Goal: Task Accomplishment & Management: Use online tool/utility

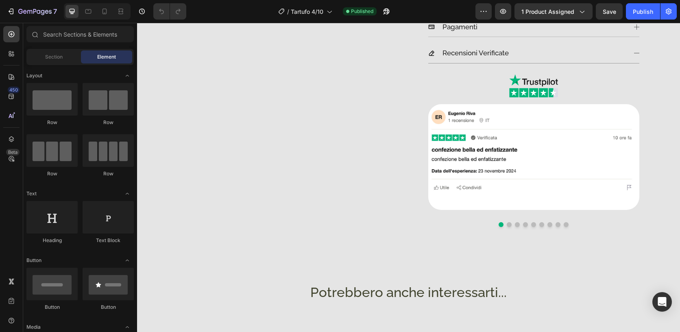
scroll to position [430, 0]
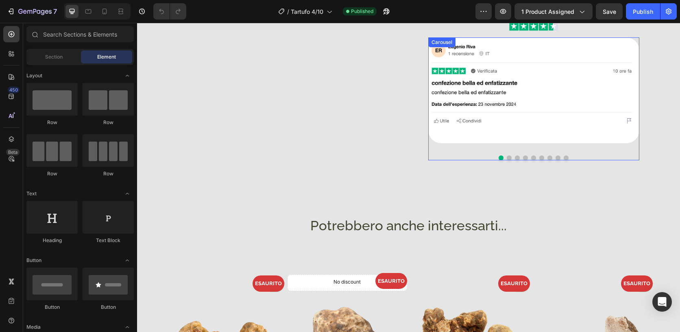
click at [507, 160] on button "Dot" at bounding box center [509, 157] width 5 height 5
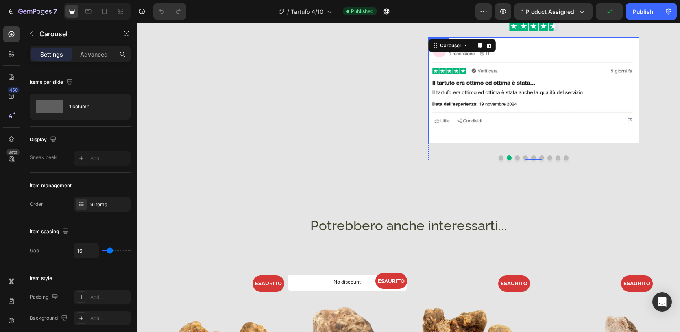
click at [542, 123] on img at bounding box center [534, 90] width 211 height 106
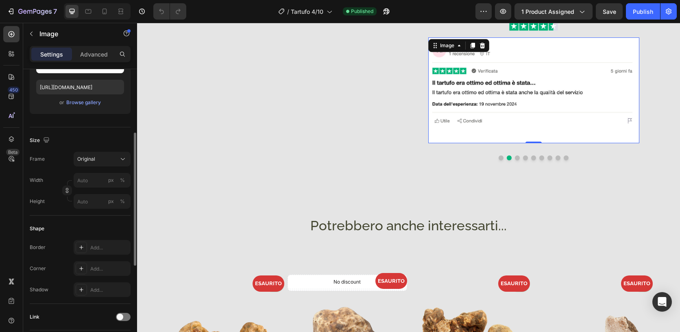
scroll to position [136, 0]
click at [80, 265] on icon at bounding box center [81, 268] width 7 height 7
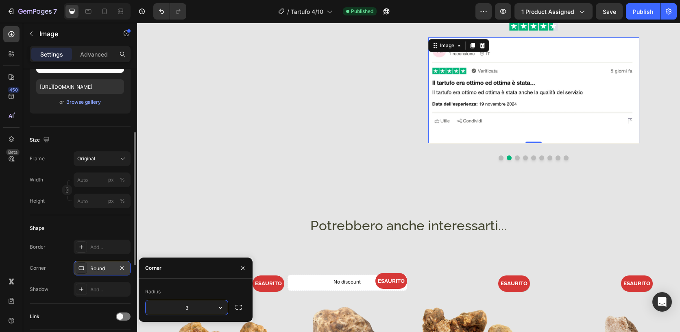
type input "32"
click at [197, 302] on input "32" at bounding box center [187, 307] width 82 height 15
click at [515, 158] on button "Dot" at bounding box center [517, 157] width 5 height 5
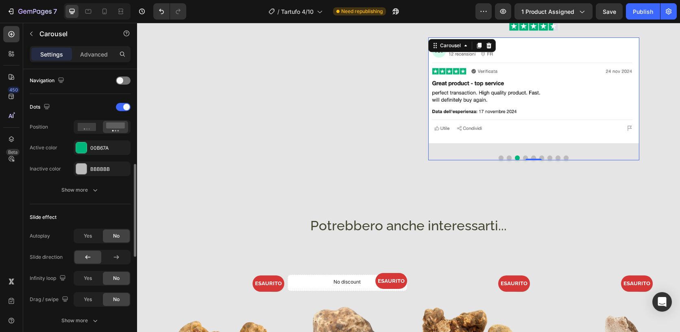
scroll to position [288, 0]
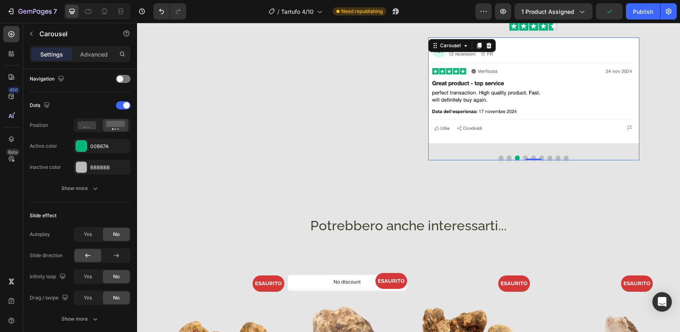
click at [626, 153] on div "Image Image Image Image Image Image Image Image Image Carousel 0" at bounding box center [534, 98] width 211 height 123
click at [587, 112] on img at bounding box center [534, 90] width 211 height 106
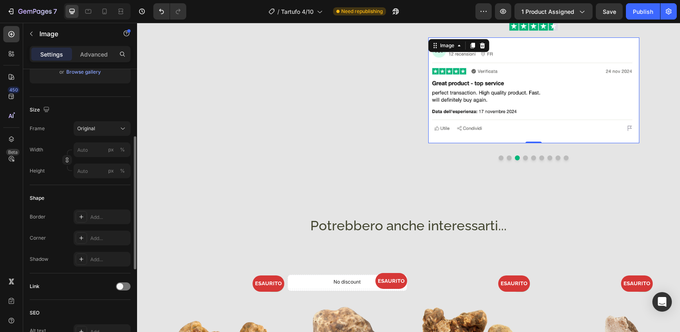
scroll to position [164, 0]
click at [109, 236] on div "Add..." at bounding box center [102, 239] width 57 height 15
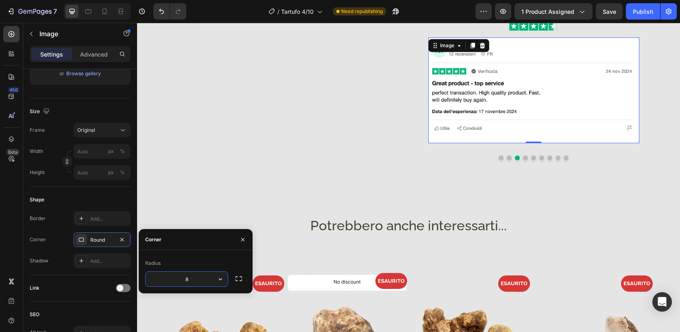
type input "32"
click at [525, 156] on button "Dot" at bounding box center [525, 157] width 5 height 5
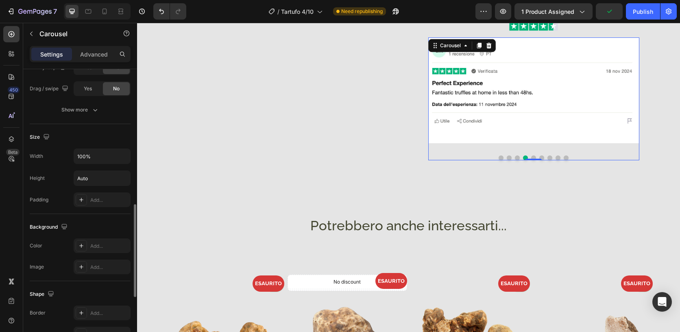
scroll to position [595, 0]
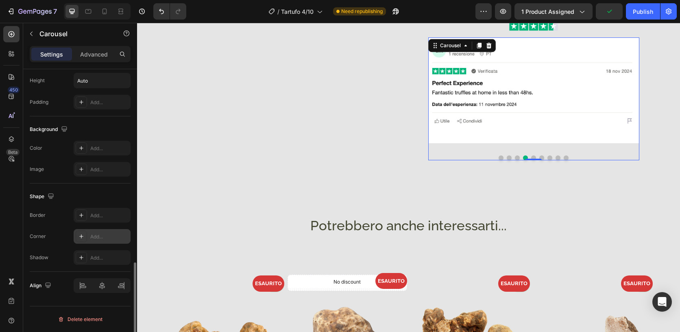
click at [107, 236] on div "Add..." at bounding box center [109, 236] width 38 height 7
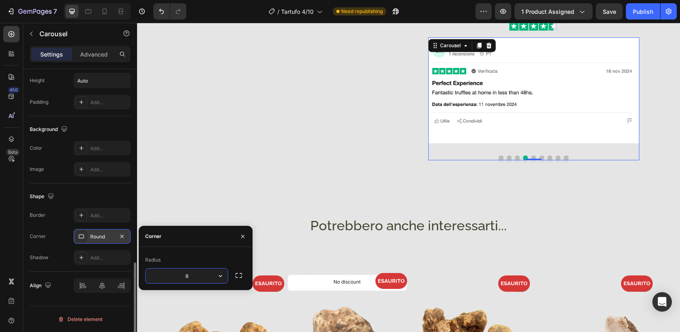
type input "32"
click at [648, 146] on div "Descrizione Cosa si intente per pezzatura Dosi consigliate Spedizione Pagamenti…" at bounding box center [534, 1] width 238 height 324
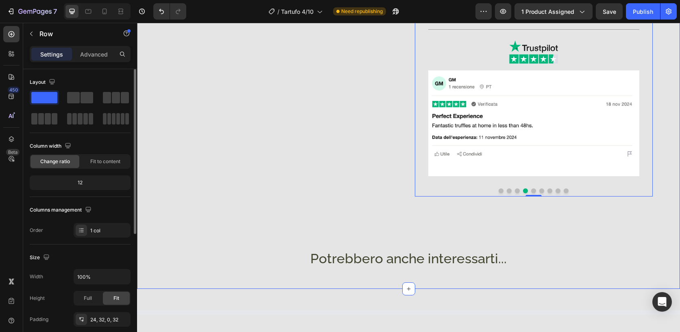
scroll to position [398, 0]
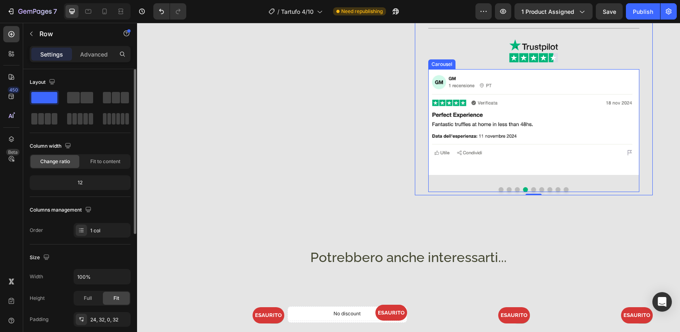
click at [499, 190] on button "Dot" at bounding box center [501, 189] width 5 height 5
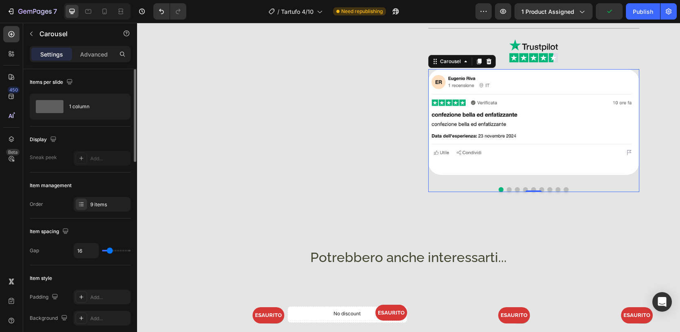
click at [507, 190] on button "Dot" at bounding box center [509, 189] width 5 height 5
click at [515, 190] on button "Dot" at bounding box center [517, 189] width 5 height 5
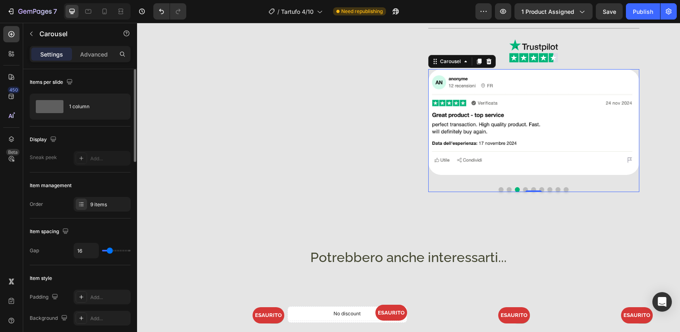
click at [523, 190] on button "Dot" at bounding box center [525, 189] width 5 height 5
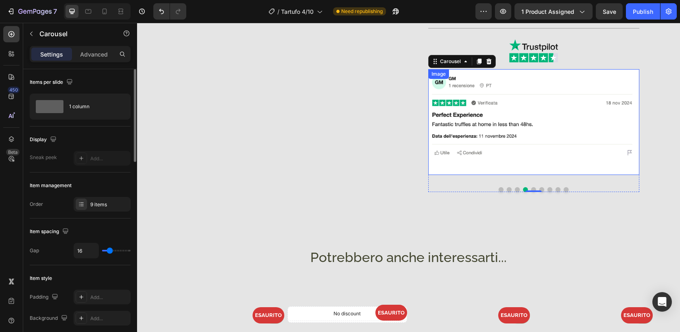
click at [567, 162] on img at bounding box center [534, 122] width 211 height 106
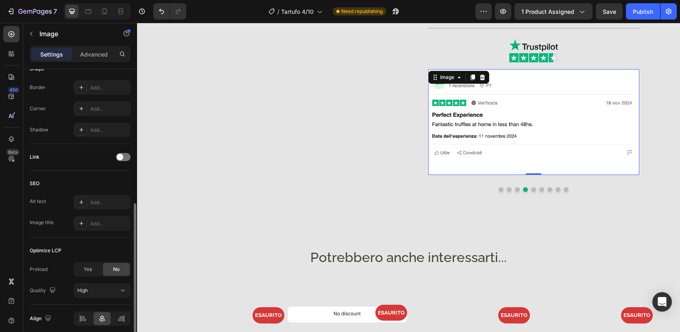
scroll to position [290, 0]
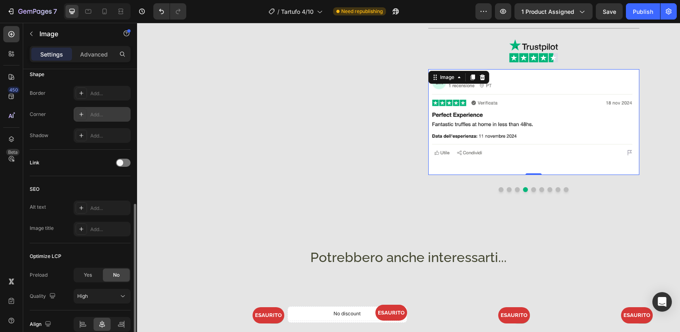
click at [116, 111] on div "Add..." at bounding box center [109, 114] width 38 height 7
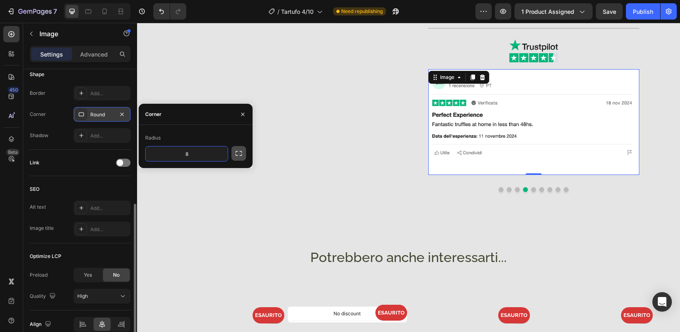
type input "32"
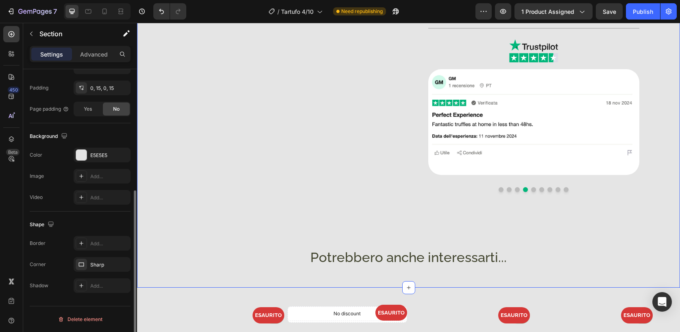
scroll to position [0, 0]
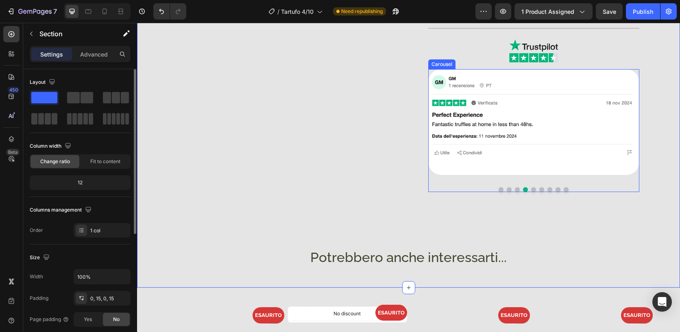
click at [533, 188] on button "Dot" at bounding box center [533, 189] width 5 height 5
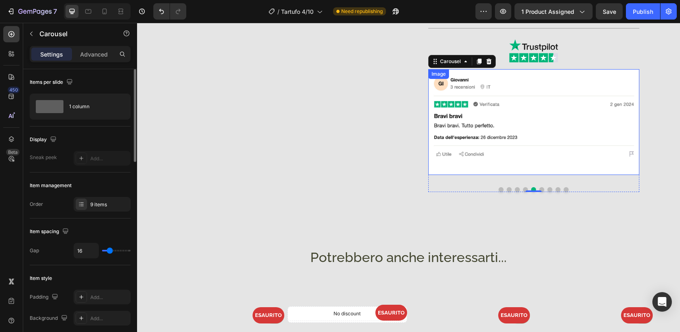
click at [551, 154] on img at bounding box center [534, 122] width 211 height 106
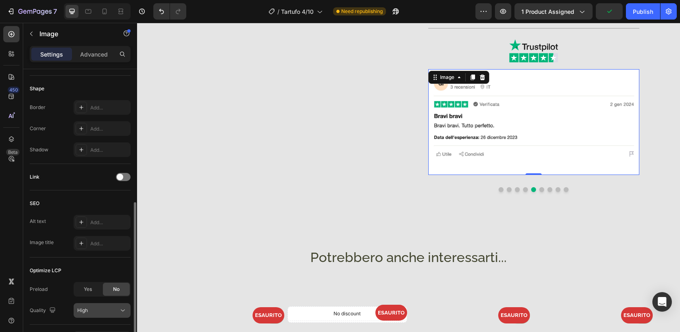
scroll to position [275, 0]
click at [115, 133] on div "Add..." at bounding box center [109, 129] width 38 height 7
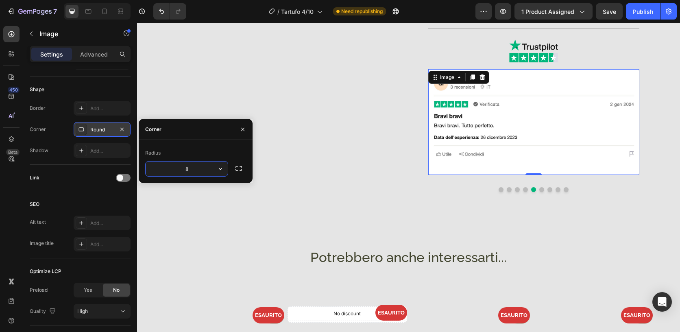
type input "32"
click at [540, 188] on button "Dot" at bounding box center [542, 189] width 5 height 5
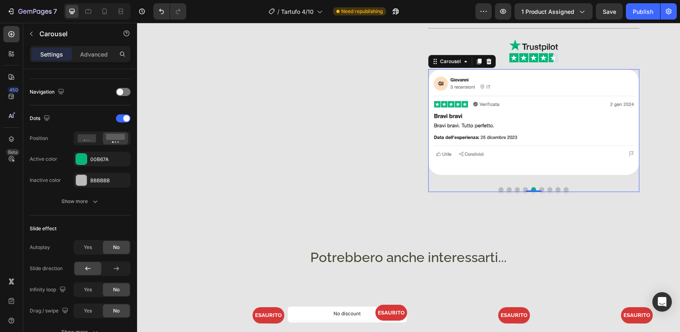
scroll to position [0, 0]
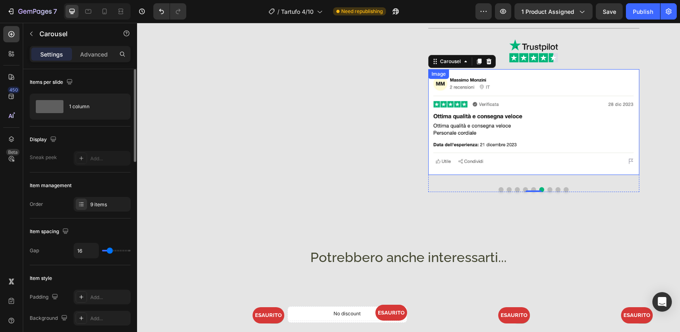
click at [570, 165] on img at bounding box center [534, 122] width 211 height 106
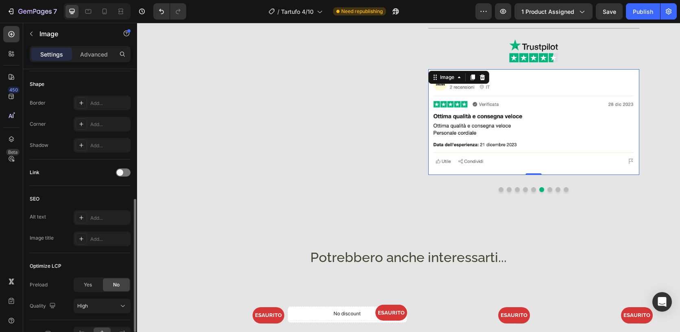
scroll to position [280, 0]
click at [107, 121] on div "Add..." at bounding box center [109, 124] width 38 height 7
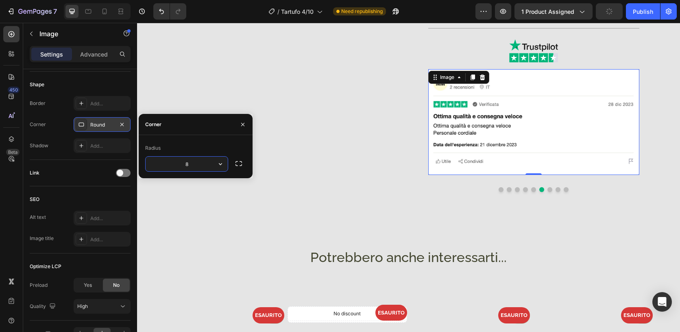
type input "32"
click at [548, 192] on div ".id519070271378817944 .st0{fill:#191919;} .id519070271378817944 .st1{fill:#00B6…" at bounding box center [534, 111] width 211 height 167
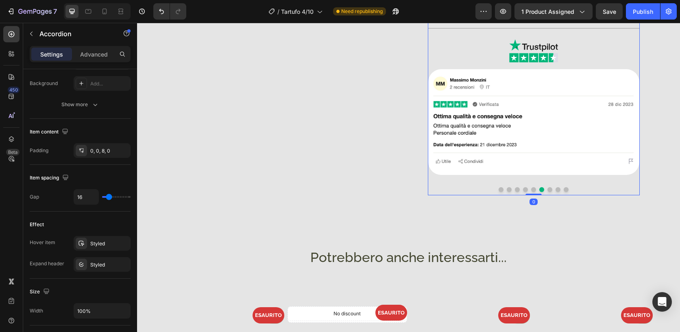
scroll to position [0, 0]
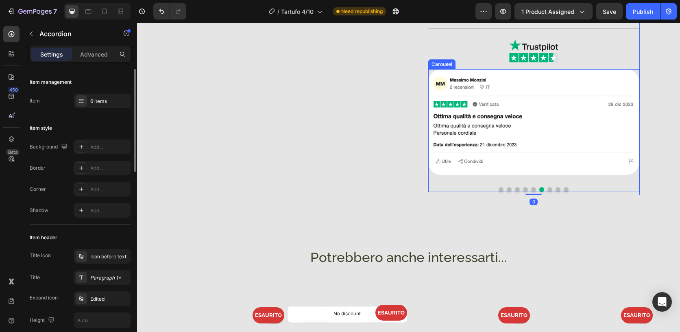
click at [548, 190] on button "Dot" at bounding box center [550, 189] width 5 height 5
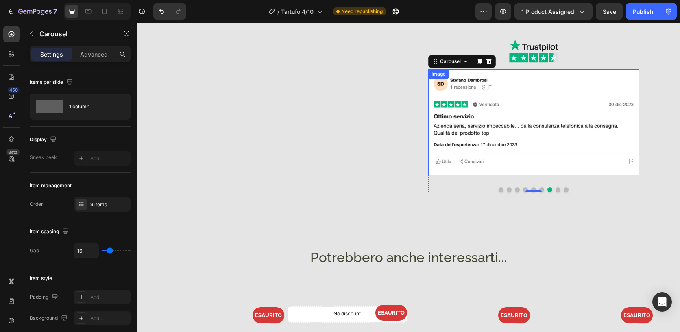
click at [579, 171] on img at bounding box center [534, 122] width 211 height 106
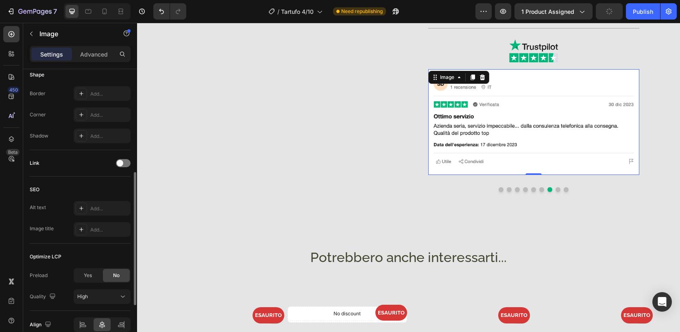
scroll to position [267, 0]
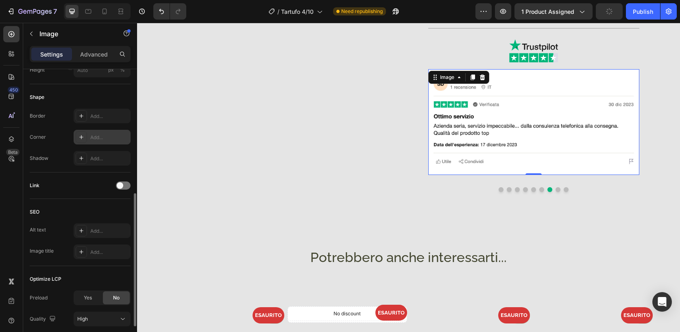
click at [110, 138] on div "Add..." at bounding box center [109, 137] width 38 height 7
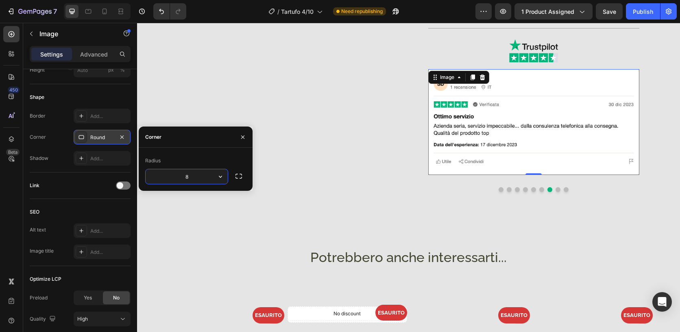
type input "32"
click at [556, 189] on button "Dot" at bounding box center [558, 189] width 5 height 5
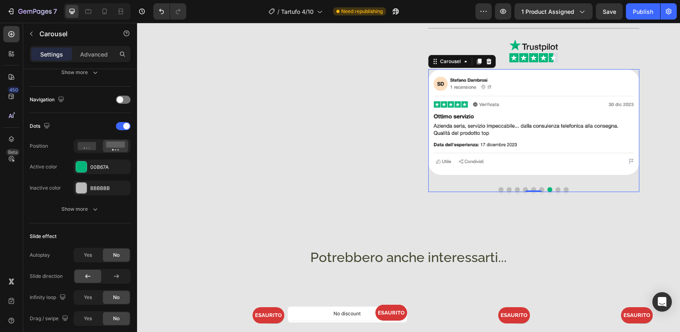
scroll to position [0, 0]
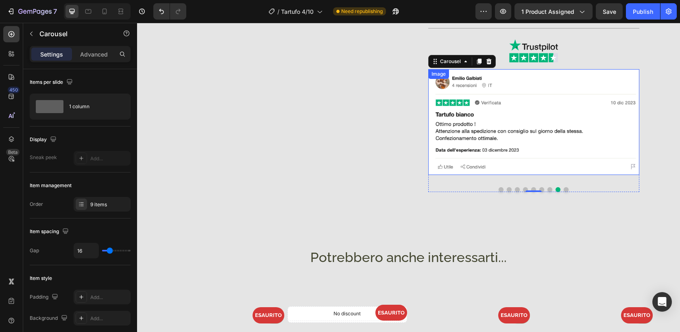
click at [580, 162] on img at bounding box center [534, 122] width 211 height 106
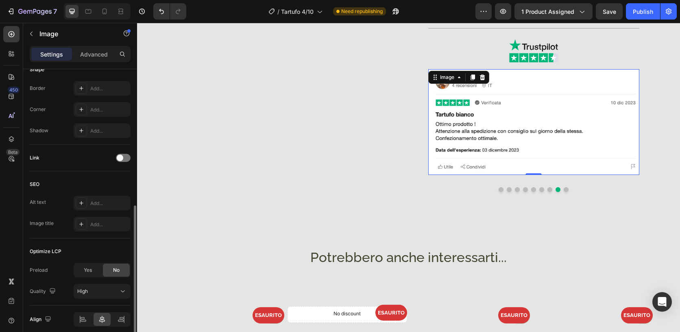
scroll to position [294, 0]
click at [114, 111] on div "Add..." at bounding box center [109, 110] width 38 height 7
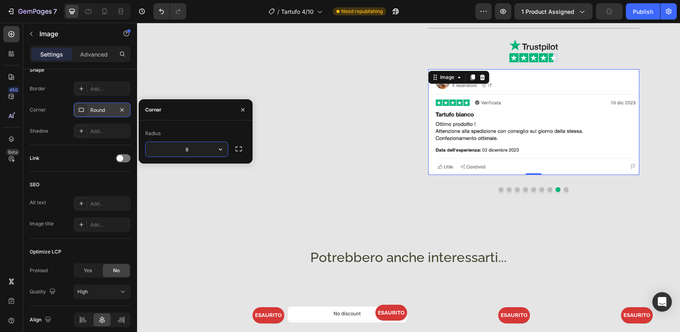
type input "32"
click at [565, 190] on button "Dot" at bounding box center [566, 189] width 5 height 5
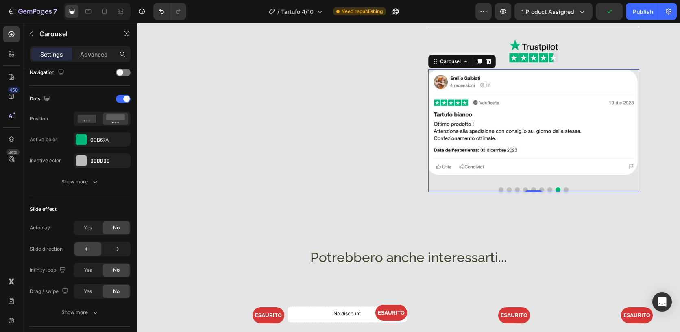
scroll to position [0, 0]
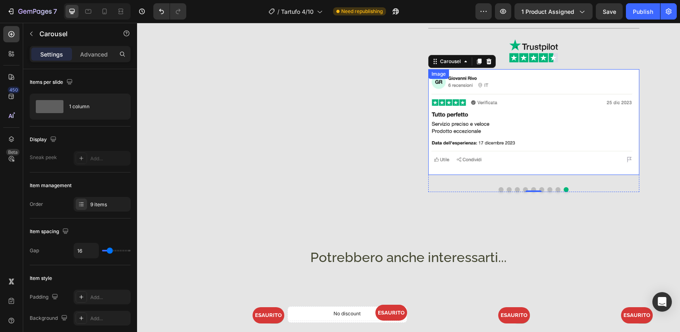
click at [578, 168] on img at bounding box center [534, 122] width 211 height 106
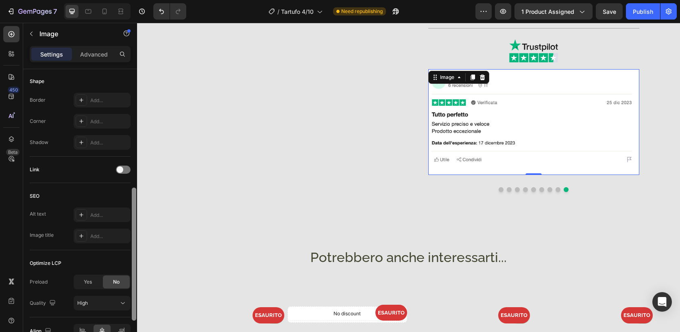
scroll to position [273, 0]
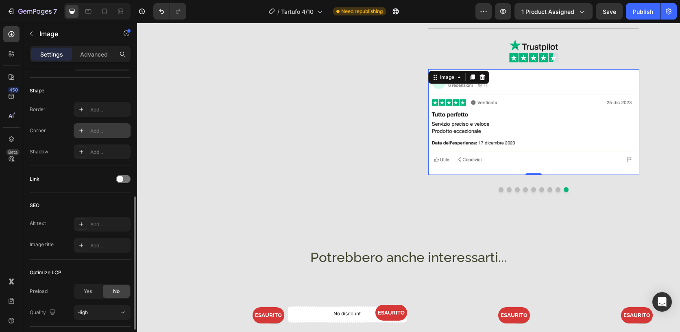
click at [115, 135] on div "Add..." at bounding box center [102, 130] width 57 height 15
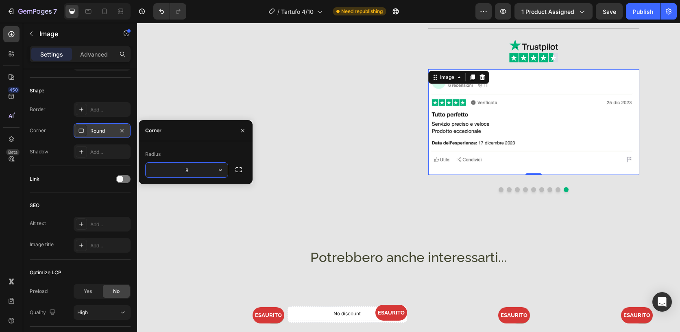
type input "32"
click at [643, 15] on button "Publish" at bounding box center [643, 11] width 34 height 16
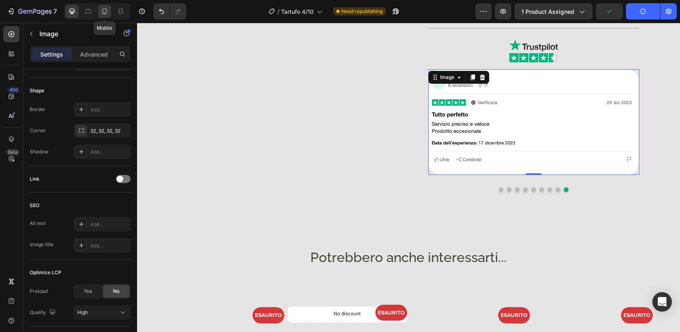
click at [103, 13] on icon at bounding box center [105, 11] width 8 height 8
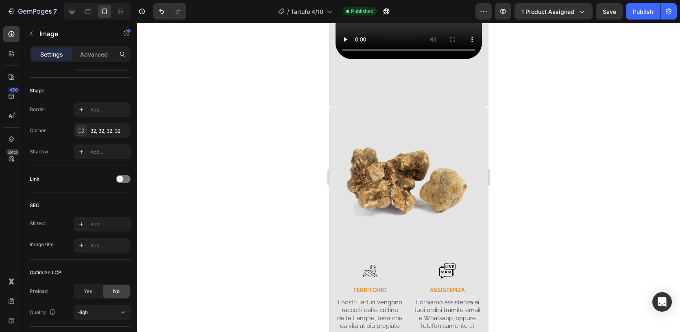
scroll to position [1610, 0]
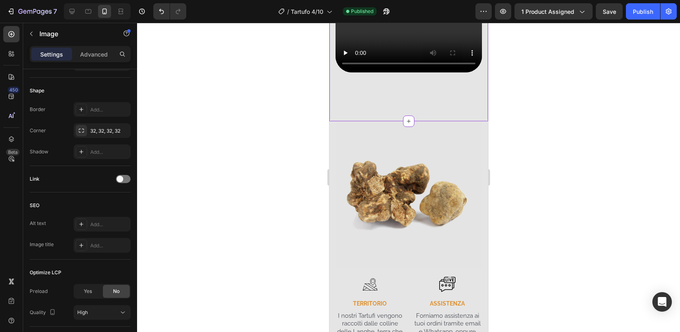
click at [459, 112] on div "Video Row" at bounding box center [408, 60] width 159 height 122
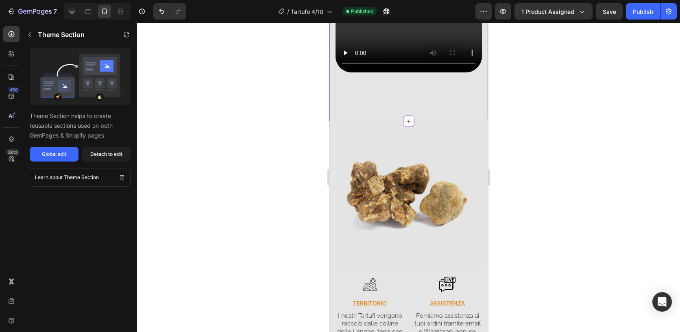
click at [531, 118] on div at bounding box center [408, 177] width 543 height 309
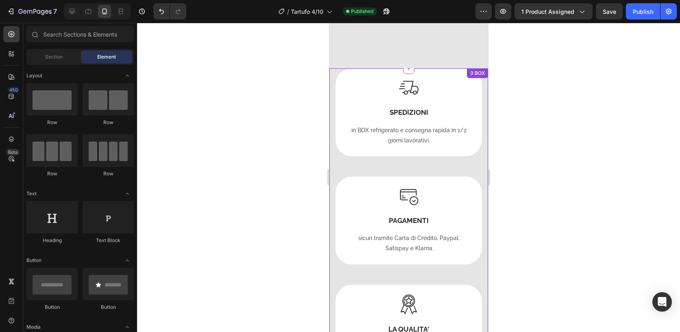
scroll to position [0, 0]
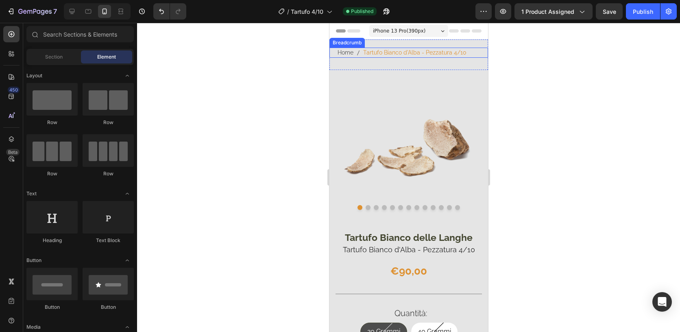
click at [435, 55] on span "Tartufo Bianco d'Alba - Pezzatura 4/10" at bounding box center [414, 53] width 103 height 10
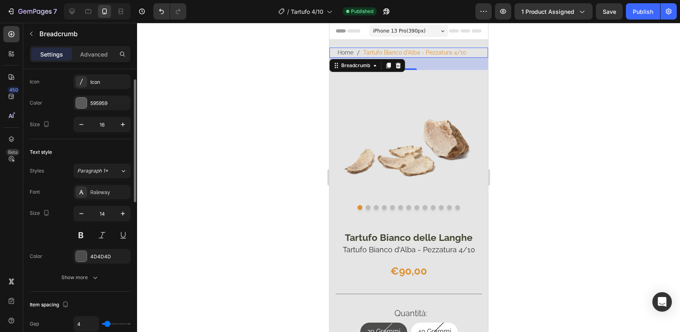
scroll to position [21, 0]
click at [96, 192] on div "Raleway" at bounding box center [109, 190] width 38 height 7
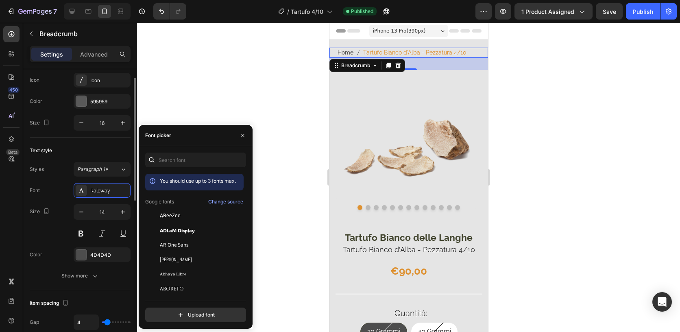
click at [65, 197] on div "Font Raleway" at bounding box center [80, 190] width 101 height 15
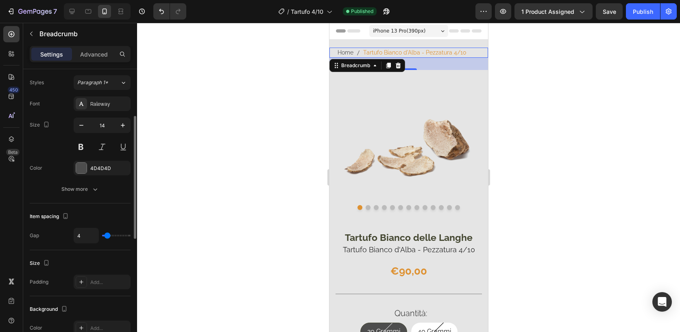
scroll to position [108, 0]
click at [96, 195] on button "Show more" at bounding box center [80, 188] width 101 height 15
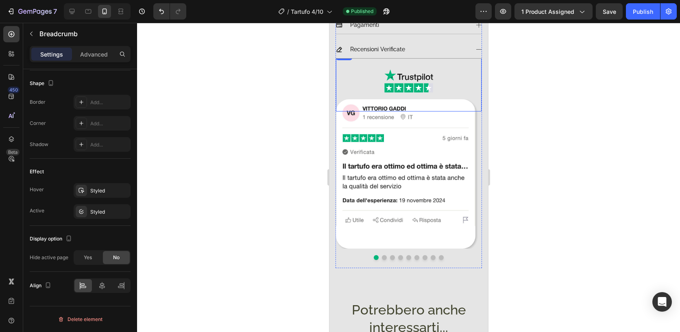
scroll to position [531, 0]
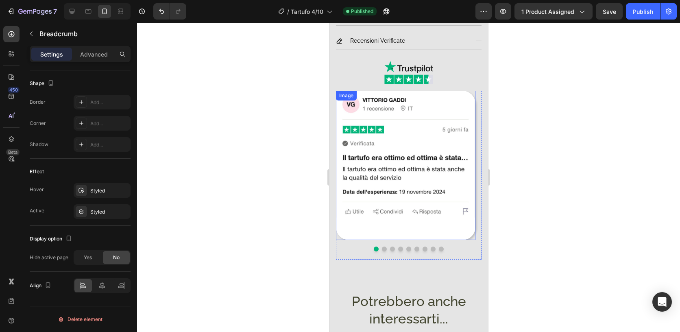
click at [473, 224] on img at bounding box center [406, 165] width 140 height 149
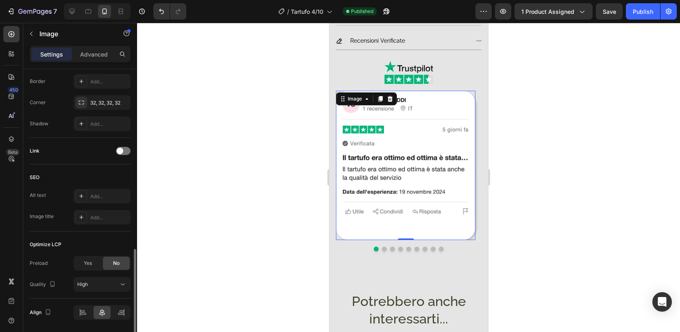
scroll to position [328, 0]
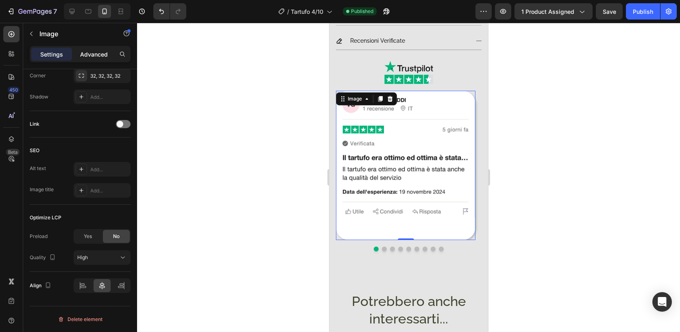
click at [102, 55] on p "Advanced" at bounding box center [94, 54] width 28 height 9
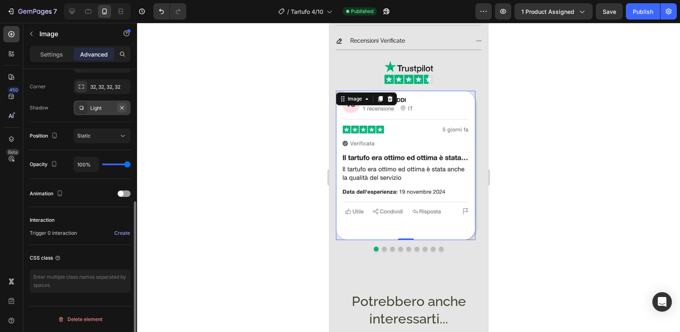
click at [124, 107] on icon "button" at bounding box center [122, 108] width 7 height 7
click at [382, 247] on button "Dot" at bounding box center [384, 249] width 5 height 5
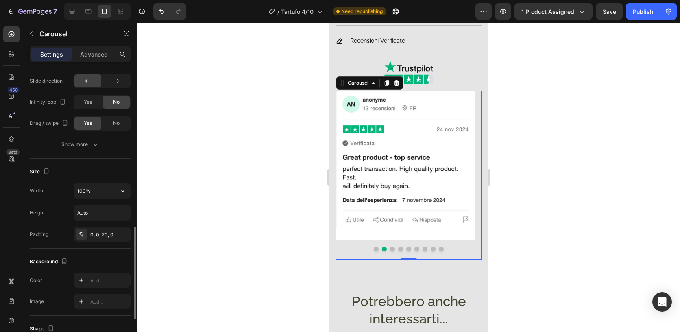
scroll to position [595, 0]
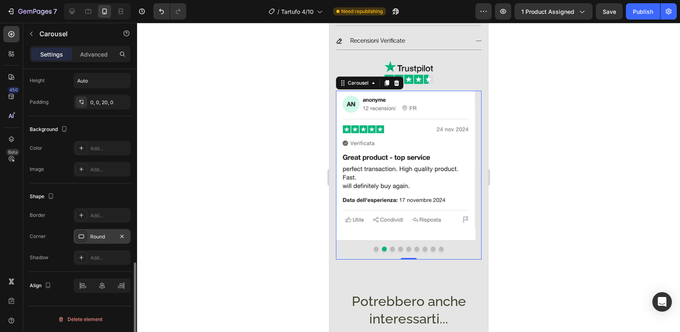
click at [114, 238] on div "Round" at bounding box center [102, 236] width 24 height 7
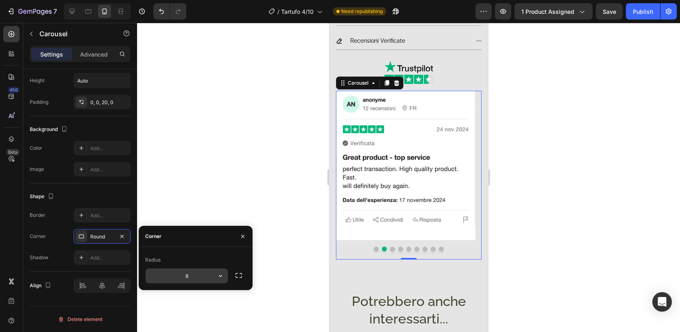
click at [209, 276] on input "8" at bounding box center [187, 276] width 82 height 15
paste input "32"
type input "32"
click at [466, 229] on div "Image Image Image Image Image Image Image Image Image" at bounding box center [409, 165] width 146 height 149
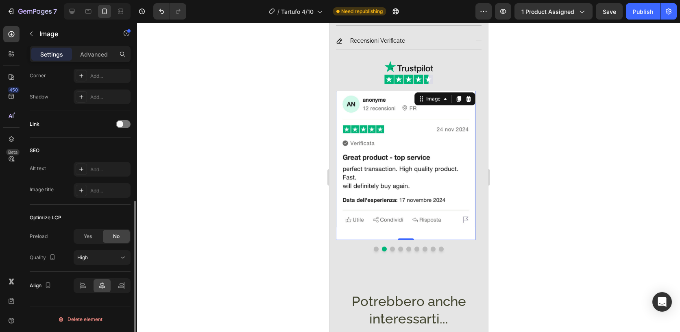
scroll to position [288, 0]
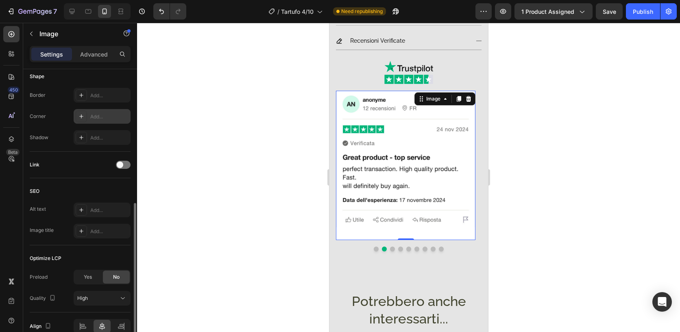
click at [122, 122] on div "Add..." at bounding box center [102, 116] width 57 height 15
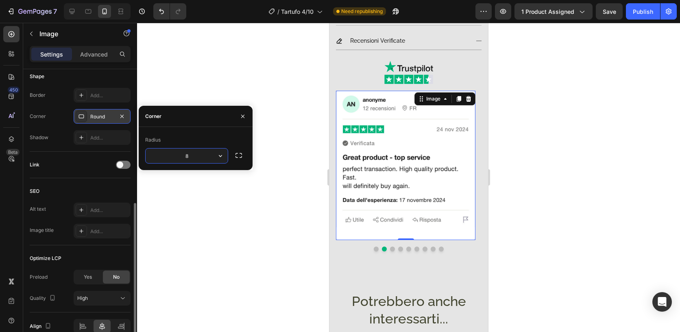
type input "32"
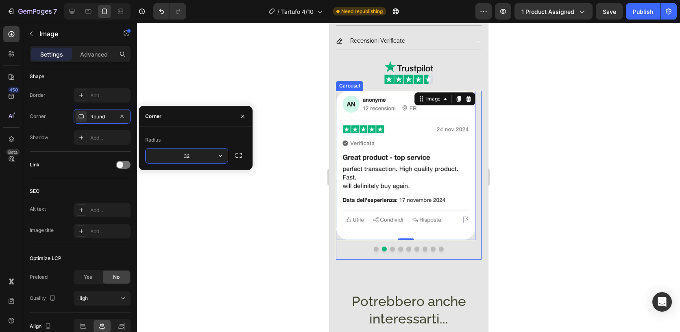
click at [390, 247] on button "Dot" at bounding box center [392, 249] width 5 height 5
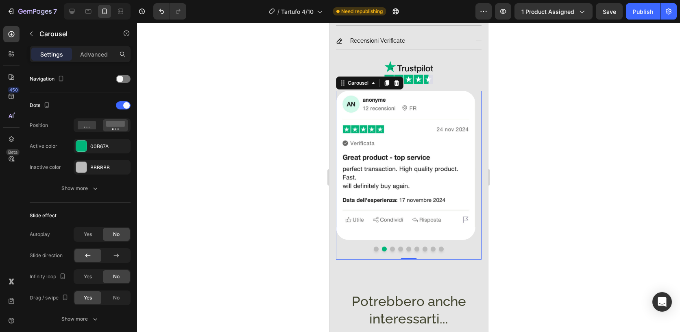
scroll to position [0, 0]
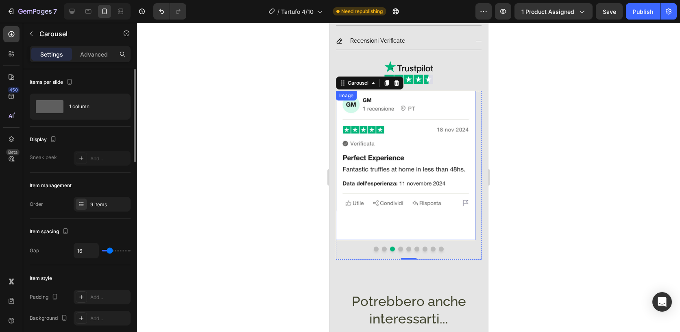
click at [412, 220] on img at bounding box center [406, 165] width 140 height 149
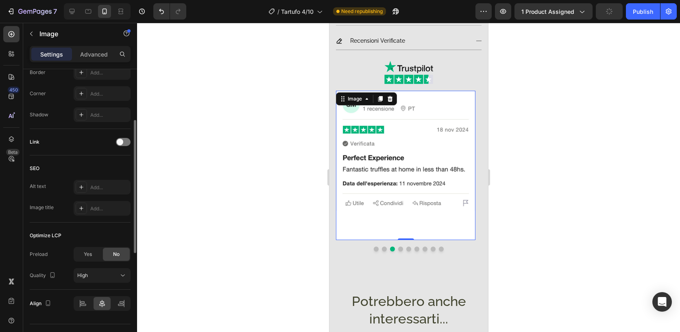
scroll to position [328, 0]
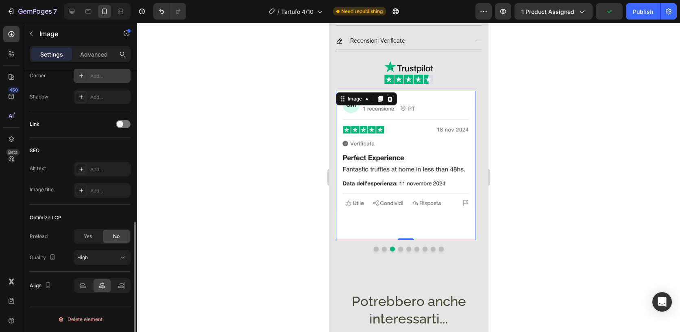
click at [103, 72] on div "Add..." at bounding box center [109, 75] width 38 height 7
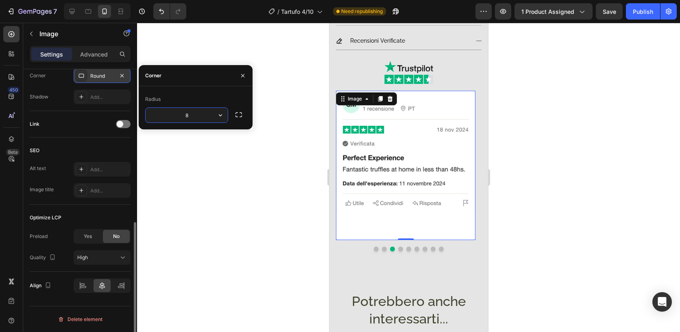
type input "32"
click at [398, 247] on button "Dot" at bounding box center [400, 249] width 5 height 5
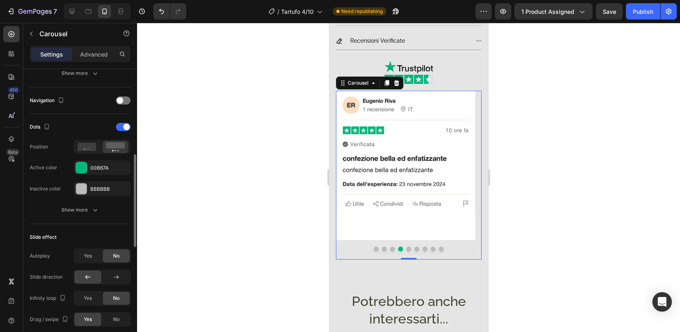
scroll to position [271, 0]
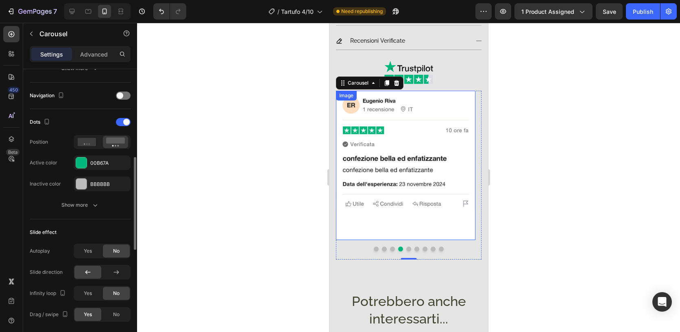
click at [386, 218] on img at bounding box center [406, 165] width 140 height 149
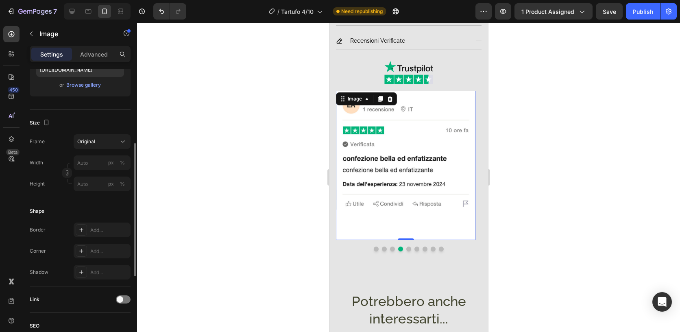
scroll to position [155, 0]
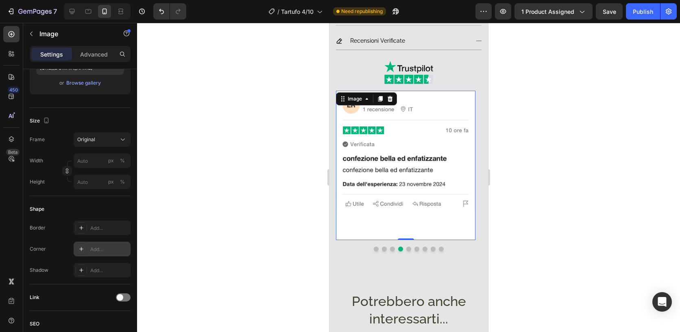
click at [111, 249] on div "Add..." at bounding box center [109, 249] width 38 height 7
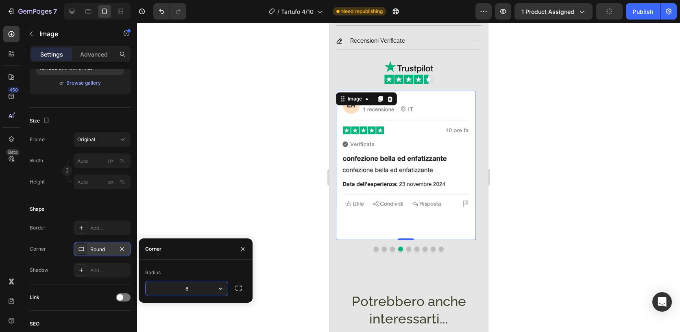
type input "32"
click at [407, 247] on button "Dot" at bounding box center [408, 249] width 5 height 5
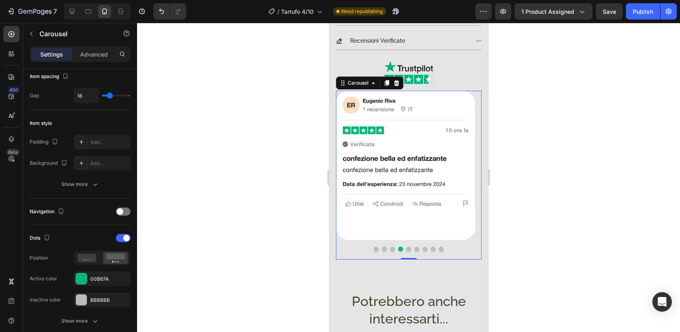
scroll to position [0, 0]
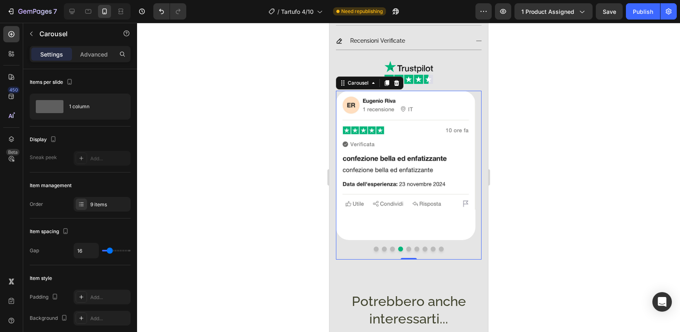
click at [406, 247] on button "Dot" at bounding box center [408, 249] width 5 height 5
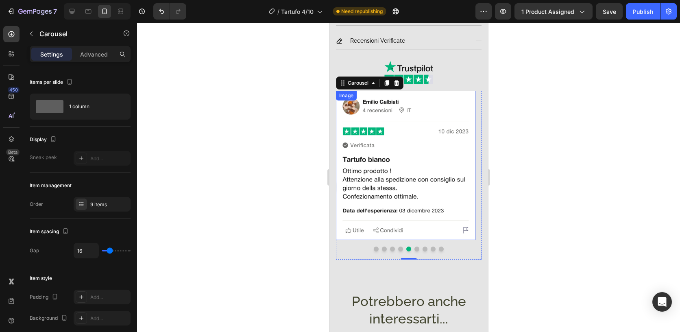
click at [426, 224] on img at bounding box center [406, 165] width 140 height 149
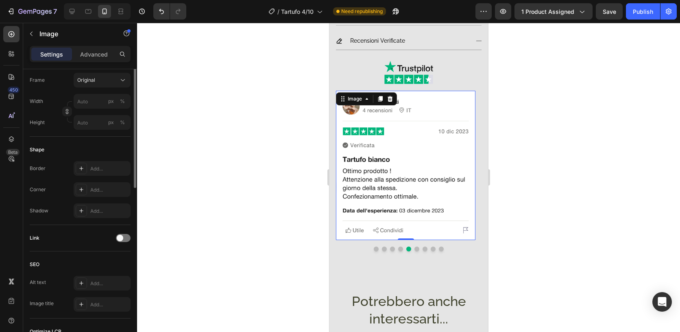
scroll to position [262, 0]
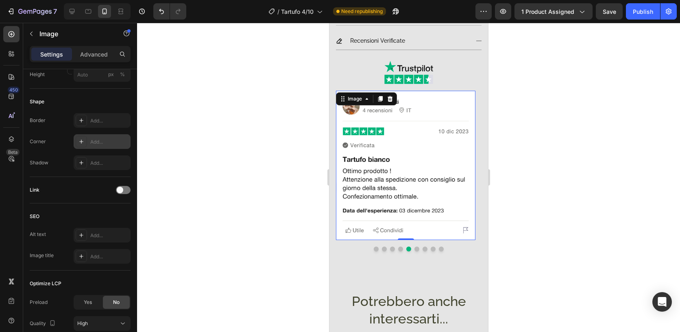
click at [116, 142] on div "Add..." at bounding box center [109, 141] width 38 height 7
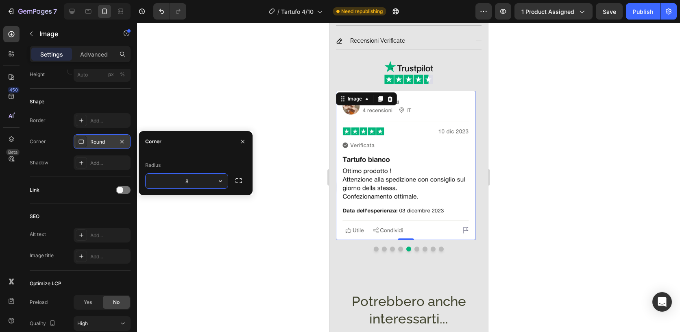
type input "32"
click at [415, 247] on button "Dot" at bounding box center [416, 249] width 5 height 5
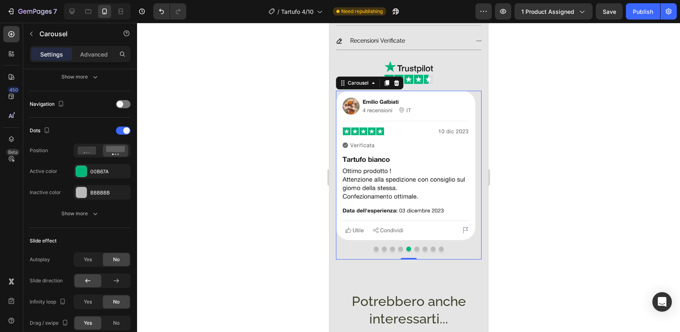
scroll to position [0, 0]
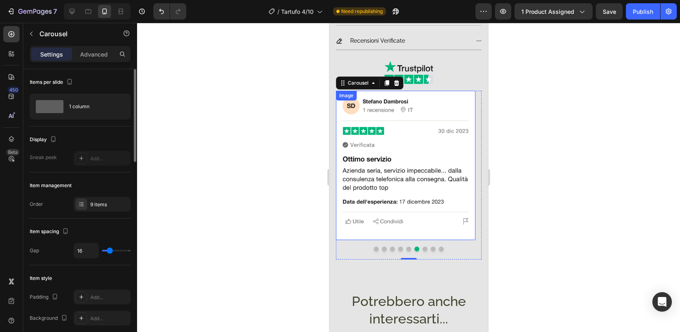
click at [441, 211] on img at bounding box center [406, 165] width 140 height 149
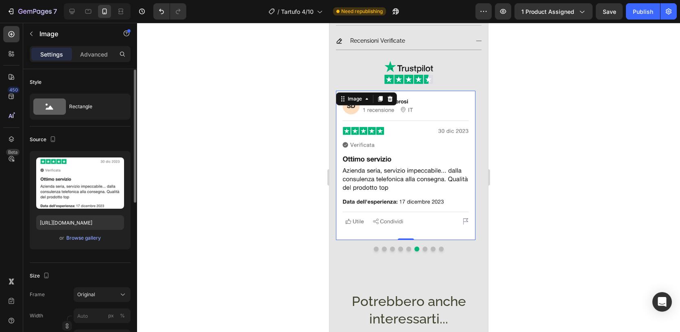
scroll to position [301, 0]
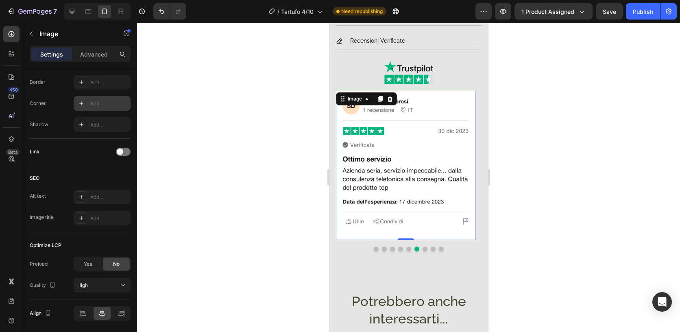
click at [106, 98] on div "Add..." at bounding box center [102, 103] width 57 height 15
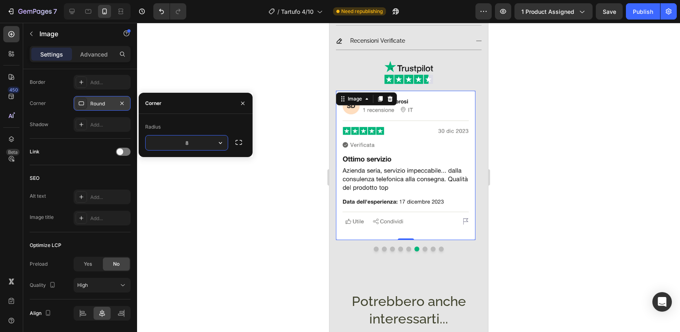
type input "32"
click at [422, 247] on button "Dot" at bounding box center [424, 249] width 5 height 5
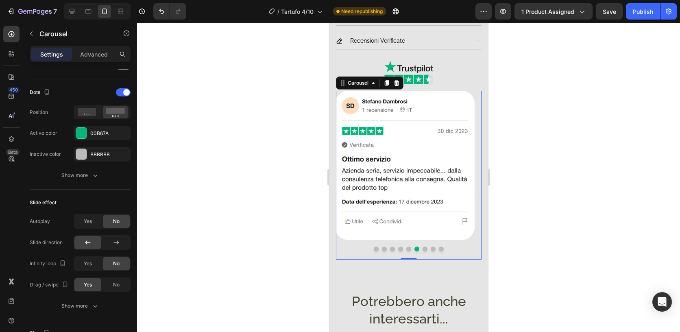
scroll to position [0, 0]
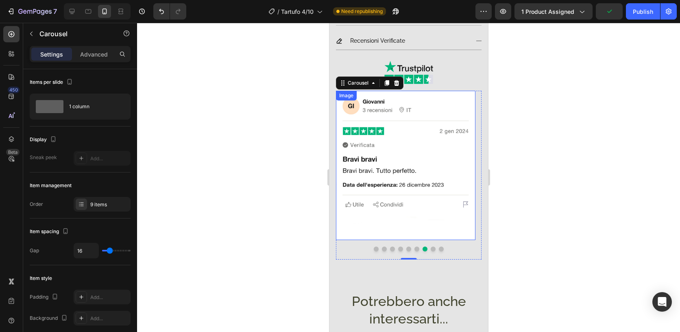
click at [411, 227] on img at bounding box center [406, 165] width 140 height 149
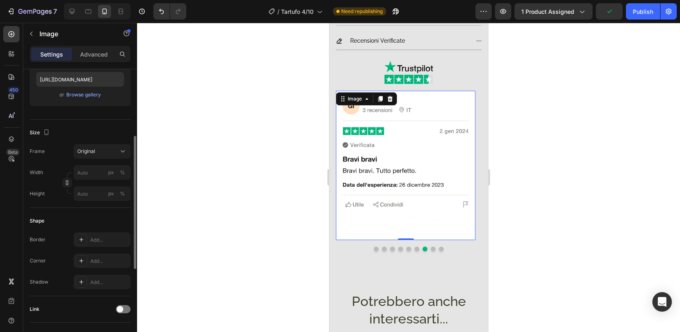
scroll to position [308, 0]
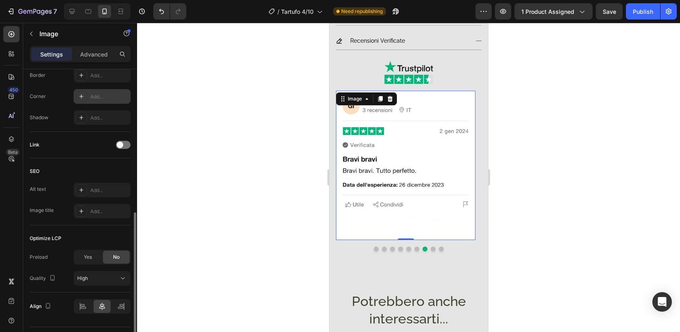
click at [105, 95] on div "Add..." at bounding box center [109, 96] width 38 height 7
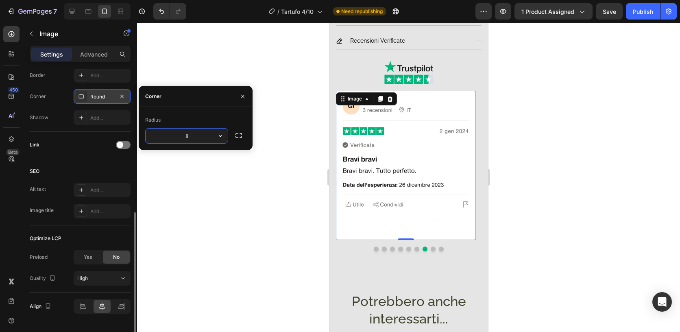
type input "32"
click at [431, 247] on button "Dot" at bounding box center [433, 249] width 5 height 5
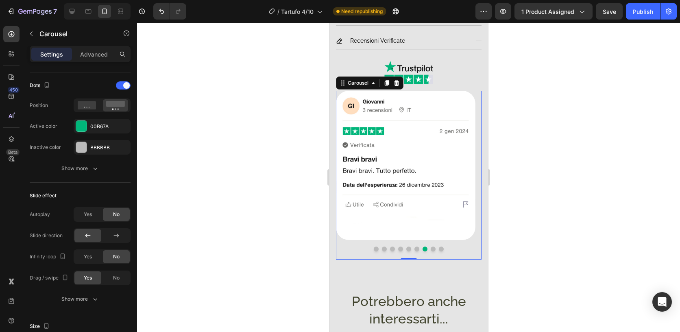
scroll to position [0, 0]
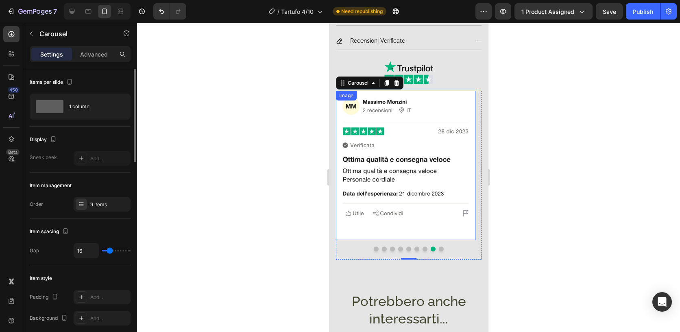
click at [432, 216] on img at bounding box center [406, 165] width 140 height 149
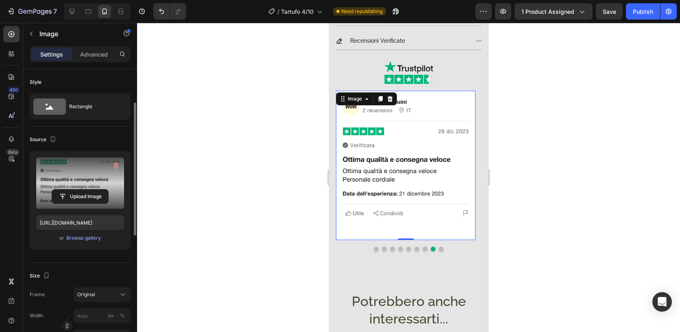
scroll to position [253, 0]
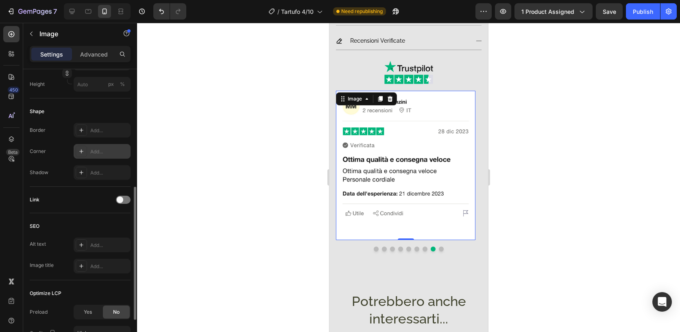
click at [102, 149] on div "Add..." at bounding box center [109, 151] width 38 height 7
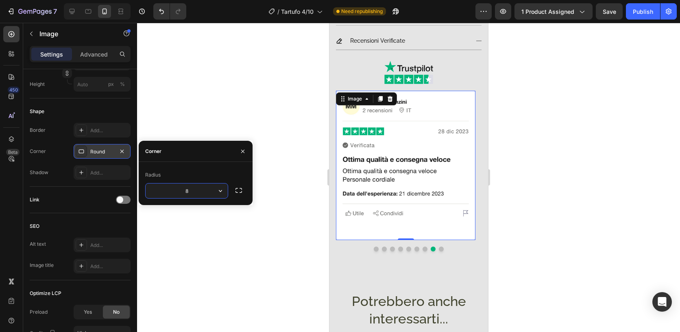
type input "32"
click at [439, 247] on button "Dot" at bounding box center [441, 249] width 5 height 5
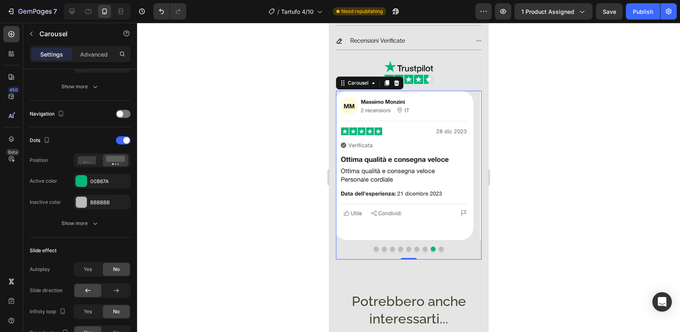
scroll to position [0, 0]
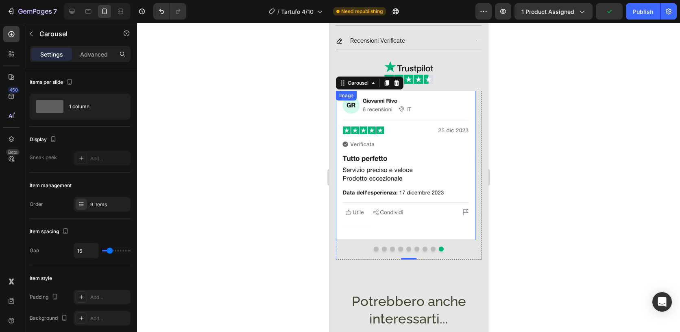
click at [454, 216] on img at bounding box center [406, 165] width 140 height 149
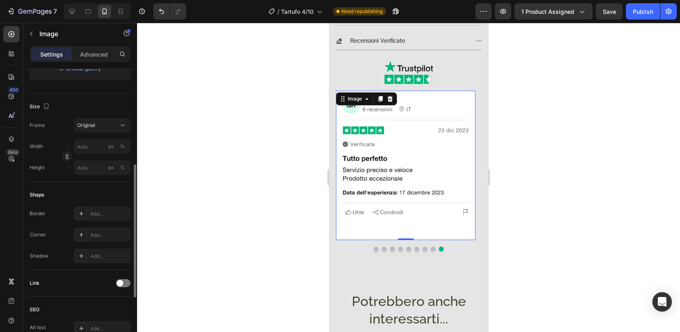
scroll to position [181, 0]
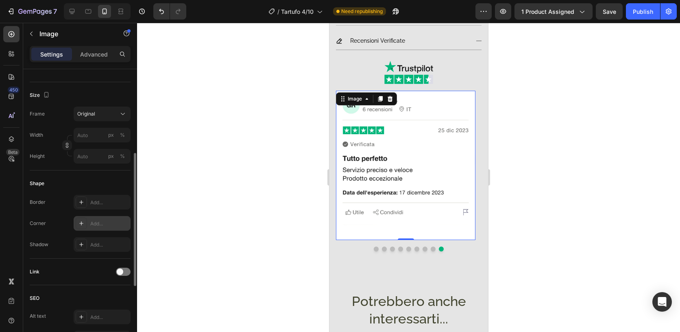
click at [98, 222] on div "Add..." at bounding box center [109, 223] width 38 height 7
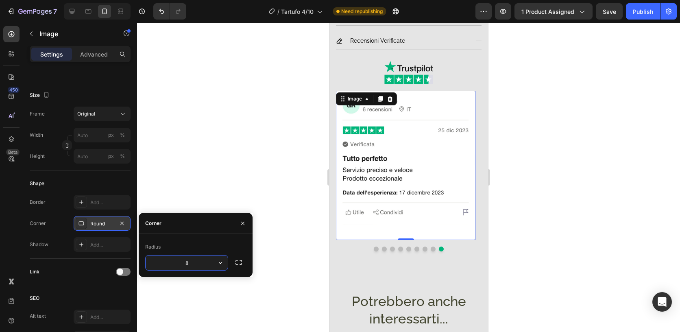
type input "32"
click at [647, 13] on div "Publish" at bounding box center [643, 11] width 20 height 9
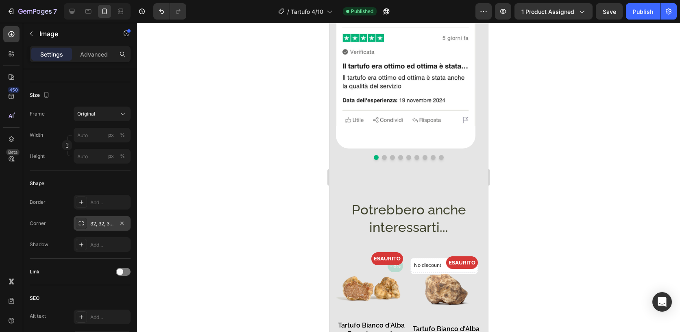
scroll to position [553, 0]
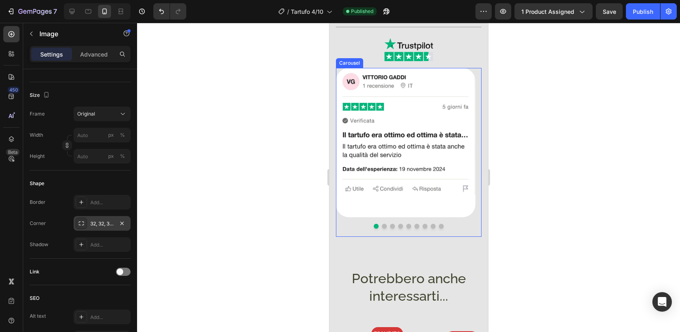
click at [472, 210] on div "Image" at bounding box center [406, 142] width 140 height 149
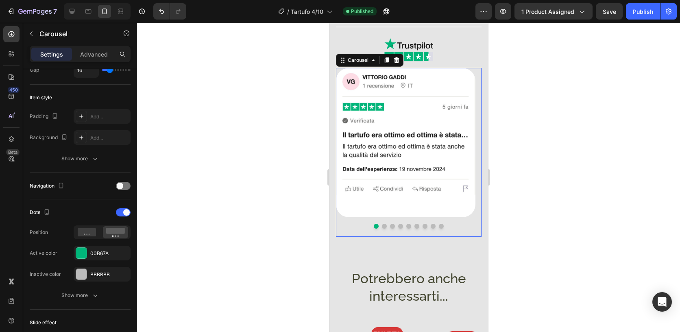
scroll to position [0, 0]
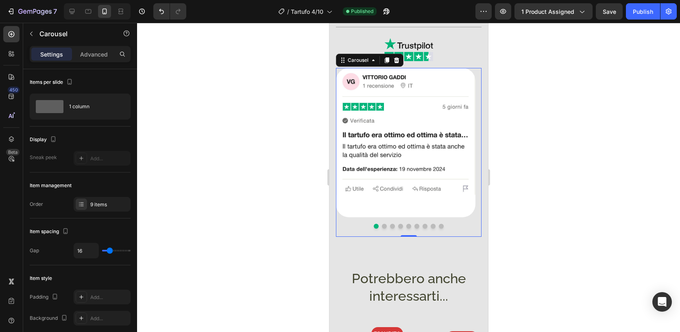
type input "5"
type input "0"
drag, startPoint x: 112, startPoint y: 250, endPoint x: 98, endPoint y: 248, distance: 13.6
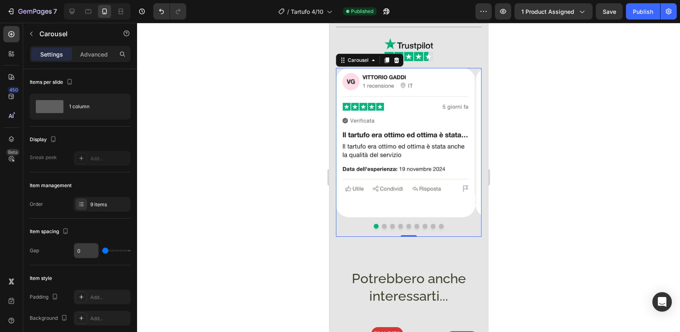
click at [98, 249] on div "0" at bounding box center [102, 250] width 57 height 15
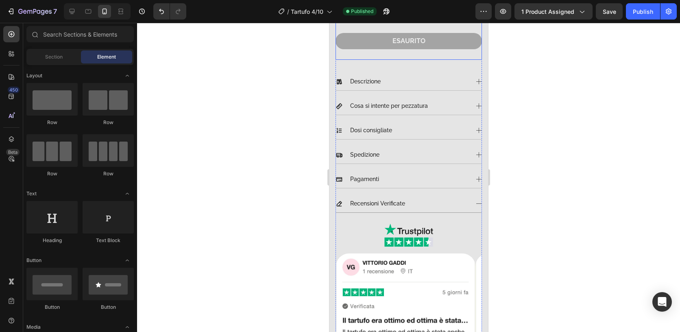
scroll to position [549, 0]
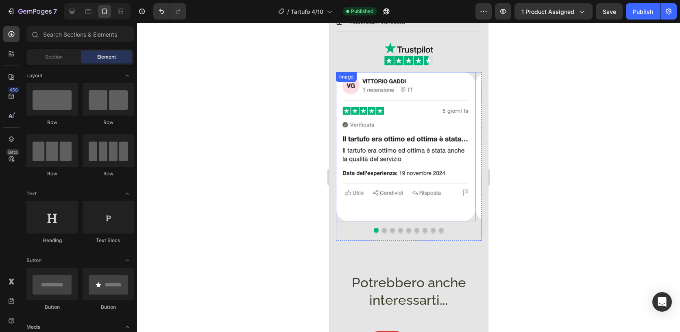
click at [466, 209] on img at bounding box center [406, 146] width 140 height 149
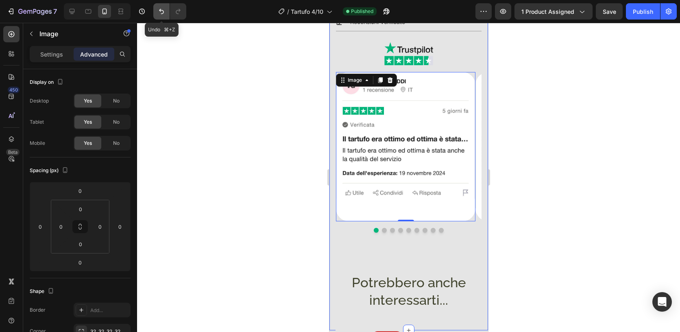
click at [160, 16] on button "Undo/Redo" at bounding box center [161, 11] width 16 height 16
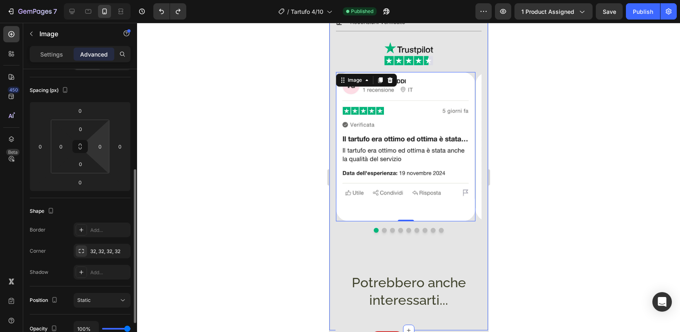
scroll to position [138, 0]
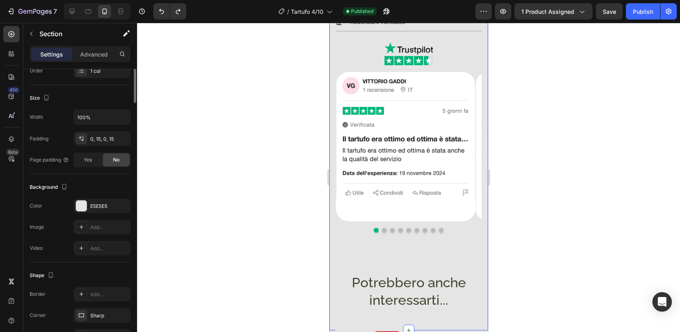
scroll to position [0, 0]
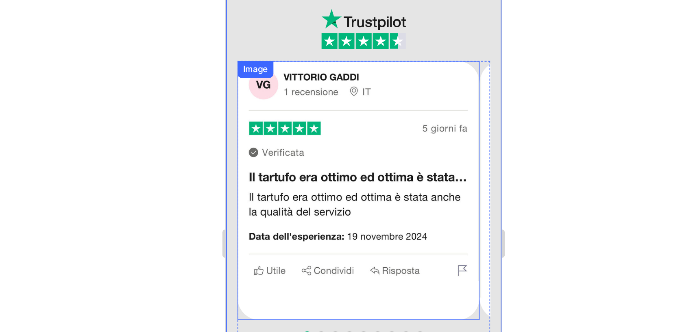
click at [347, 47] on img at bounding box center [302, 99] width 140 height 149
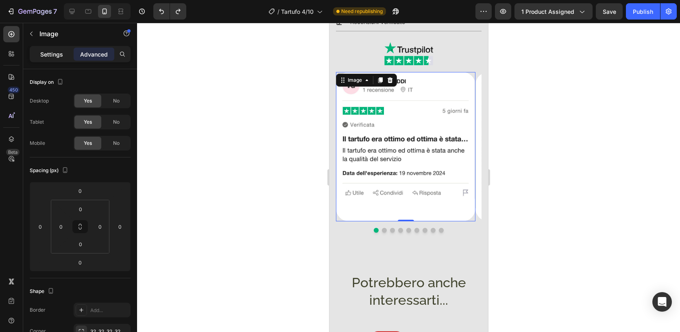
click at [60, 57] on p "Settings" at bounding box center [51, 54] width 23 height 9
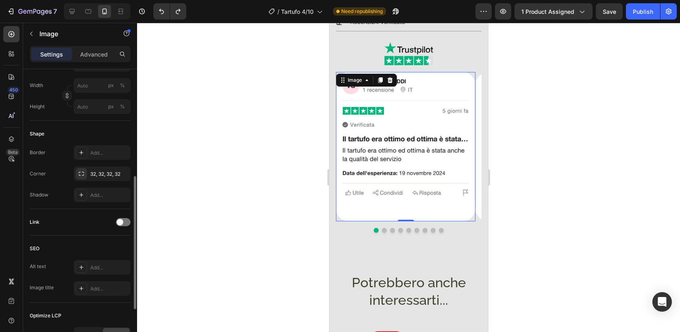
scroll to position [223, 0]
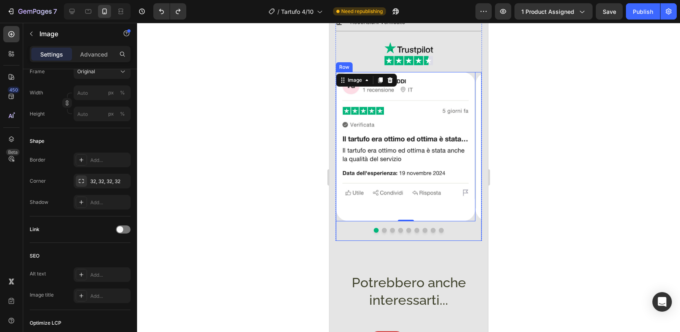
click at [475, 231] on div "Image 0 Image Image Image Image Image Image Image Image Carousel" at bounding box center [409, 156] width 146 height 168
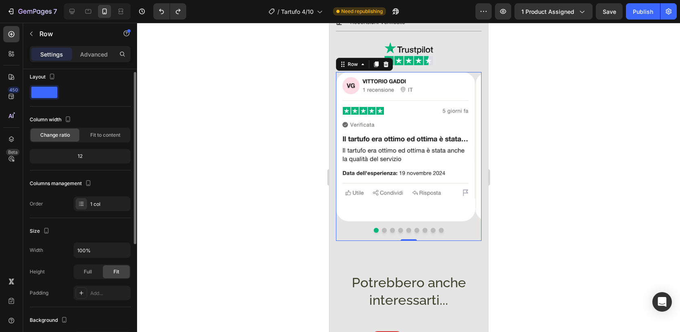
scroll to position [6, 0]
click at [89, 269] on span "Full" at bounding box center [88, 271] width 8 height 7
click at [115, 271] on span "Fit" at bounding box center [117, 271] width 6 height 7
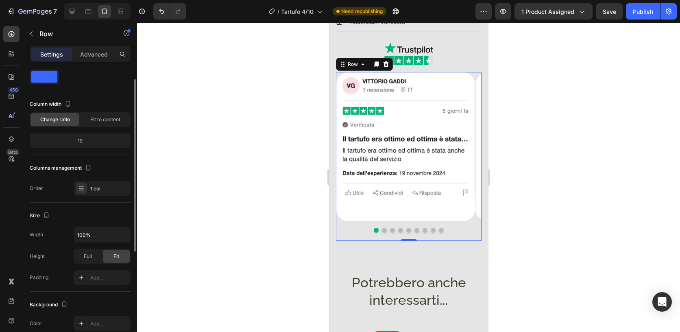
scroll to position [0, 0]
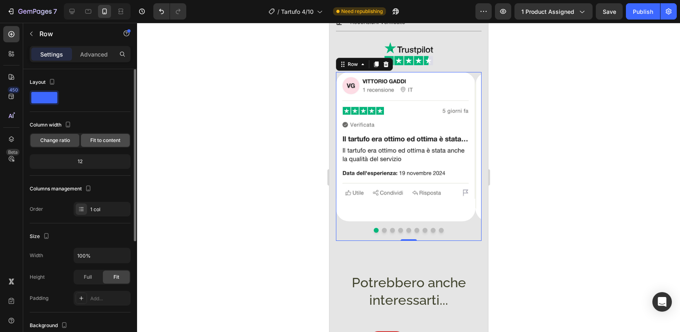
click at [115, 143] on span "Fit to content" at bounding box center [105, 140] width 30 height 7
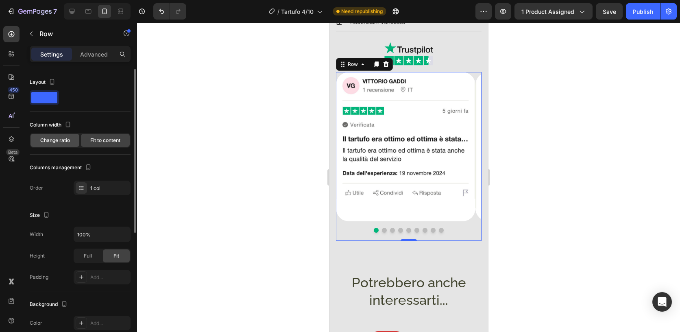
click at [59, 137] on span "Change ratio" at bounding box center [55, 140] width 30 height 7
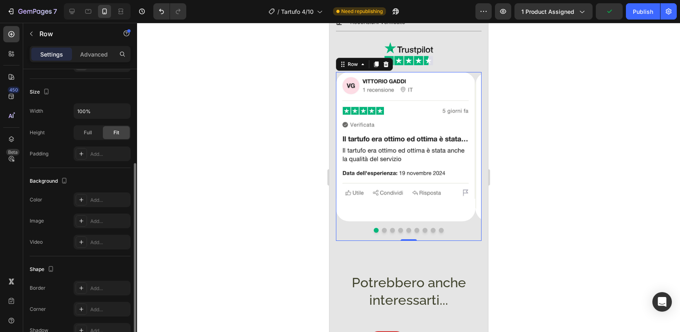
scroll to position [189, 0]
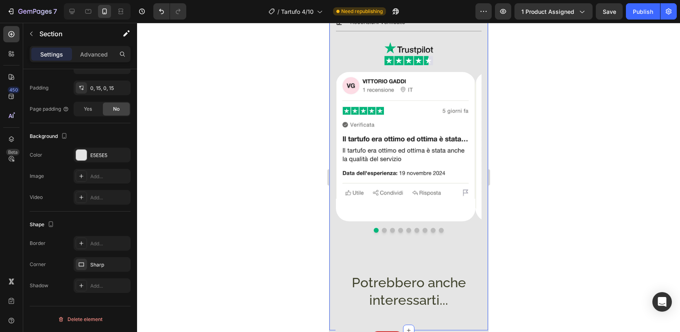
scroll to position [0, 0]
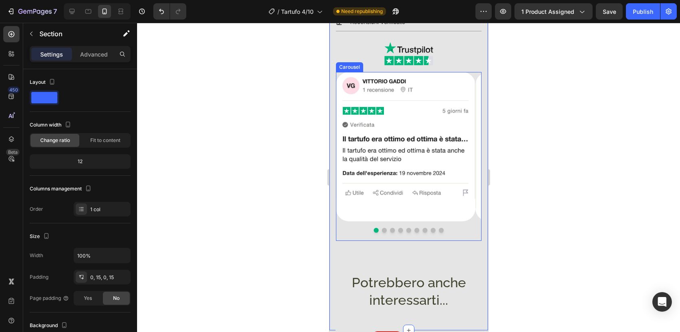
click at [439, 228] on button "Dot" at bounding box center [441, 230] width 5 height 5
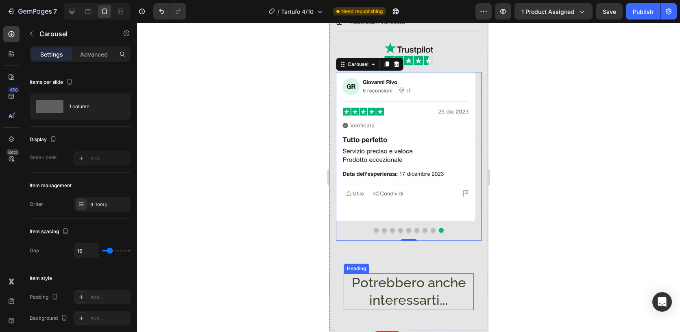
click at [461, 273] on h2 "Potrebbero anche interessarti..." at bounding box center [408, 291] width 130 height 37
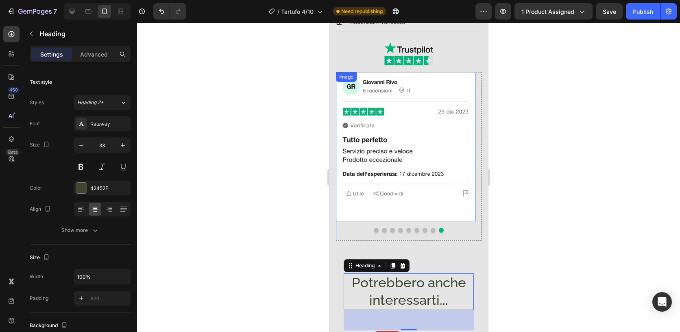
click at [463, 207] on img at bounding box center [406, 146] width 140 height 149
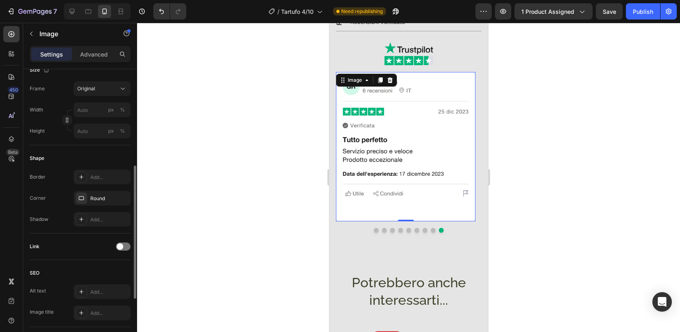
scroll to position [208, 0]
click at [120, 195] on icon "button" at bounding box center [122, 196] width 7 height 7
click at [109, 194] on div "Add..." at bounding box center [109, 196] width 38 height 7
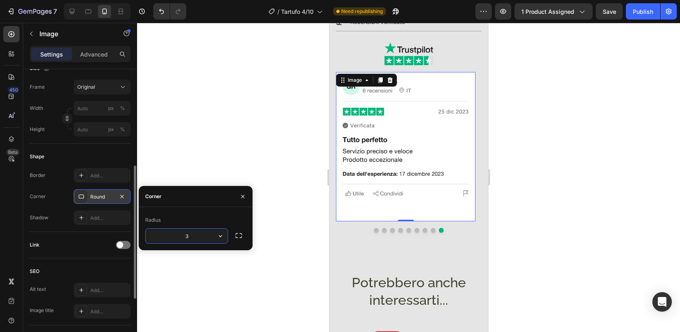
type input "32"
click at [296, 211] on div at bounding box center [408, 177] width 543 height 309
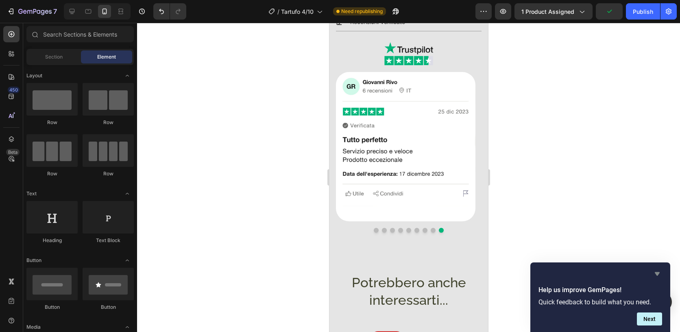
click at [659, 271] on icon "Hide survey" at bounding box center [658, 274] width 10 height 10
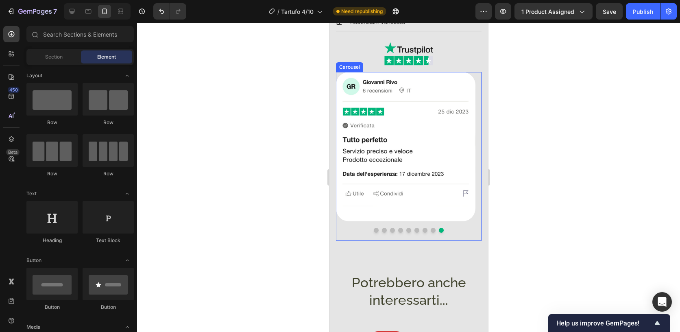
click at [431, 228] on button "Dot" at bounding box center [433, 230] width 5 height 5
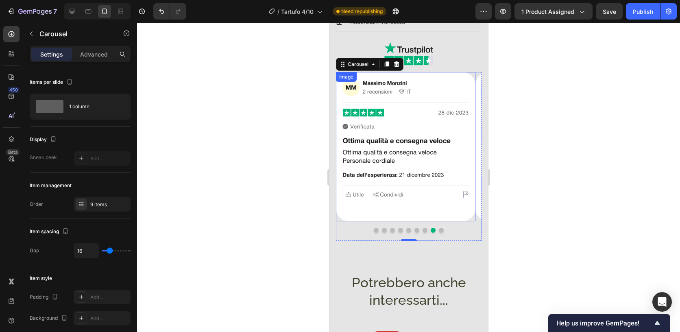
click at [465, 206] on img at bounding box center [406, 146] width 140 height 149
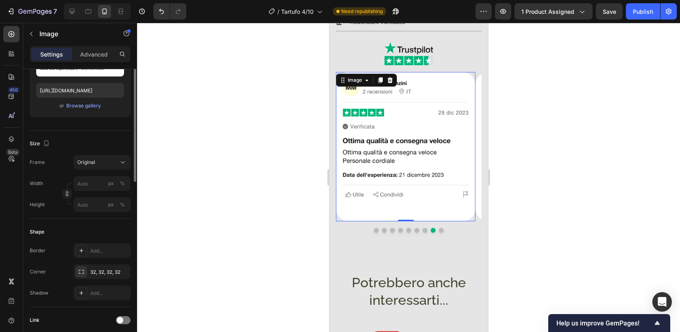
scroll to position [136, 0]
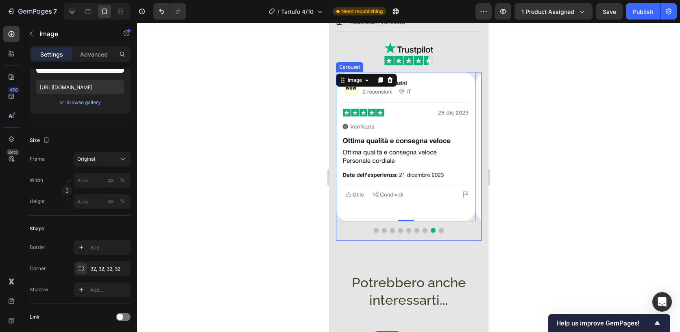
click at [422, 228] on button "Dot" at bounding box center [424, 230] width 5 height 5
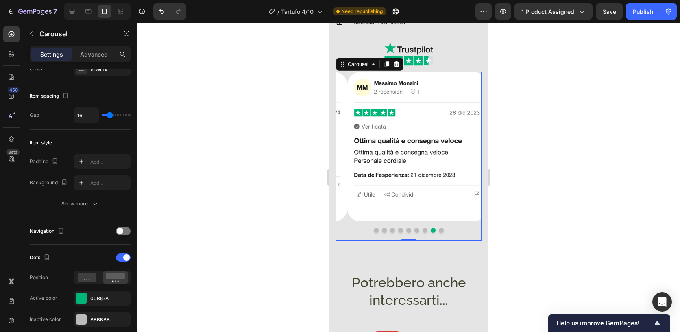
scroll to position [0, 0]
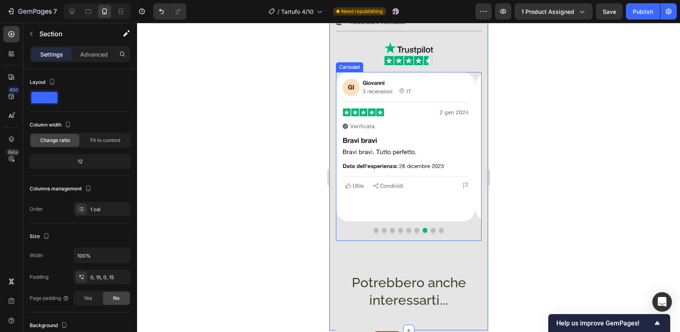
click at [415, 228] on button "Dot" at bounding box center [416, 230] width 5 height 5
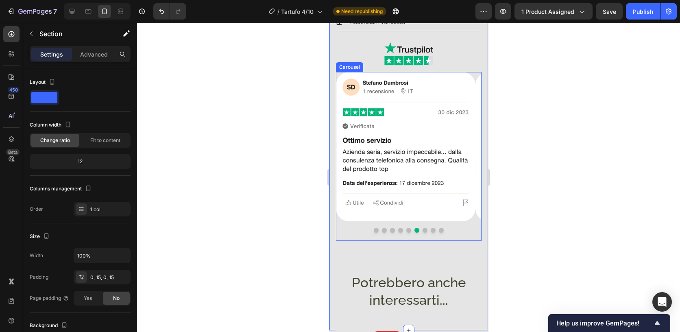
click at [406, 228] on button "Dot" at bounding box center [408, 230] width 5 height 5
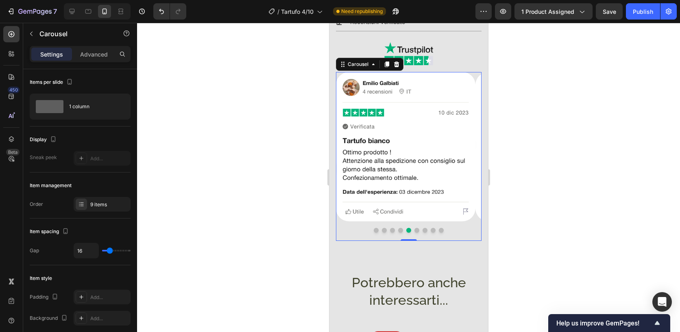
click at [537, 202] on div at bounding box center [408, 177] width 543 height 309
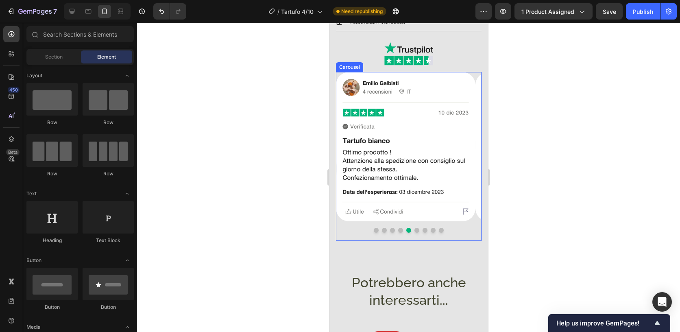
click at [398, 228] on button "Dot" at bounding box center [400, 230] width 5 height 5
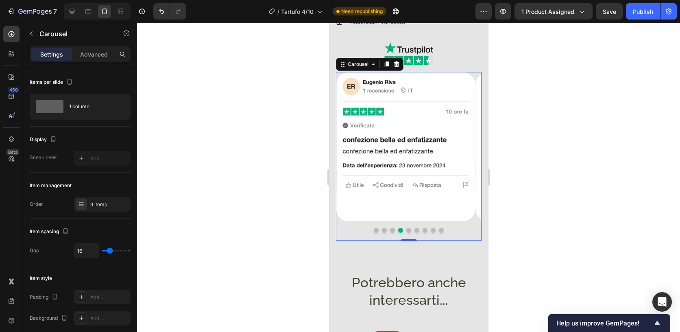
click at [541, 221] on div at bounding box center [408, 177] width 543 height 309
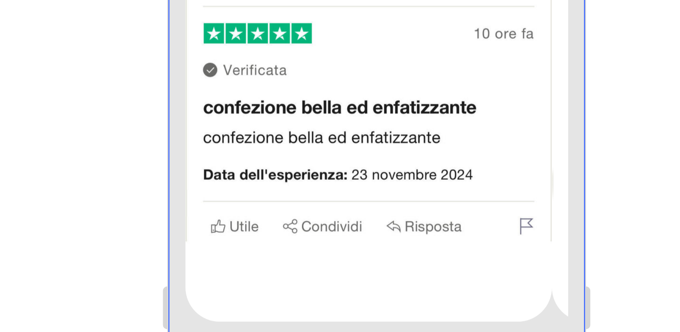
scroll to position [613, 0]
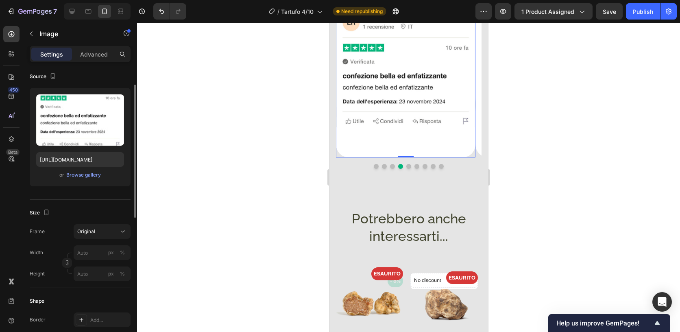
scroll to position [80, 0]
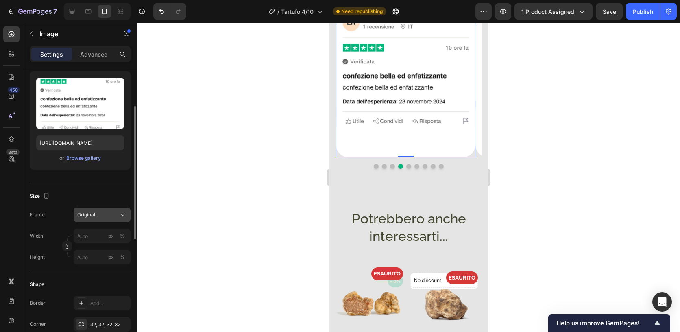
click at [103, 217] on div "Original" at bounding box center [97, 214] width 40 height 7
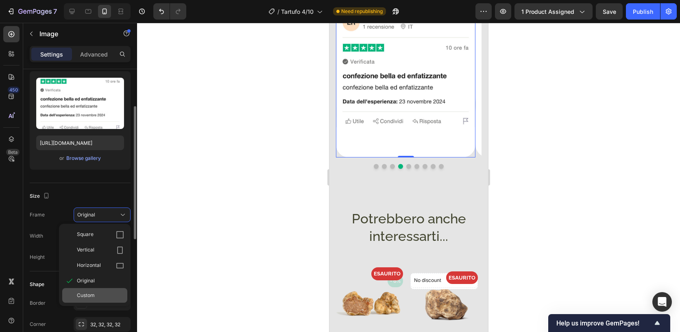
click at [95, 292] on div "Custom" at bounding box center [100, 295] width 47 height 7
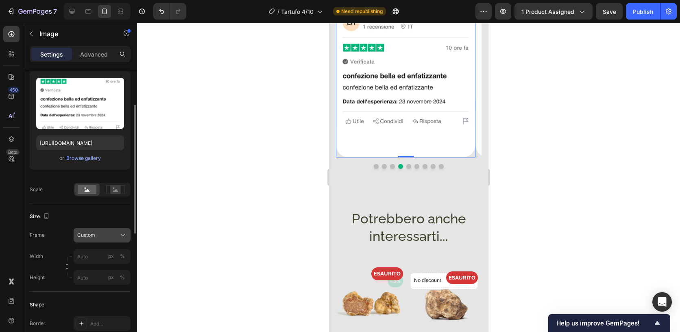
click at [102, 236] on div "Custom" at bounding box center [97, 235] width 40 height 7
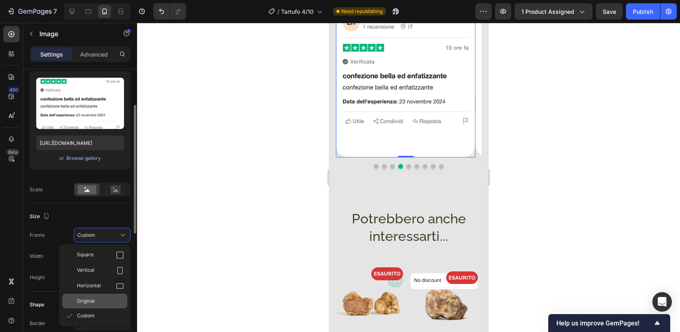
click at [101, 297] on div "Original" at bounding box center [100, 300] width 47 height 7
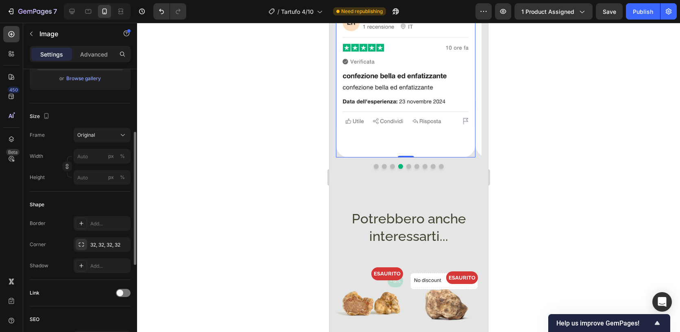
scroll to position [161, 0]
click at [83, 219] on icon at bounding box center [81, 222] width 7 height 7
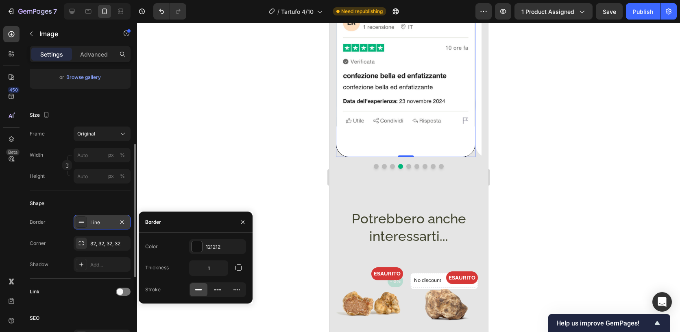
click at [83, 219] on icon at bounding box center [81, 222] width 7 height 7
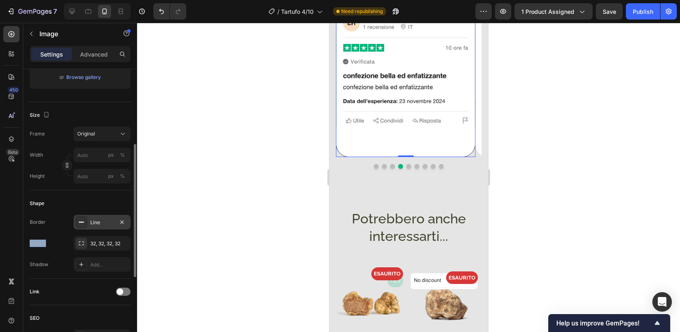
click at [83, 221] on icon at bounding box center [81, 222] width 7 height 7
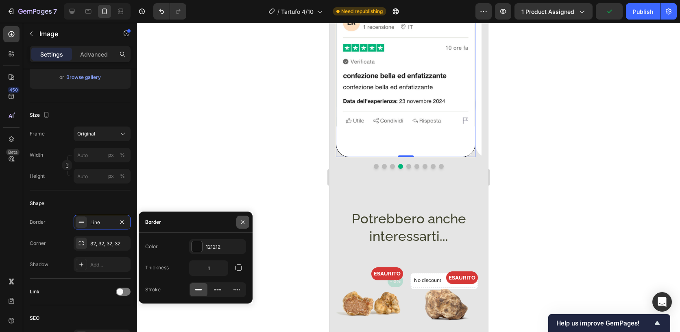
click at [245, 223] on icon "button" at bounding box center [243, 222] width 7 height 7
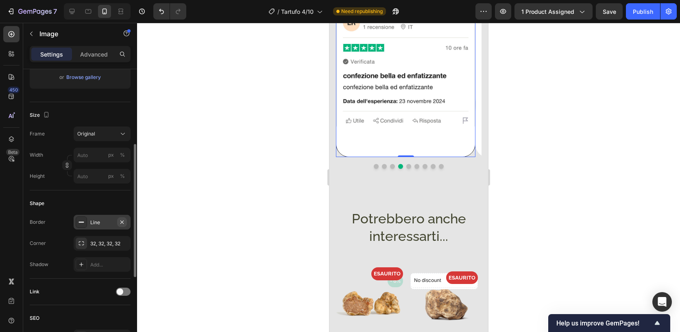
click at [122, 224] on icon "button" at bounding box center [122, 222] width 7 height 7
click at [122, 224] on div "Add..." at bounding box center [109, 222] width 38 height 7
type input "1"
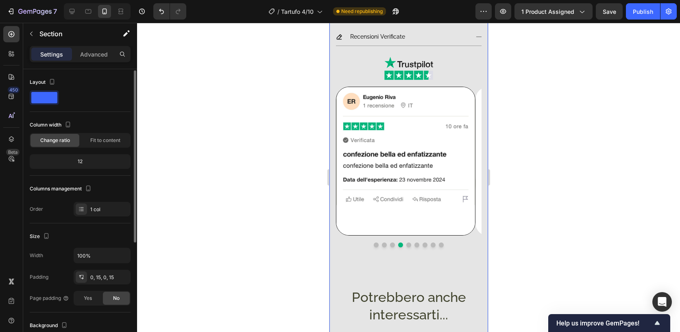
scroll to position [2, 0]
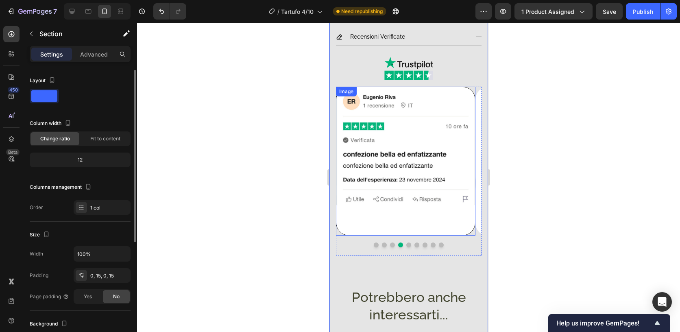
click at [391, 222] on img at bounding box center [406, 161] width 140 height 149
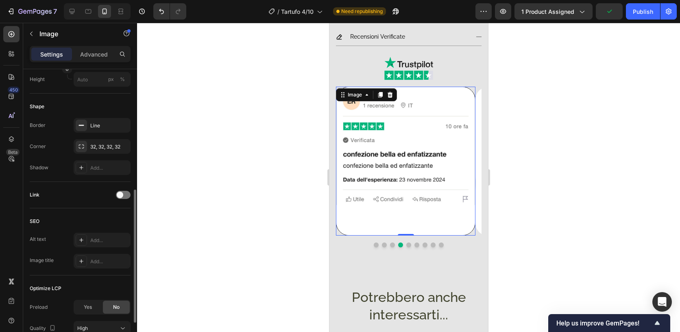
scroll to position [258, 0]
click at [122, 122] on icon "button" at bounding box center [122, 125] width 7 height 7
click at [523, 207] on div at bounding box center [408, 177] width 543 height 309
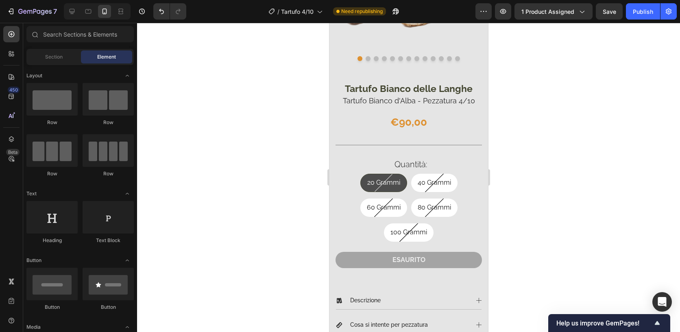
scroll to position [0, 0]
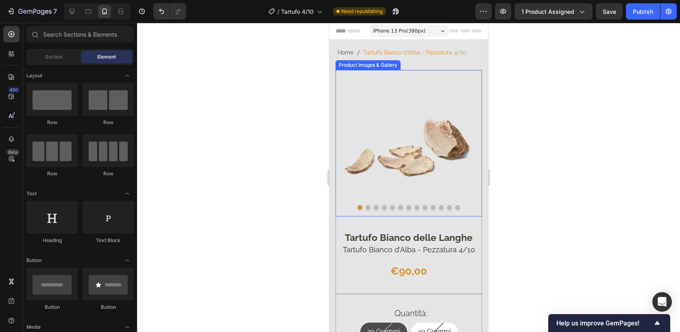
click at [366, 205] on button "Dot" at bounding box center [367, 207] width 5 height 5
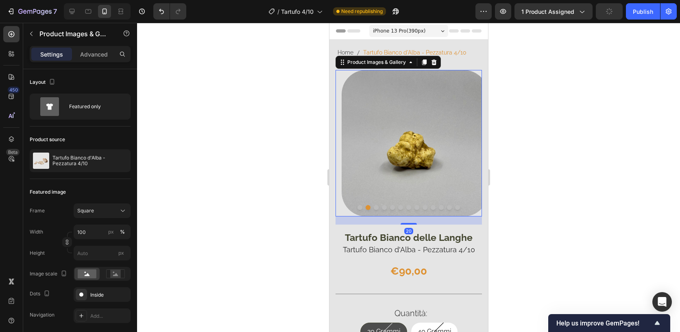
click at [552, 219] on div at bounding box center [408, 177] width 543 height 309
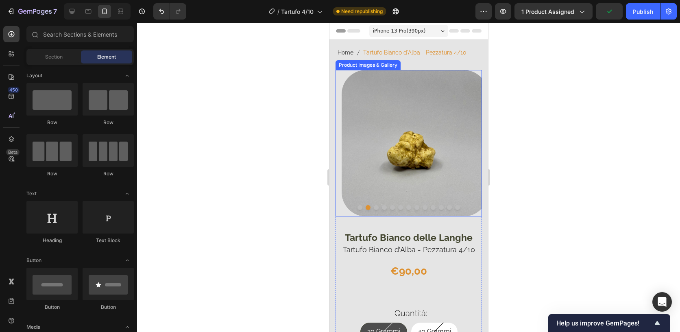
click at [374, 205] on button "Dot" at bounding box center [376, 207] width 5 height 5
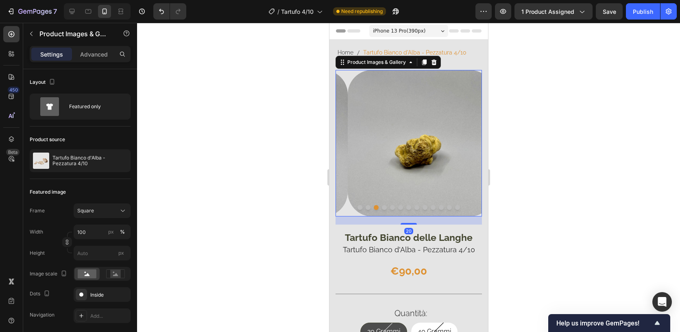
click at [383, 205] on button "Dot" at bounding box center [384, 207] width 5 height 5
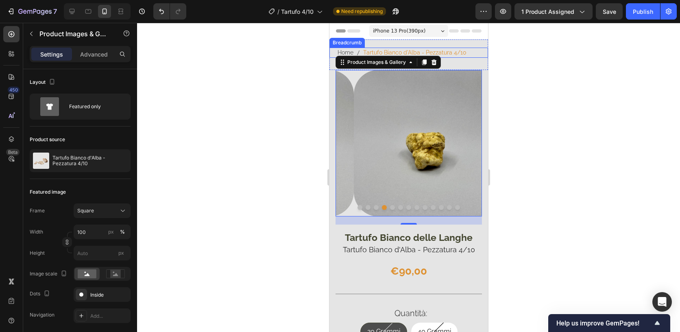
click at [383, 52] on span "Tartufo Bianco d'Alba - Pezzatura 4/10" at bounding box center [414, 53] width 103 height 10
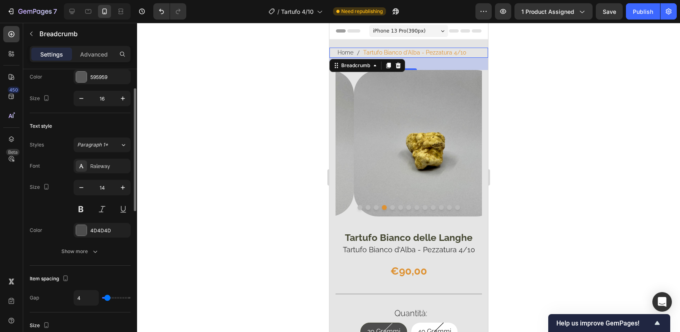
scroll to position [46, 0]
click at [80, 257] on button "Show more" at bounding box center [80, 250] width 101 height 15
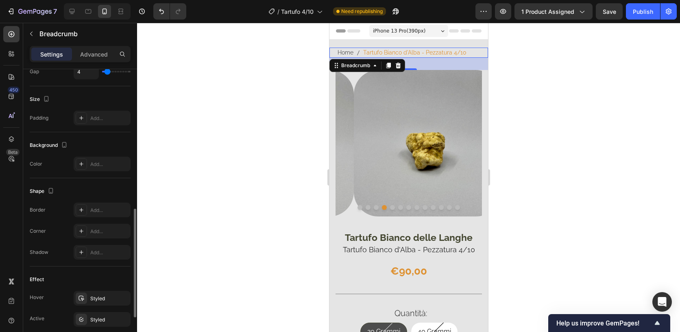
scroll to position [466, 0]
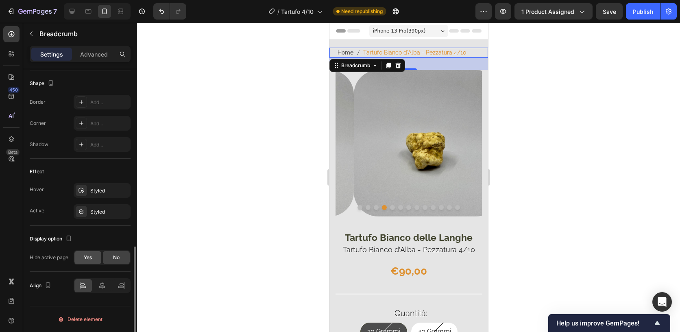
click at [87, 254] on span "Yes" at bounding box center [88, 257] width 8 height 7
click at [119, 255] on span "No" at bounding box center [116, 257] width 7 height 7
click at [652, 9] on div "Publish" at bounding box center [643, 11] width 20 height 9
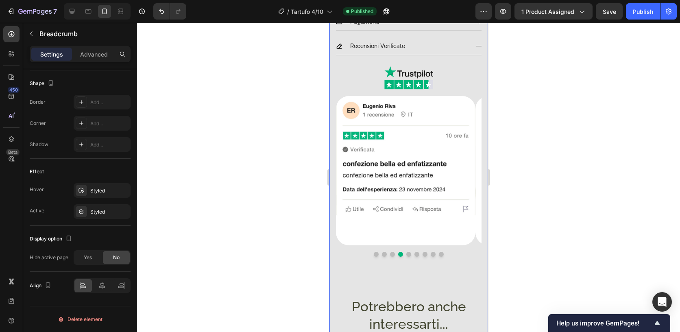
scroll to position [781, 0]
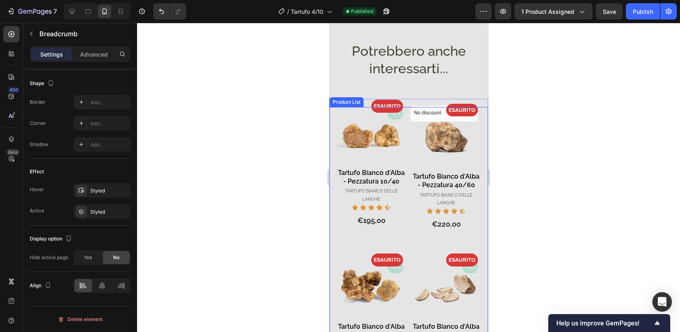
click at [477, 214] on div "- 0% Product Badge - 0% Product Badge ESAURITO Product Badge Product Images Tar…" at bounding box center [408, 255] width 159 height 297
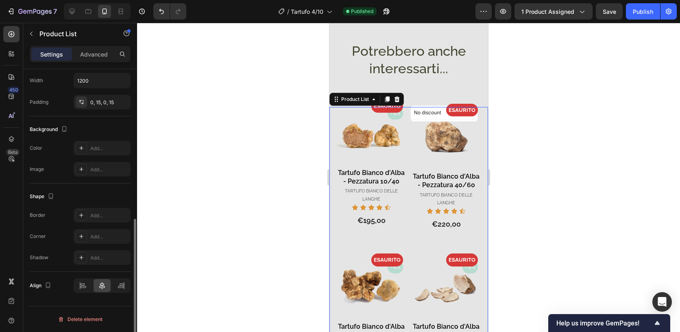
scroll to position [0, 0]
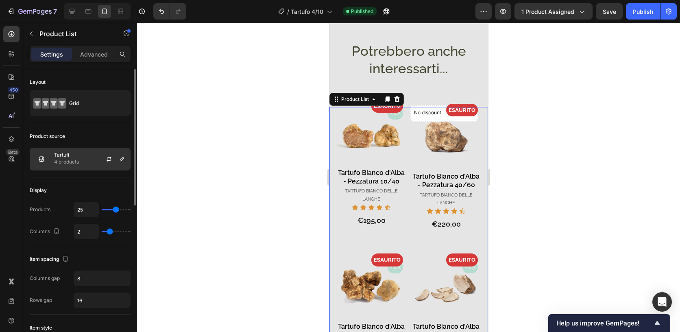
click at [84, 153] on div "Tartufi 4 products" at bounding box center [80, 159] width 101 height 23
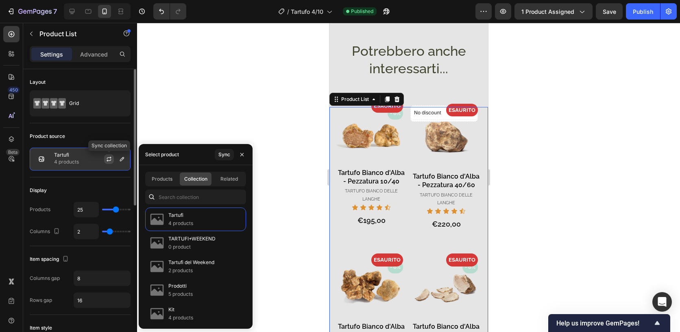
click at [107, 158] on icon "button" at bounding box center [109, 158] width 4 height 2
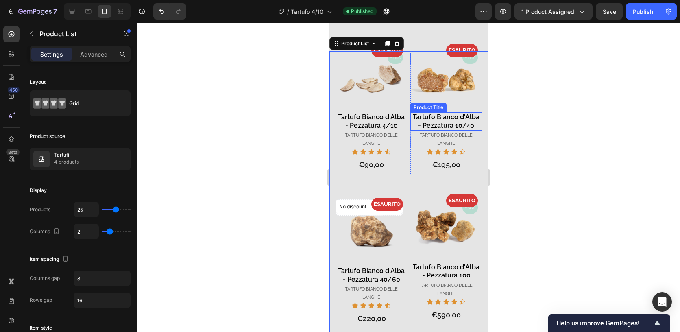
scroll to position [861, 0]
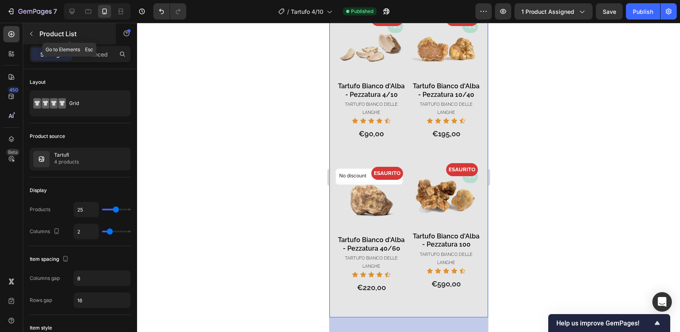
click at [39, 29] on div "Product List" at bounding box center [69, 33] width 93 height 21
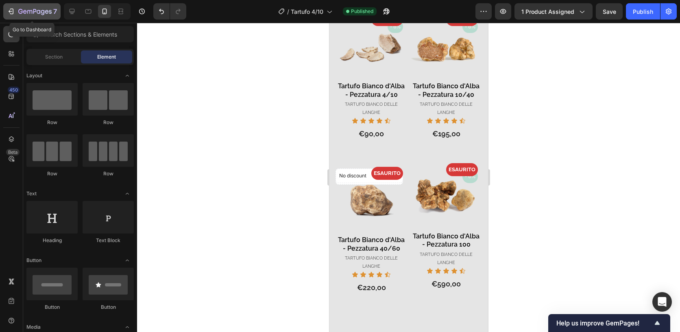
click at [45, 13] on icon "button" at bounding box center [34, 12] width 33 height 7
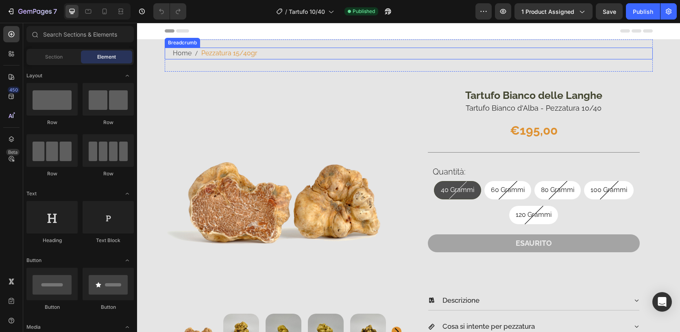
click at [263, 50] on nav "Home Pezzatura 15/40gr" at bounding box center [413, 54] width 480 height 12
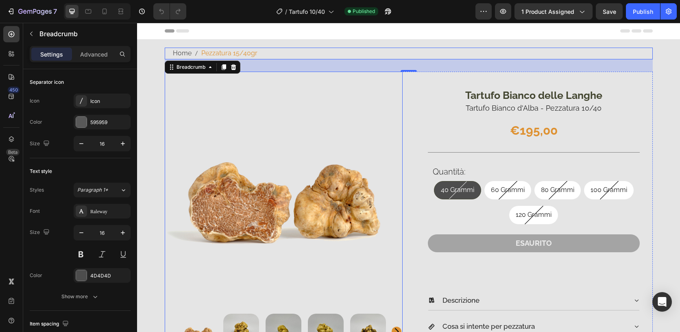
click at [373, 149] on img at bounding box center [284, 191] width 238 height 238
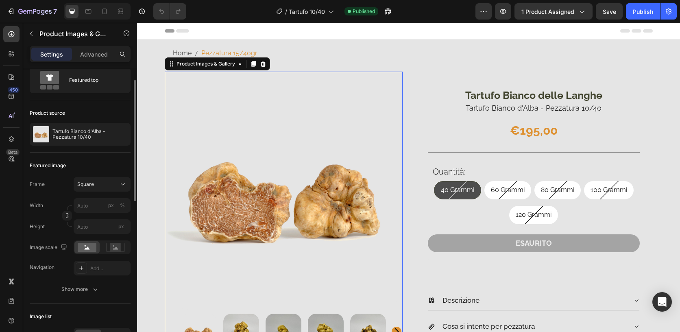
scroll to position [27, 0]
click at [109, 131] on div at bounding box center [119, 133] width 23 height 23
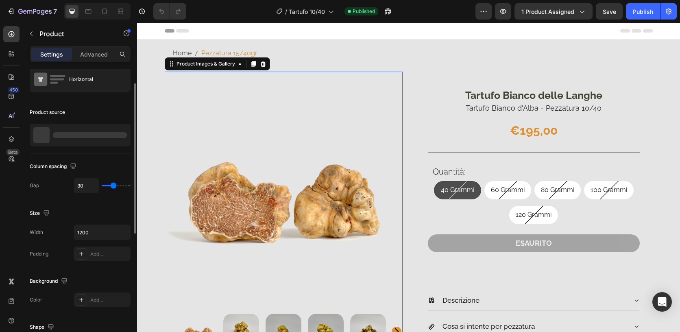
scroll to position [0, 0]
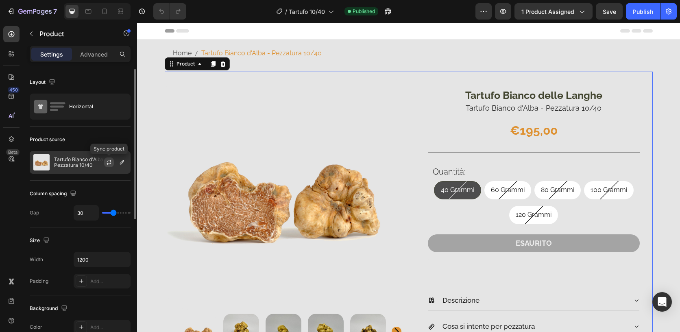
click at [109, 162] on icon "button" at bounding box center [109, 162] width 7 height 7
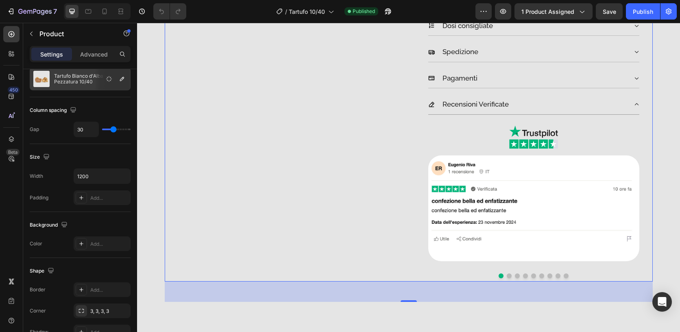
scroll to position [328, 0]
click at [507, 277] on button "Dot" at bounding box center [509, 275] width 5 height 5
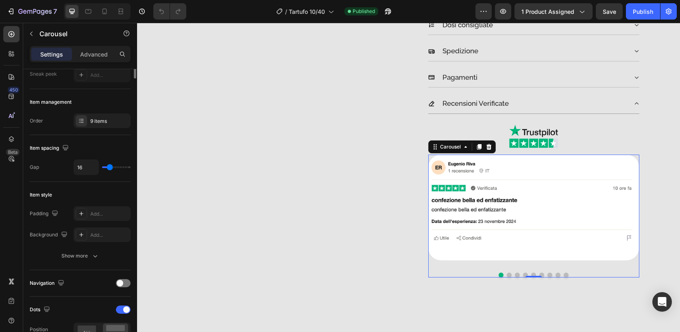
scroll to position [0, 0]
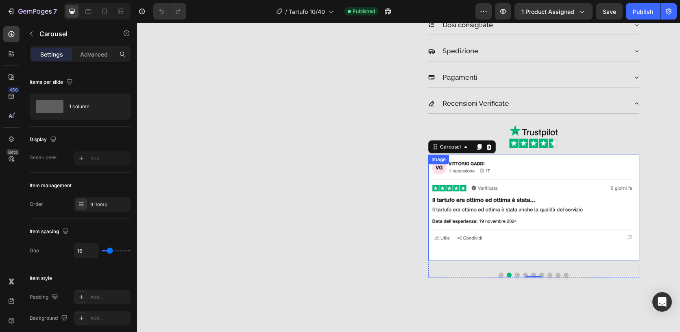
click at [507, 245] on img at bounding box center [534, 208] width 211 height 106
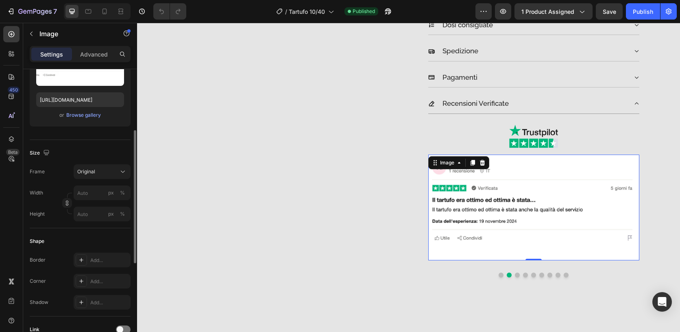
scroll to position [126, 0]
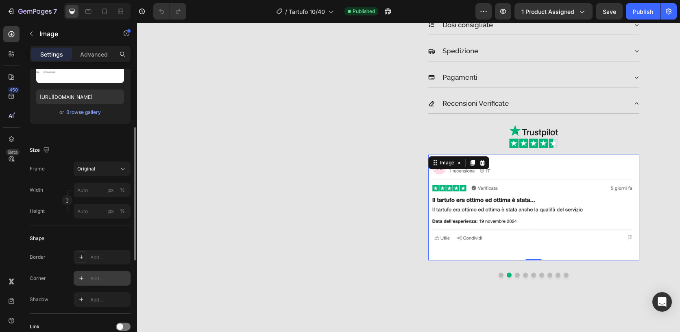
click at [109, 284] on div "Add..." at bounding box center [102, 278] width 57 height 15
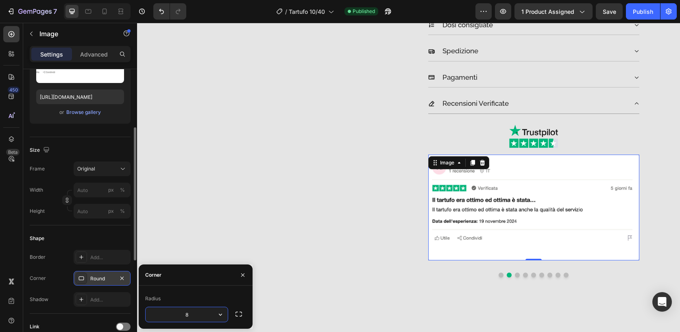
type input "32"
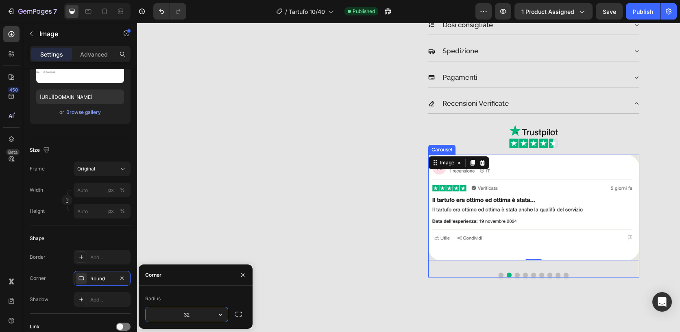
click at [516, 275] on button "Dot" at bounding box center [517, 275] width 5 height 5
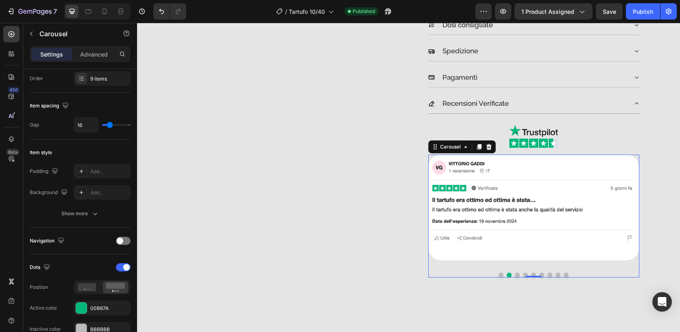
scroll to position [0, 0]
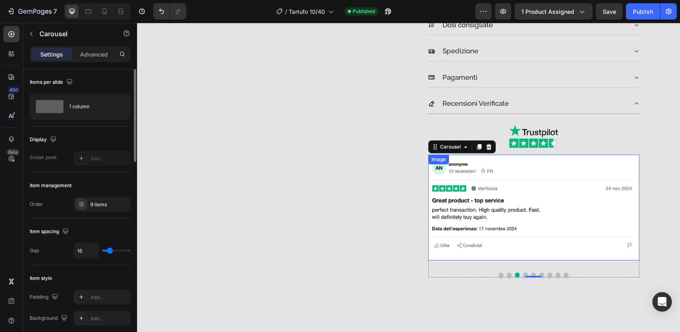
click at [514, 239] on img at bounding box center [534, 208] width 211 height 106
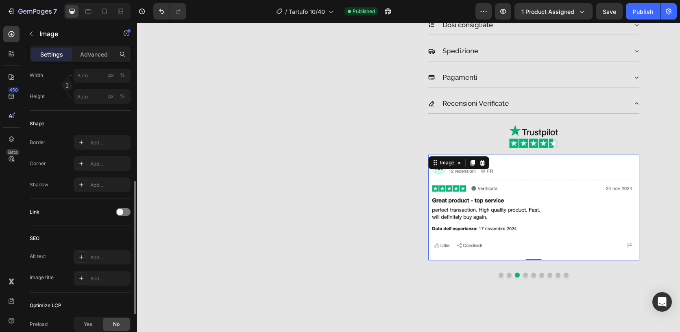
scroll to position [241, 0]
click at [105, 166] on div "Add..." at bounding box center [109, 163] width 38 height 7
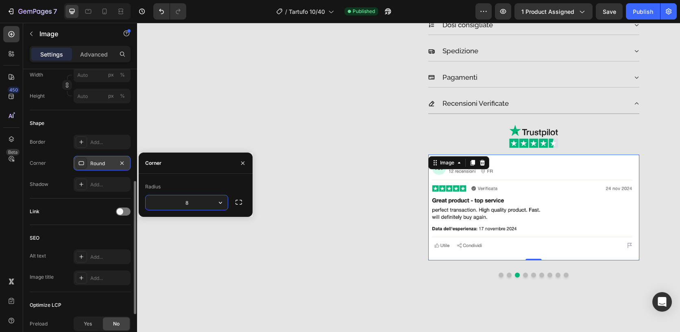
type input "32"
click at [524, 275] on button "Dot" at bounding box center [525, 275] width 5 height 5
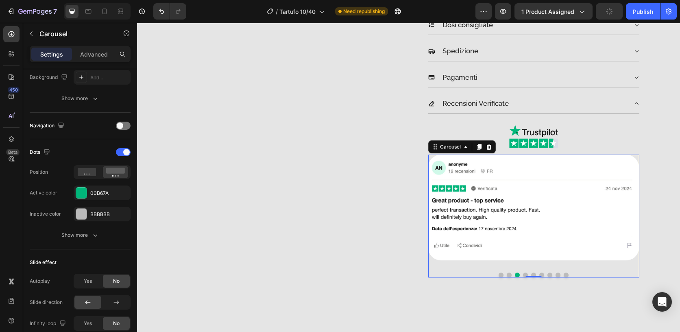
scroll to position [0, 0]
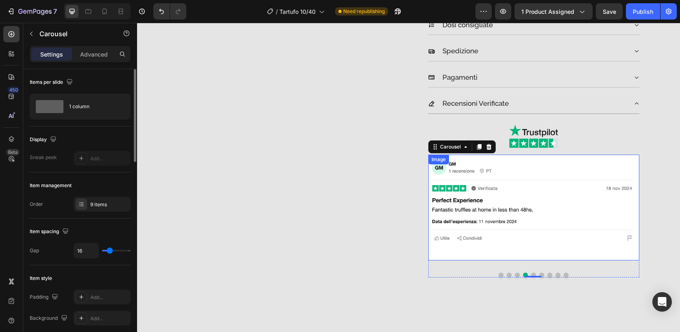
click at [528, 255] on img at bounding box center [534, 208] width 211 height 106
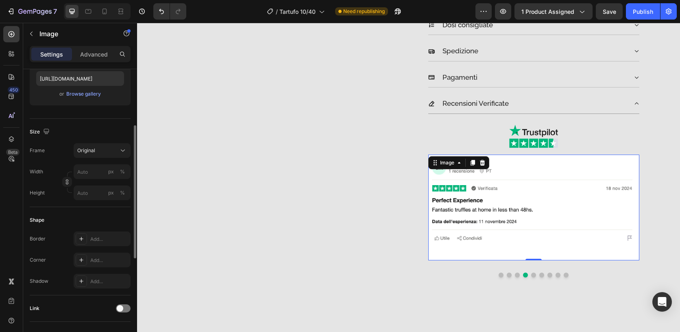
scroll to position [145, 0]
click at [105, 263] on div "Add..." at bounding box center [109, 259] width 38 height 7
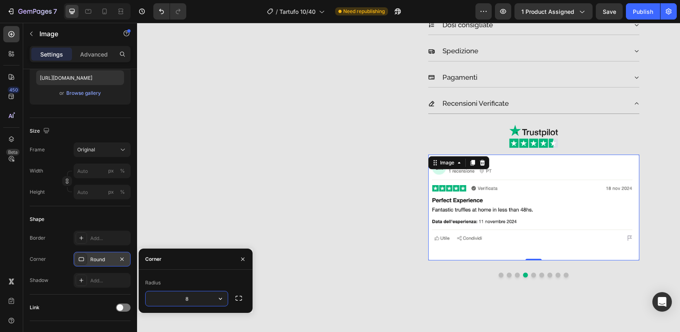
type input "32"
click at [533, 275] on button "Dot" at bounding box center [533, 275] width 5 height 5
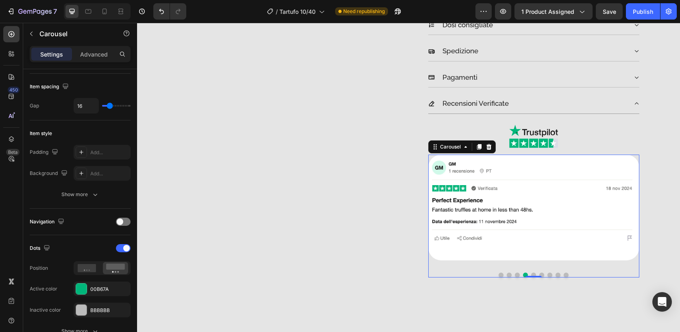
scroll to position [0, 0]
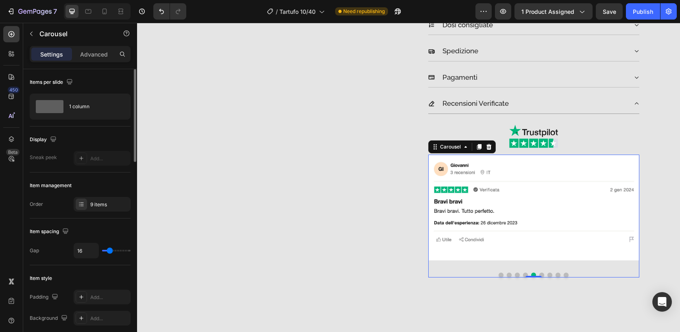
click at [530, 257] on img at bounding box center [534, 208] width 211 height 106
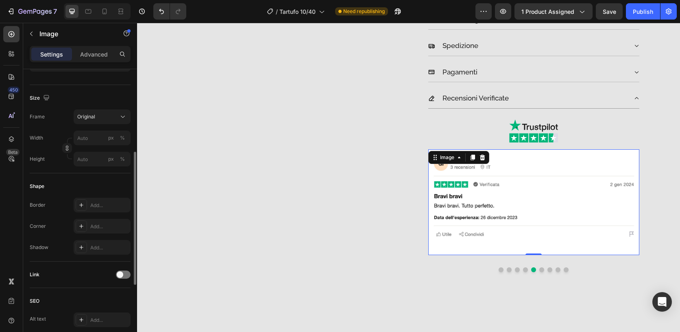
scroll to position [176, 0]
click at [116, 229] on div "Add..." at bounding box center [109, 228] width 38 height 7
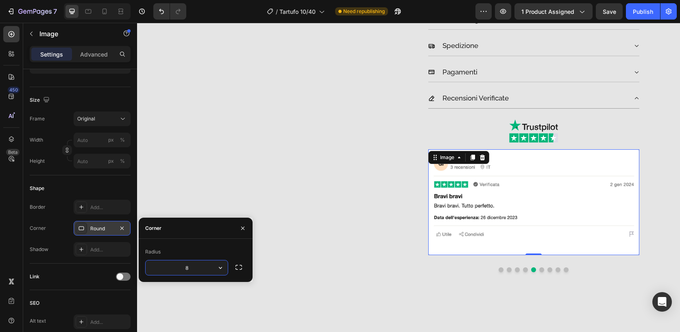
type input "32"
click at [540, 270] on button "Dot" at bounding box center [542, 269] width 5 height 5
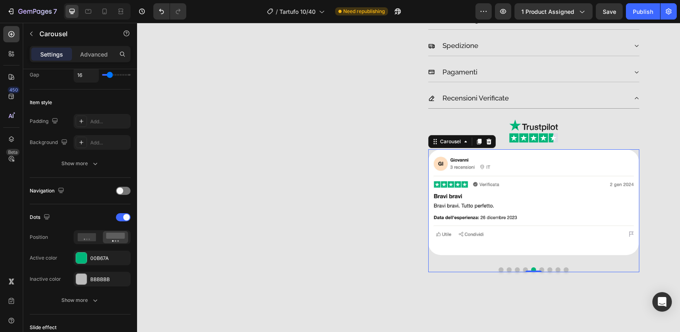
scroll to position [0, 0]
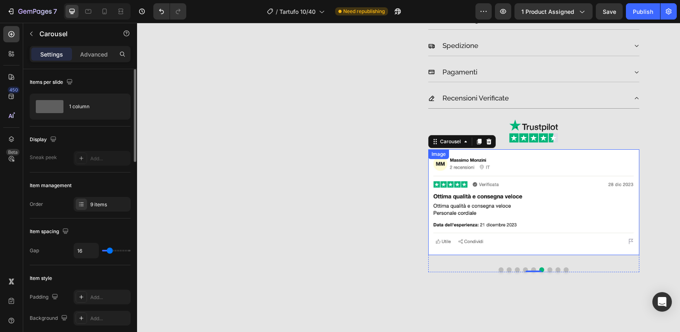
click at [507, 236] on img at bounding box center [534, 202] width 211 height 106
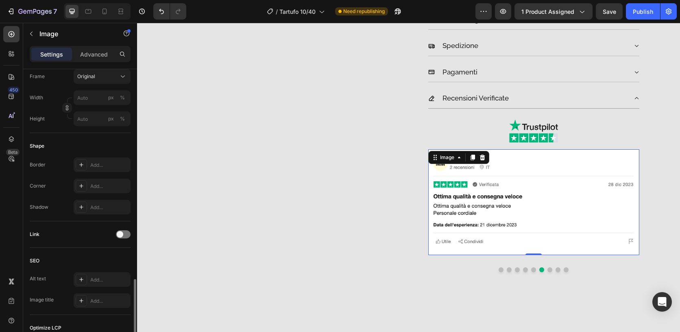
scroll to position [292, 0]
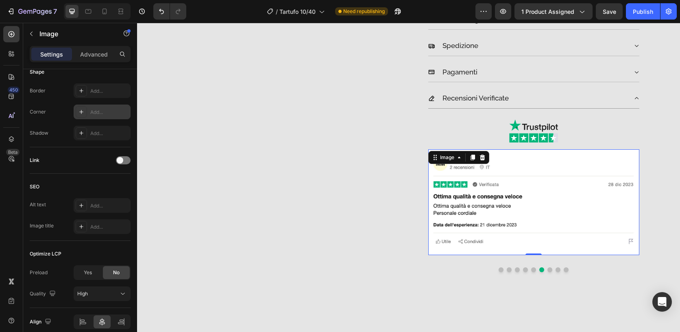
click at [97, 114] on div "Add..." at bounding box center [109, 112] width 38 height 7
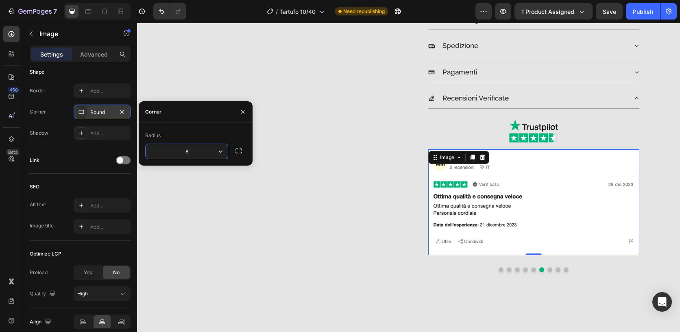
type input "32"
click at [548, 269] on button "Dot" at bounding box center [550, 269] width 5 height 5
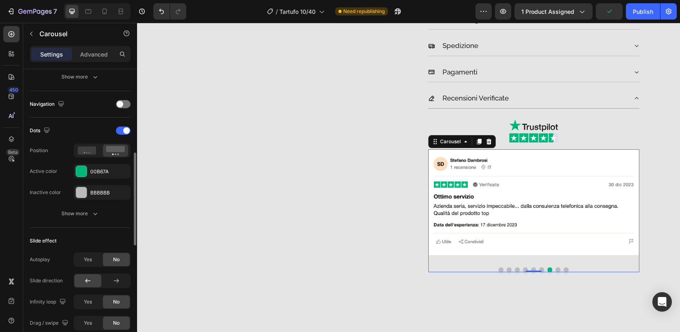
scroll to position [260, 0]
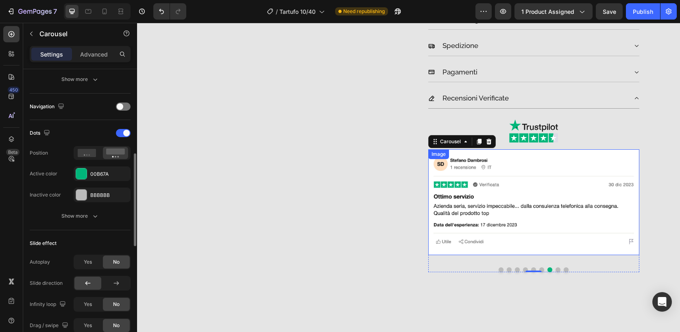
click at [602, 247] on img at bounding box center [534, 202] width 211 height 106
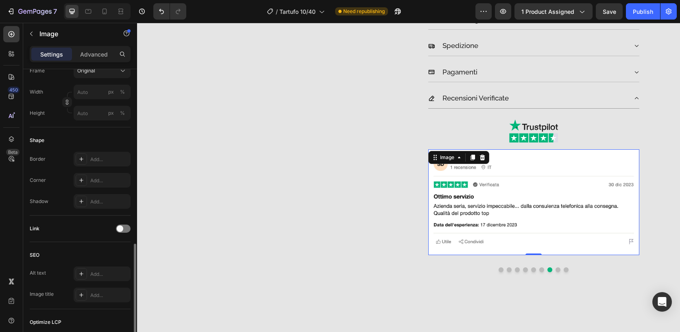
scroll to position [272, 0]
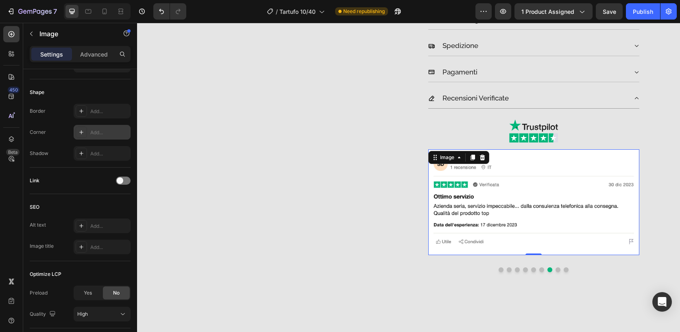
click at [109, 131] on div "Add..." at bounding box center [109, 132] width 38 height 7
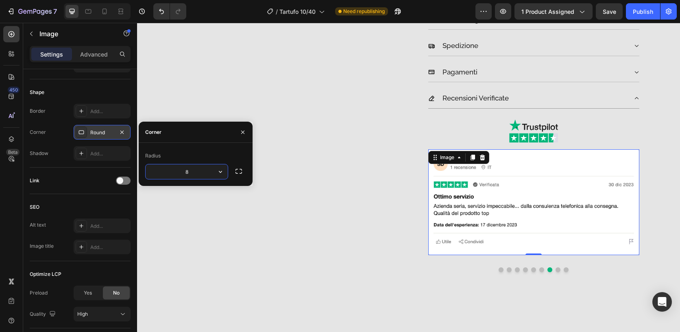
type input "32"
click at [556, 271] on button "Dot" at bounding box center [558, 269] width 5 height 5
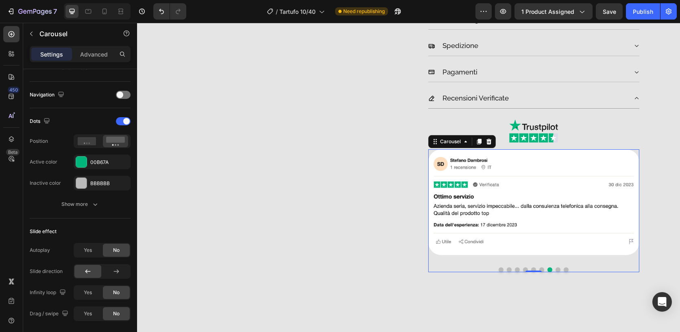
scroll to position [0, 0]
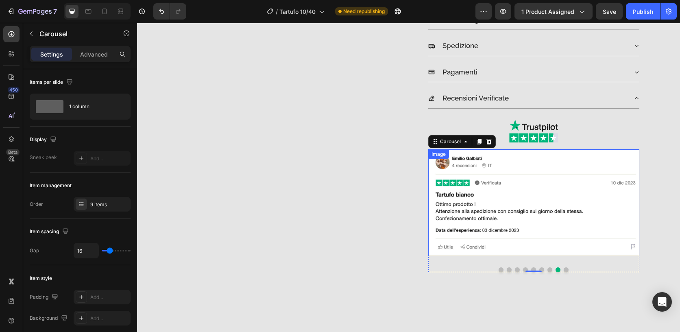
click at [555, 243] on img at bounding box center [534, 202] width 211 height 106
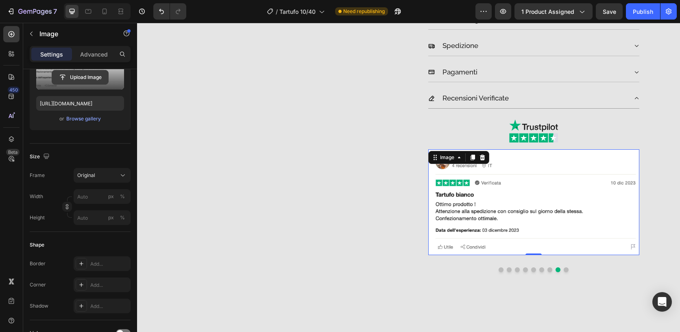
scroll to position [328, 0]
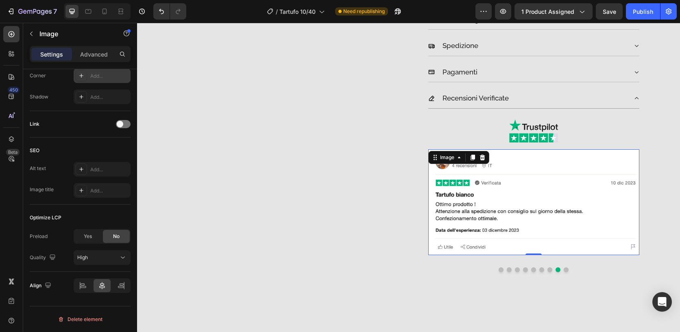
click at [98, 81] on div "Add..." at bounding box center [102, 75] width 57 height 15
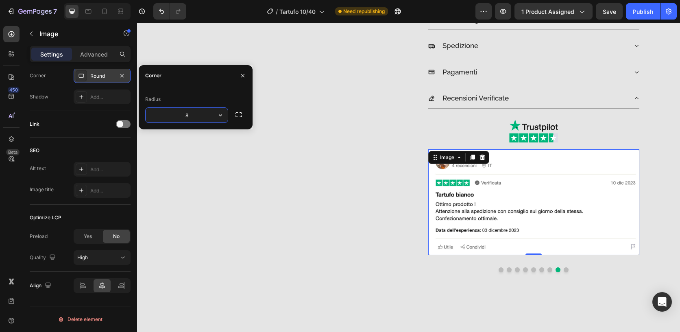
type input "32"
click at [564, 270] on button "Dot" at bounding box center [566, 269] width 5 height 5
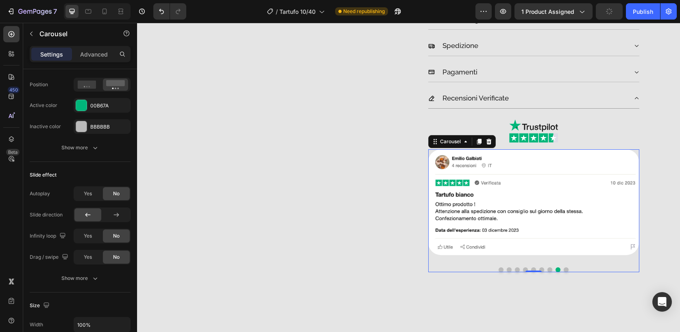
scroll to position [0, 0]
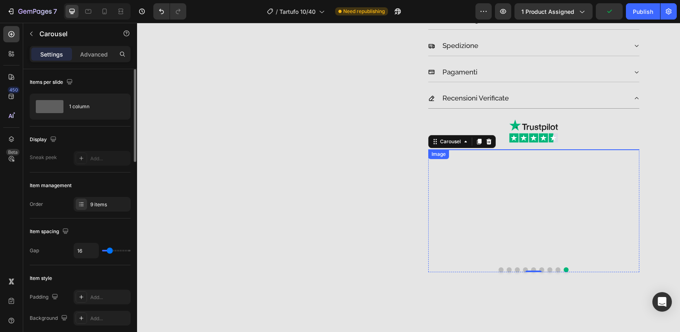
click at [510, 179] on img at bounding box center [534, 202] width 211 height 106
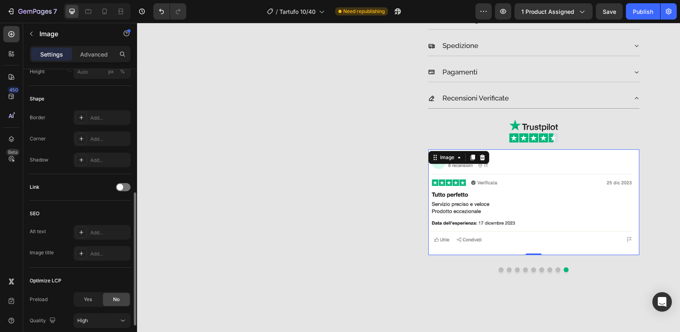
scroll to position [251, 0]
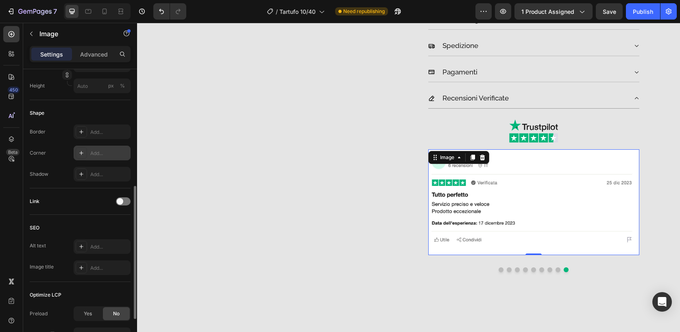
click at [111, 157] on div "Add..." at bounding box center [102, 153] width 57 height 15
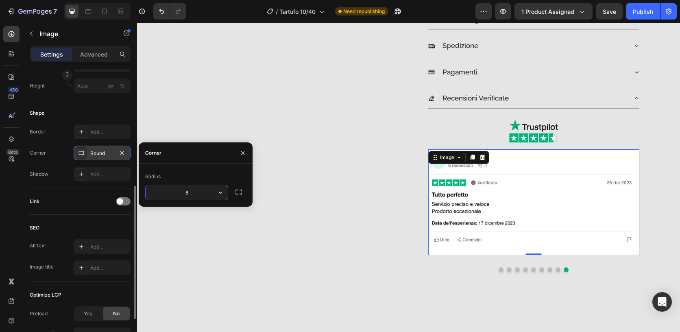
type input "32"
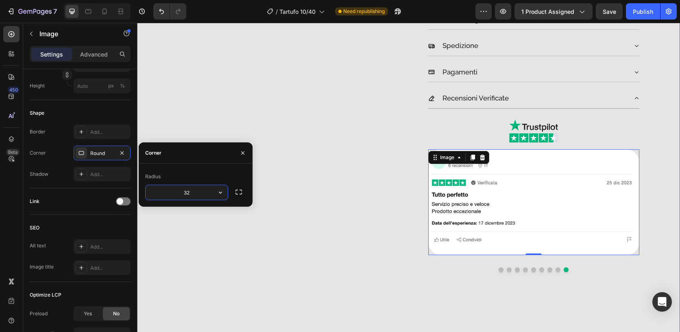
click at [662, 106] on div "Product Images & Gallery Tartufo Bianco delle Langhe Product Description Tartuf…" at bounding box center [408, 53] width 531 height 630
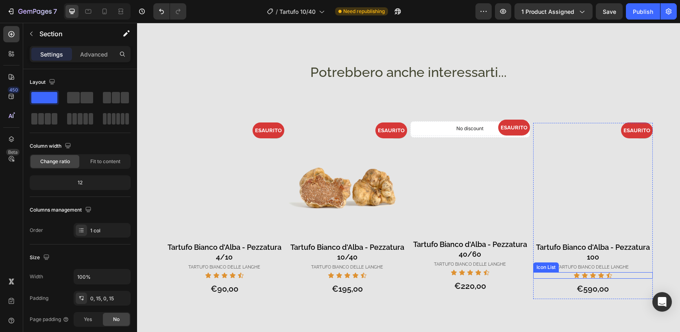
scroll to position [600, 0]
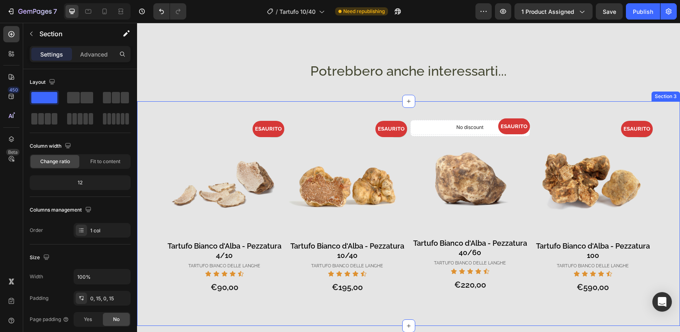
click at [477, 115] on div "- 0% Product Badge - 0% Product Badge ESAURITO Product Badge Product Images Tar…" at bounding box center [408, 213] width 543 height 225
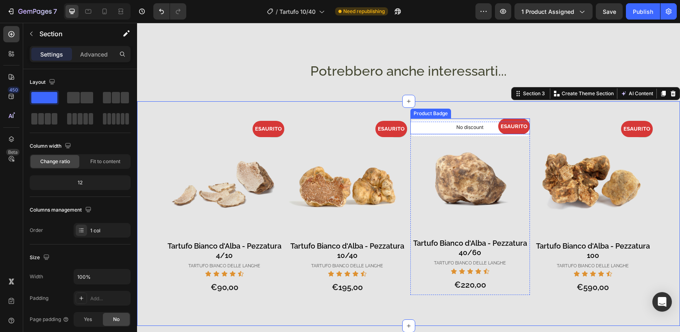
click at [487, 125] on div "ESAURITO" at bounding box center [471, 126] width 120 height 16
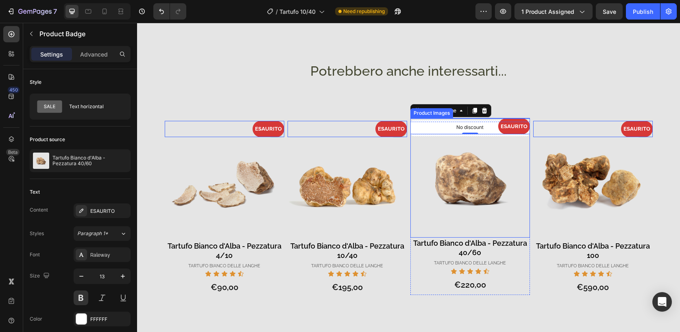
click at [494, 137] on img at bounding box center [471, 178] width 120 height 120
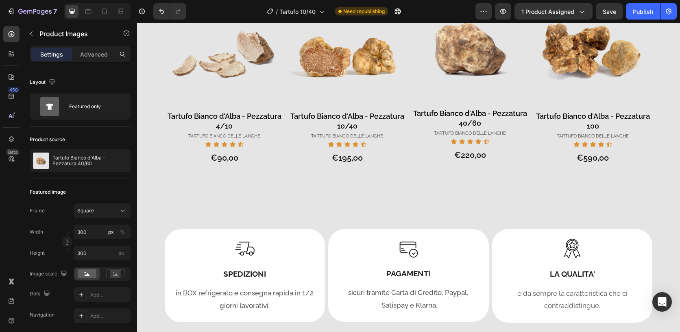
scroll to position [533, 0]
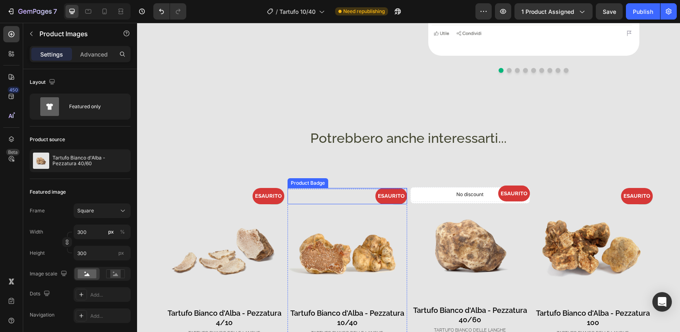
click at [367, 197] on div "ESAURITO" at bounding box center [348, 196] width 120 height 16
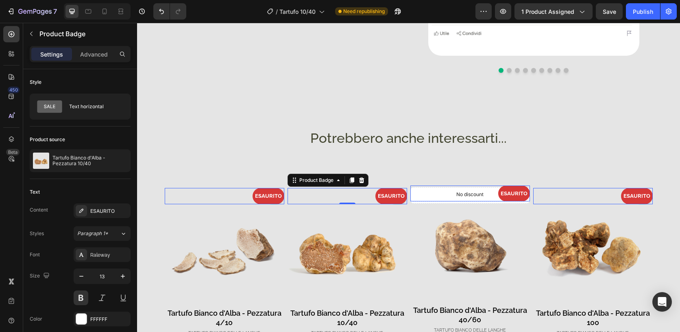
click at [433, 192] on div "ESAURITO" at bounding box center [471, 194] width 120 height 16
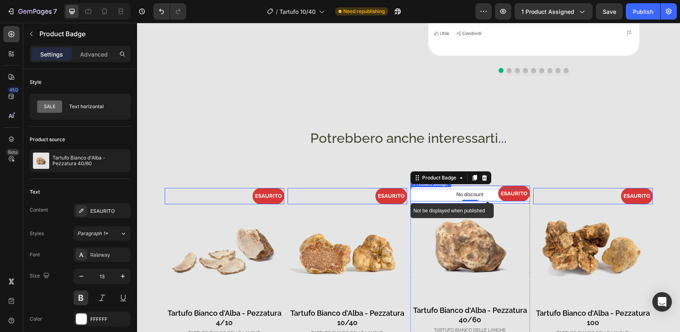
click at [437, 203] on div "No discount" at bounding box center [470, 196] width 119 height 14
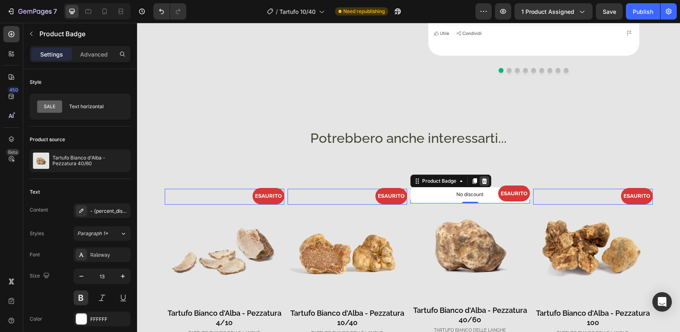
click at [484, 181] on icon at bounding box center [484, 181] width 7 height 7
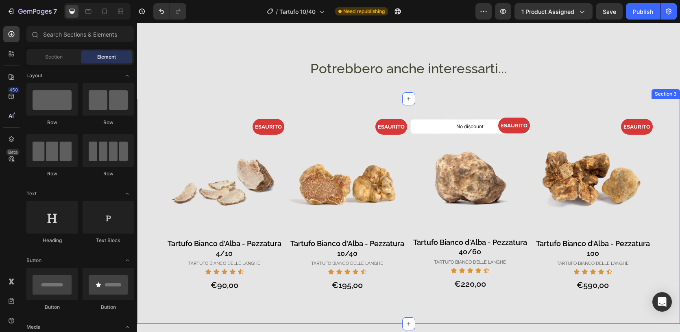
scroll to position [602, 0]
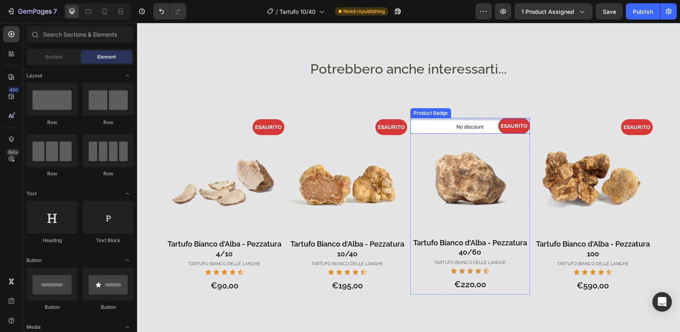
click at [414, 133] on div "ESAURITO" at bounding box center [471, 126] width 120 height 16
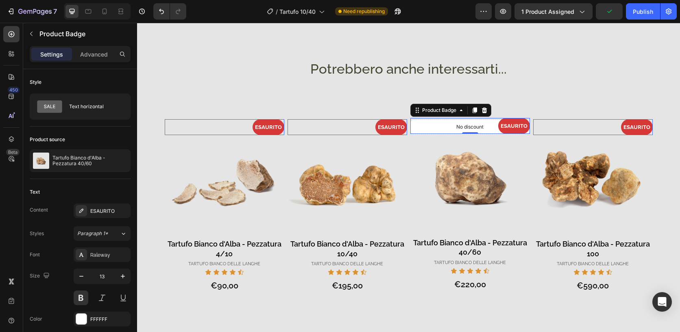
click at [491, 119] on div "ESAURITO" at bounding box center [471, 126] width 120 height 16
click at [493, 125] on div "ESAURITO" at bounding box center [471, 126] width 120 height 16
click at [495, 135] on img at bounding box center [471, 178] width 120 height 120
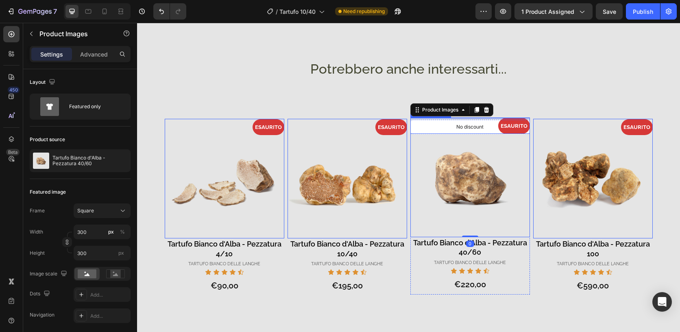
click at [461, 125] on div "ESAURITO" at bounding box center [471, 126] width 120 height 16
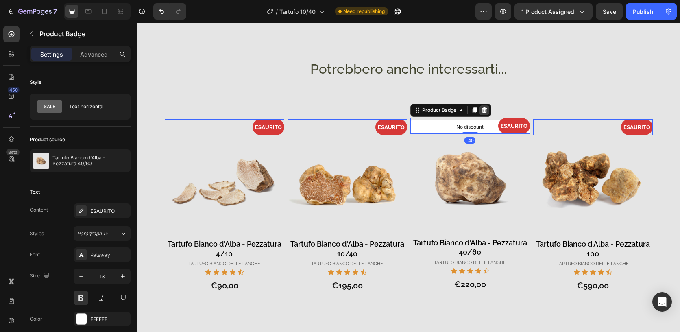
click at [482, 109] on icon at bounding box center [484, 110] width 7 height 7
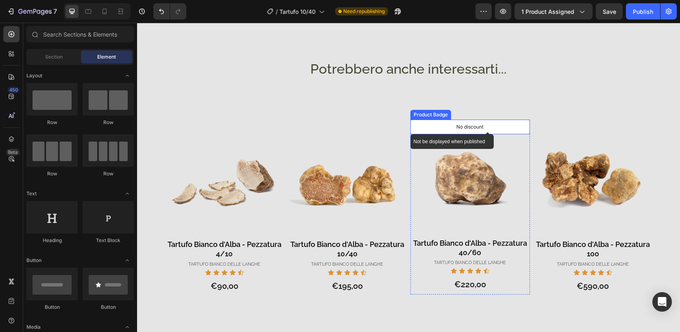
click at [496, 122] on div "No discount" at bounding box center [470, 127] width 119 height 14
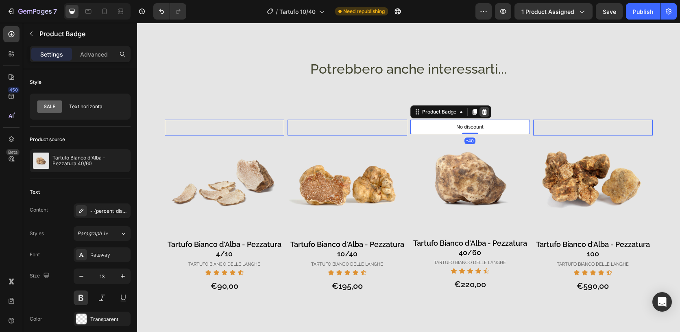
click at [485, 112] on div at bounding box center [485, 112] width 10 height 10
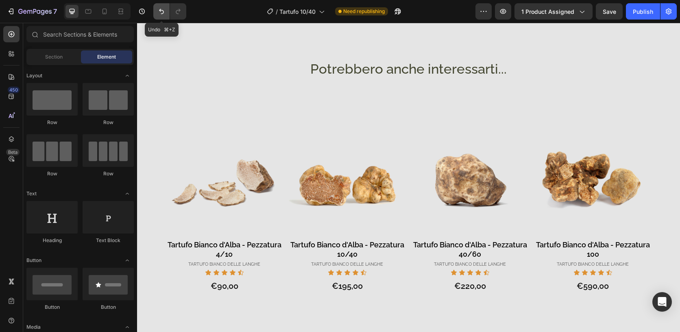
click at [166, 7] on button "Undo/Redo" at bounding box center [161, 11] width 16 height 16
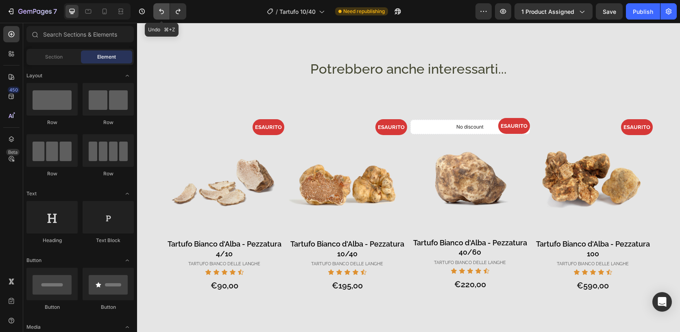
click at [164, 10] on icon "Undo/Redo" at bounding box center [161, 11] width 8 height 8
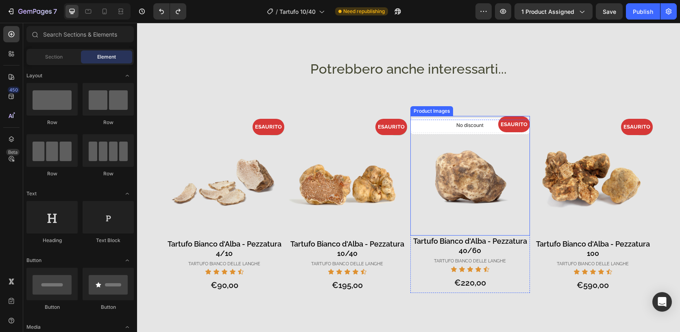
click at [520, 164] on img at bounding box center [471, 176] width 120 height 120
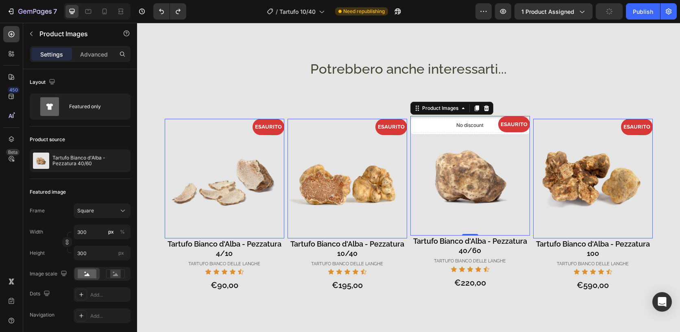
click at [395, 171] on img at bounding box center [348, 179] width 120 height 120
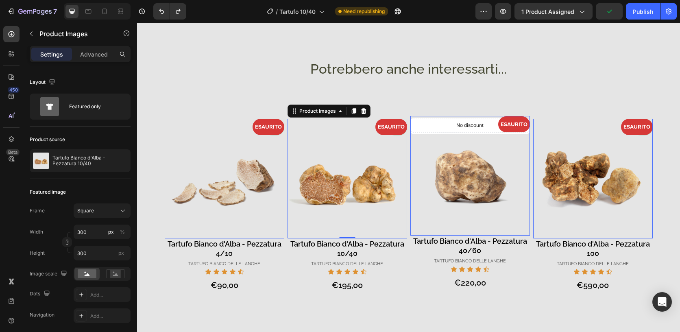
click at [515, 216] on img at bounding box center [471, 176] width 120 height 120
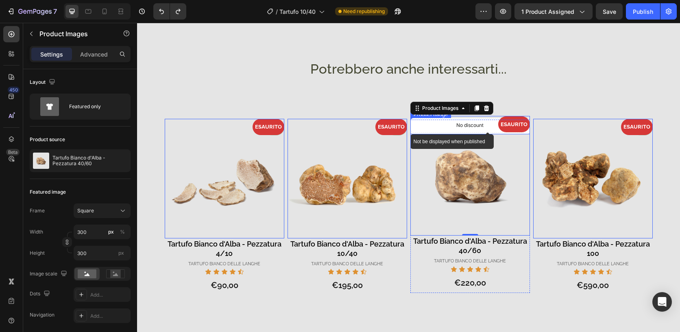
click at [482, 134] on div "No discount" at bounding box center [471, 127] width 120 height 15
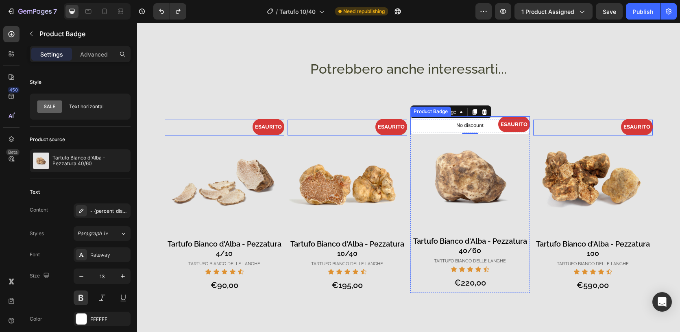
click at [485, 120] on div "ESAURITO" at bounding box center [471, 124] width 120 height 16
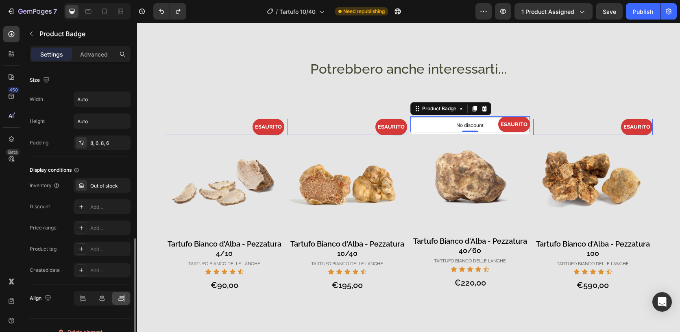
scroll to position [409, 0]
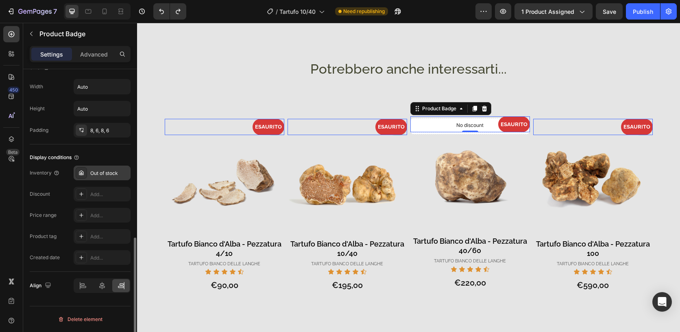
click at [82, 170] on icon at bounding box center [81, 173] width 7 height 7
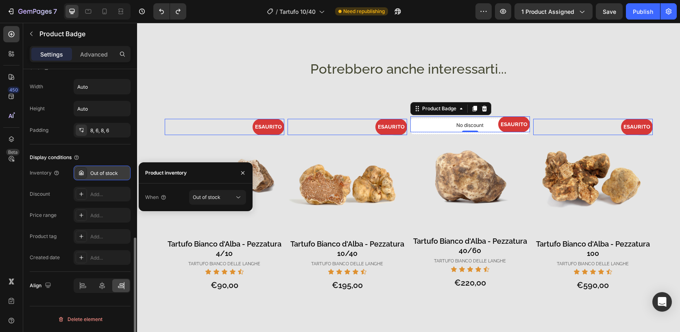
click at [82, 170] on icon at bounding box center [81, 173] width 7 height 7
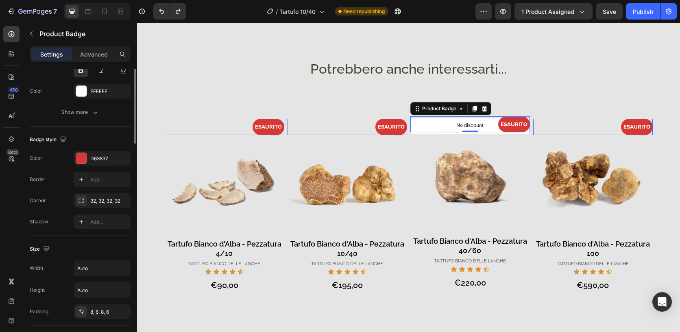
scroll to position [0, 0]
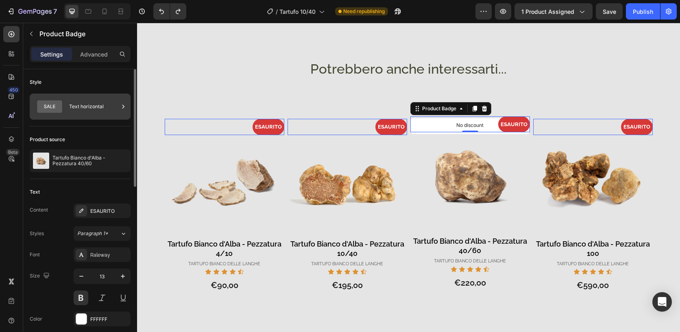
click at [122, 99] on div at bounding box center [123, 107] width 8 height 26
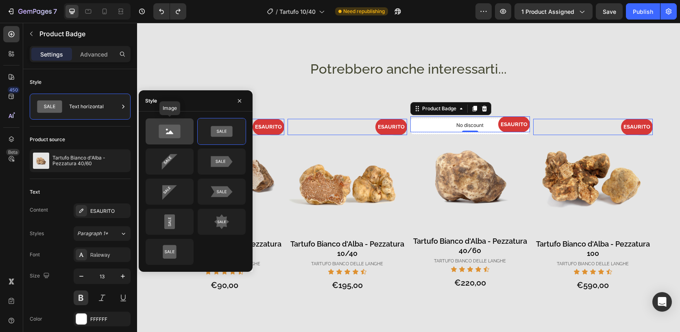
click at [172, 139] on icon at bounding box center [170, 131] width 38 height 16
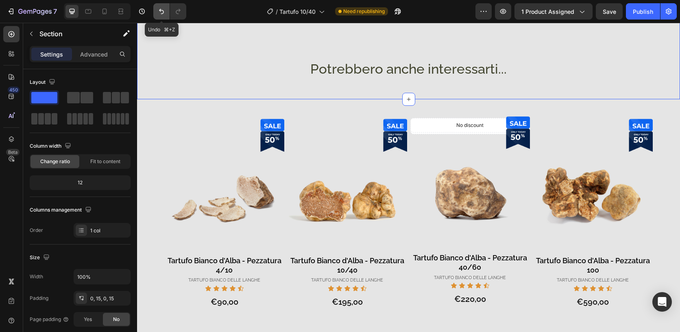
click at [157, 8] on button "Undo/Redo" at bounding box center [161, 11] width 16 height 16
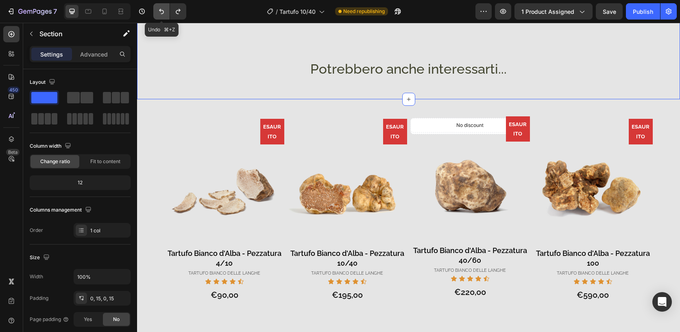
click at [162, 8] on icon "Undo/Redo" at bounding box center [161, 11] width 8 height 8
click at [142, 13] on icon "button" at bounding box center [142, 11] width 8 height 8
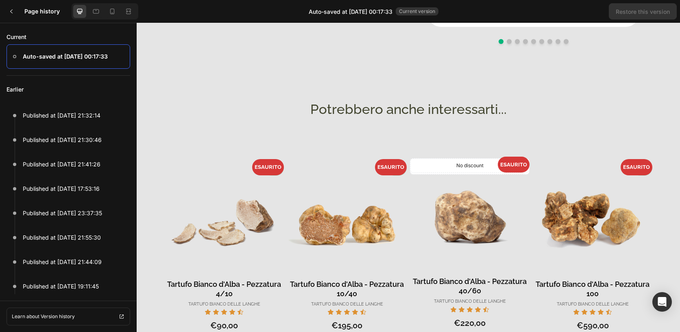
scroll to position [546, 0]
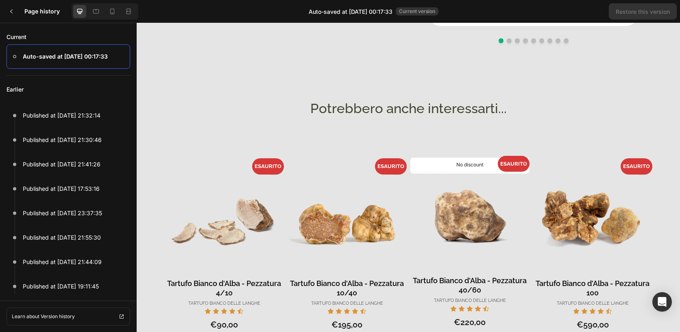
click at [57, 56] on p "Auto-saved at Sep 27, 00:17:33" at bounding box center [65, 57] width 85 height 10
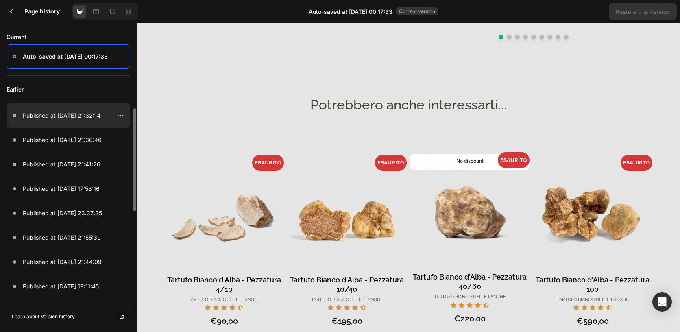
click at [65, 112] on p "Published at Sep 26, 21:32:14" at bounding box center [62, 116] width 78 height 10
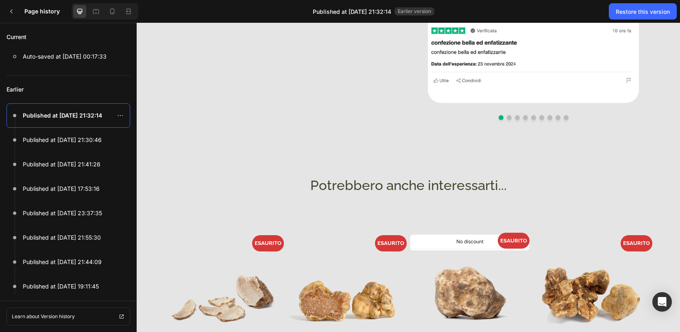
scroll to position [590, 0]
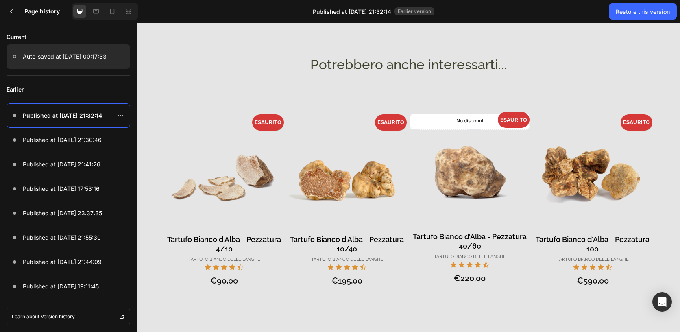
click at [88, 56] on p "Auto-saved at Sep 27, 00:17:33" at bounding box center [65, 57] width 84 height 10
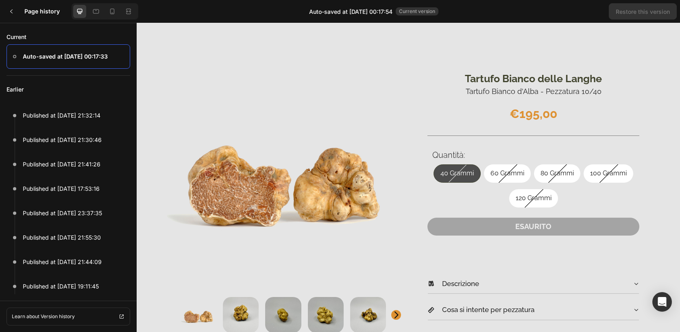
scroll to position [653, 0]
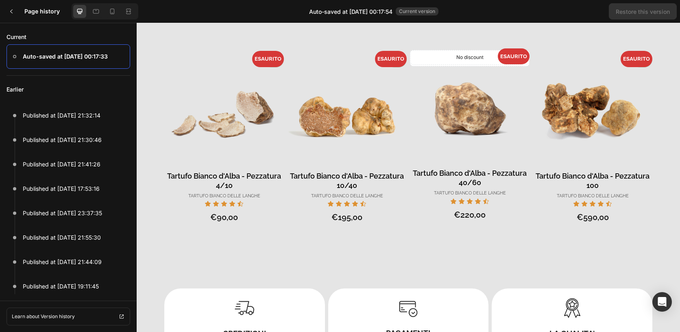
click at [496, 211] on div "€220,00" at bounding box center [470, 215] width 120 height 12
click at [12, 10] on icon at bounding box center [11, 11] width 2 height 4
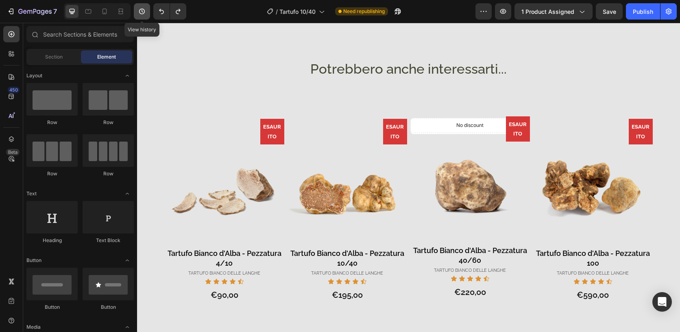
click at [143, 15] on icon "button" at bounding box center [142, 11] width 8 height 8
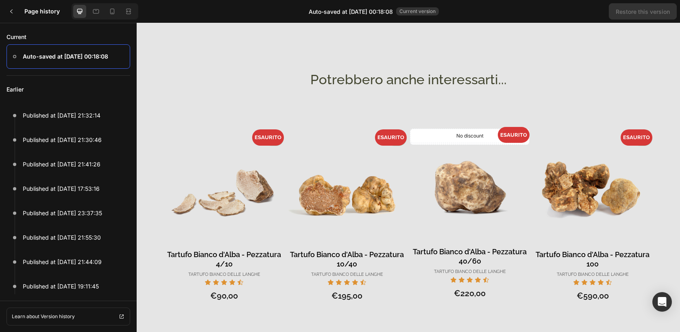
scroll to position [578, 0]
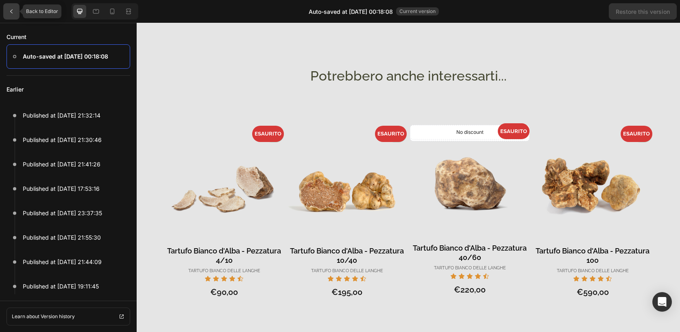
click at [12, 11] on icon at bounding box center [11, 11] width 7 height 7
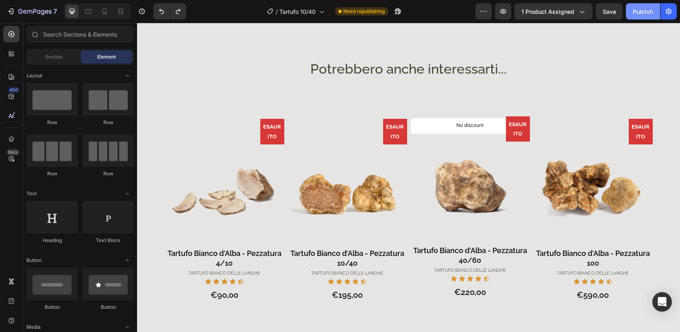
click at [641, 10] on div "Publish" at bounding box center [643, 11] width 20 height 9
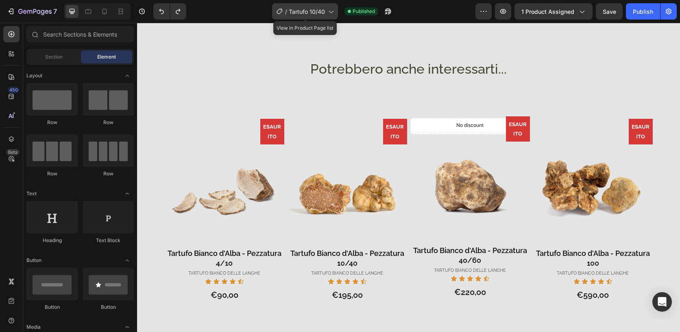
click at [332, 14] on icon at bounding box center [331, 11] width 8 height 8
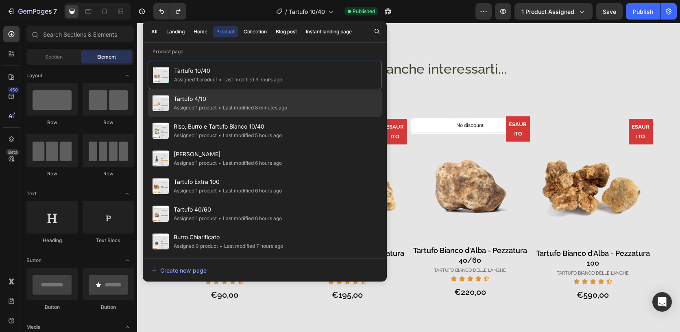
click at [214, 107] on div "Assigned 1 product" at bounding box center [195, 108] width 43 height 8
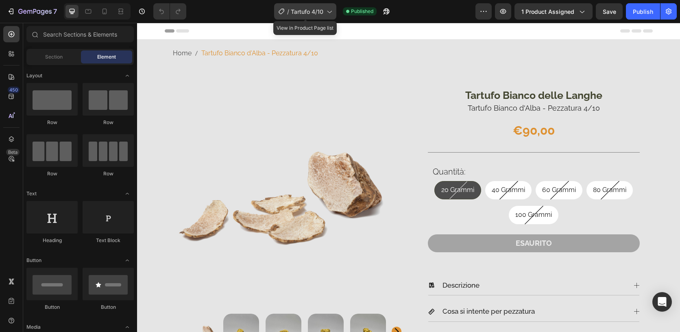
click at [329, 7] on icon at bounding box center [329, 11] width 8 height 8
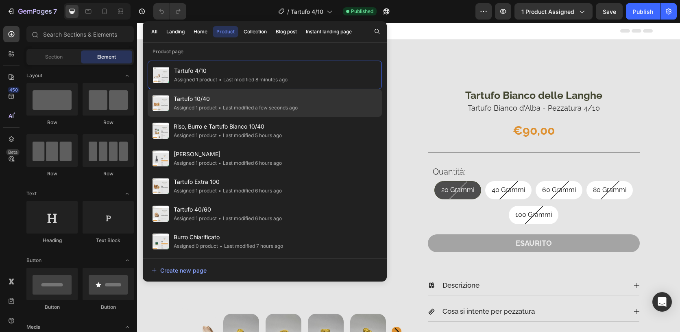
click at [223, 100] on span "Tartufo 10/40" at bounding box center [236, 99] width 124 height 10
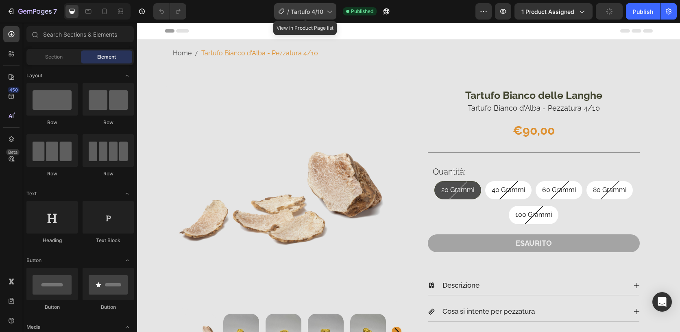
click at [328, 13] on icon at bounding box center [329, 11] width 8 height 8
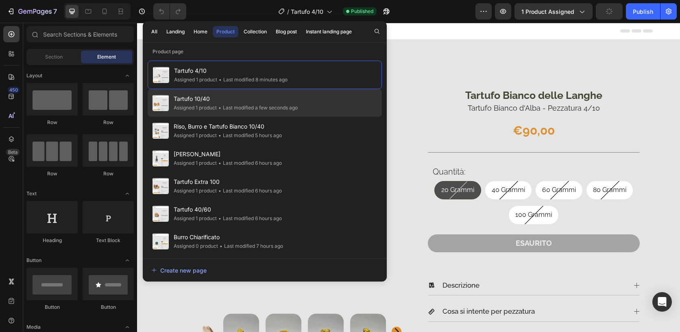
click at [255, 91] on div "Tartufo 10/40 Assigned 1 product • Last modified a few seconds ago" at bounding box center [265, 103] width 234 height 28
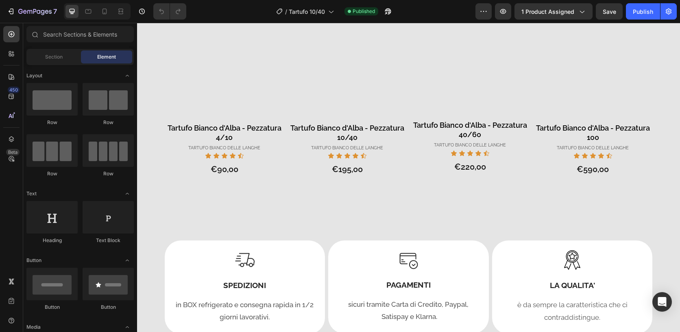
scroll to position [613, 0]
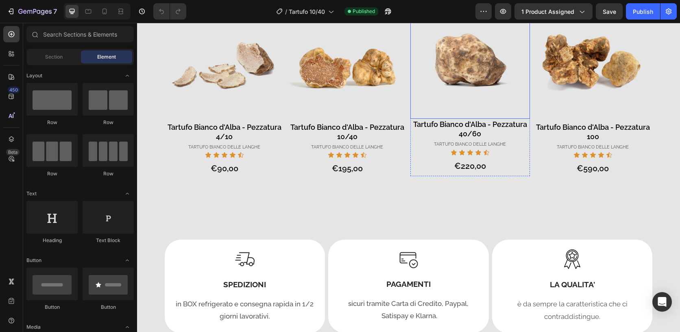
click at [523, 119] on img at bounding box center [471, 59] width 120 height 120
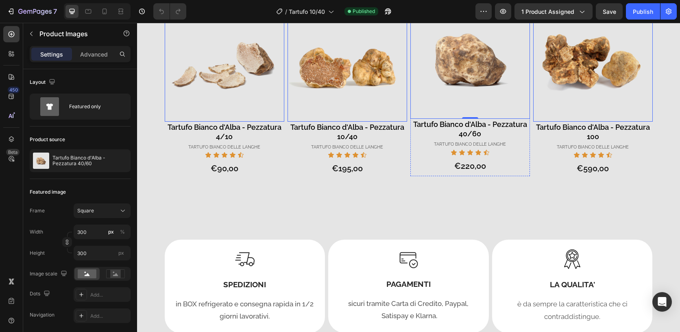
click at [474, 15] on div "ESAURITO" at bounding box center [471, 8] width 120 height 16
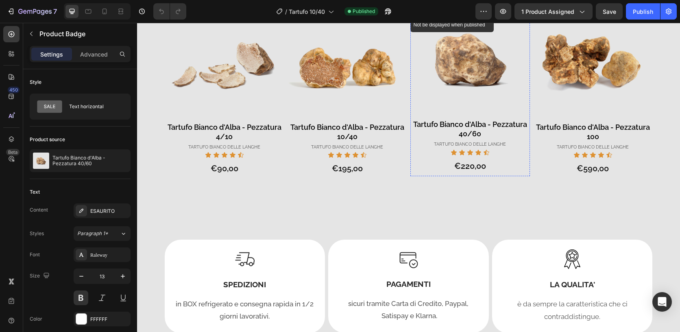
click at [485, 17] on div "No discount" at bounding box center [470, 10] width 119 height 14
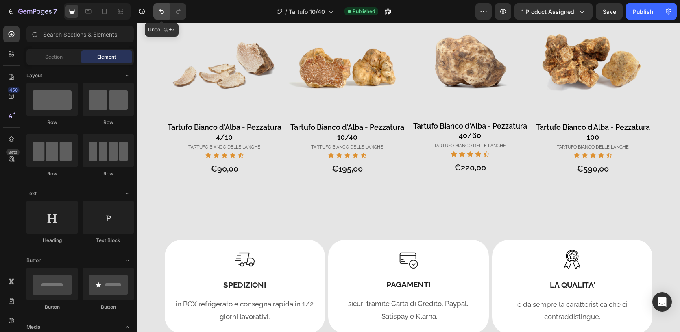
click at [156, 11] on button "Undo/Redo" at bounding box center [161, 11] width 16 height 16
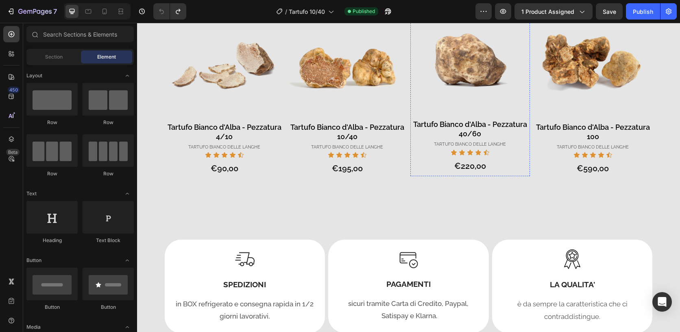
click at [488, 15] on div "ESAURITO" at bounding box center [471, 8] width 120 height 16
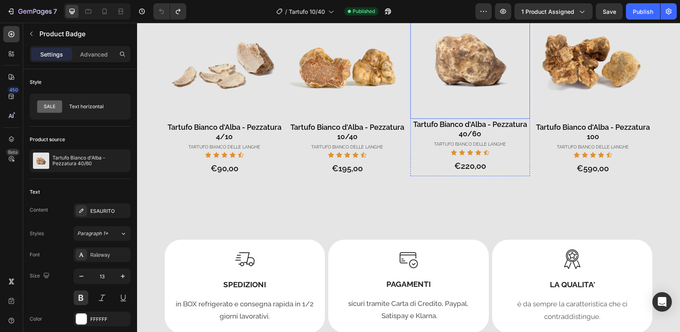
click at [517, 119] on img at bounding box center [471, 59] width 120 height 120
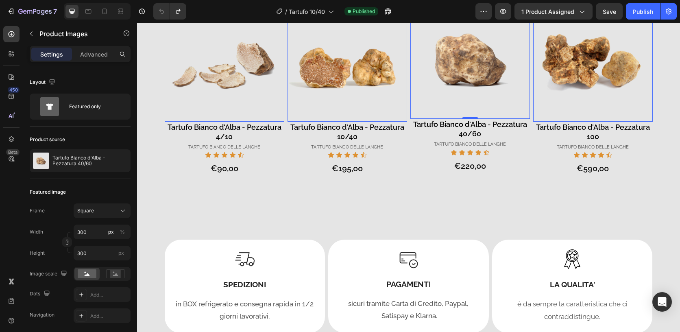
click at [523, 119] on img at bounding box center [471, 59] width 120 height 120
click at [520, 176] on div "No discount Not be displayed when published Product Badge No discount Not be di…" at bounding box center [471, 89] width 120 height 173
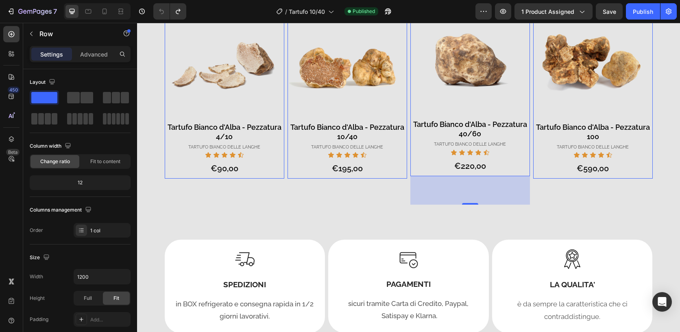
click at [426, 119] on img at bounding box center [471, 59] width 120 height 120
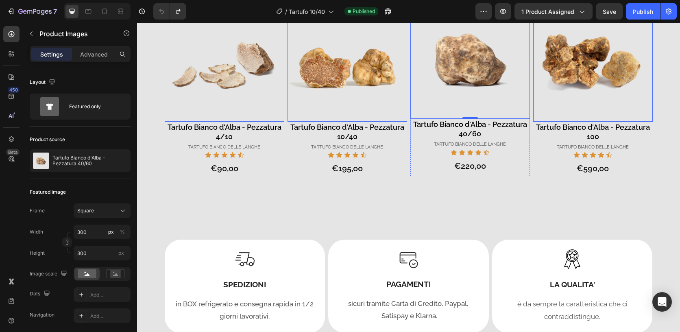
click at [420, 15] on div "ESAURITO" at bounding box center [471, 8] width 120 height 16
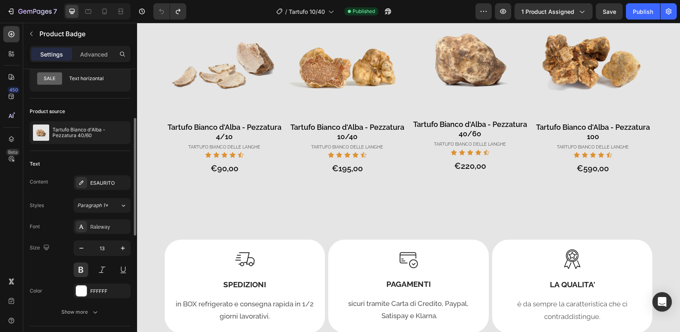
scroll to position [0, 0]
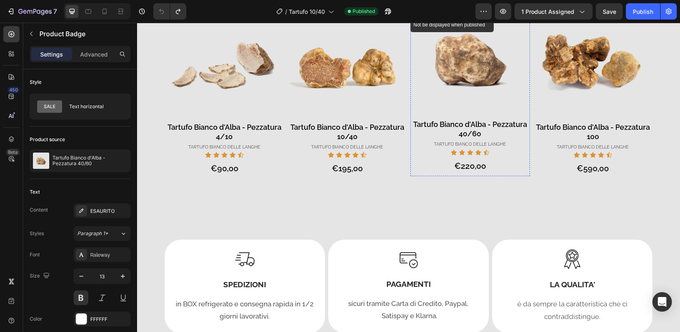
click at [484, 17] on div "No discount" at bounding box center [470, 10] width 119 height 14
click at [488, 15] on div "ESAURITO" at bounding box center [471, 8] width 120 height 16
click at [345, 18] on div "ESAURITO" at bounding box center [348, 10] width 120 height 16
click at [493, 15] on div "ESAURITO" at bounding box center [471, 8] width 120 height 16
click at [493, 17] on div "No discount" at bounding box center [471, 10] width 120 height 15
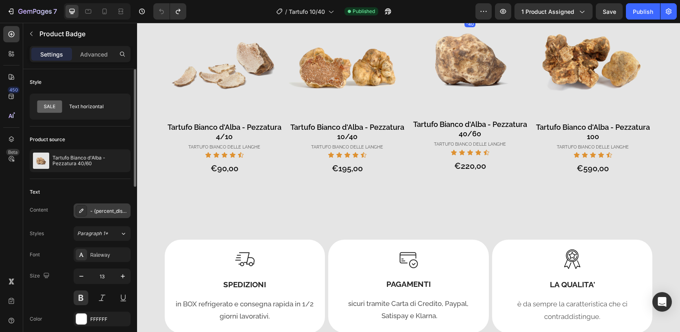
click at [110, 209] on div "- {percent_discount}" at bounding box center [109, 211] width 38 height 7
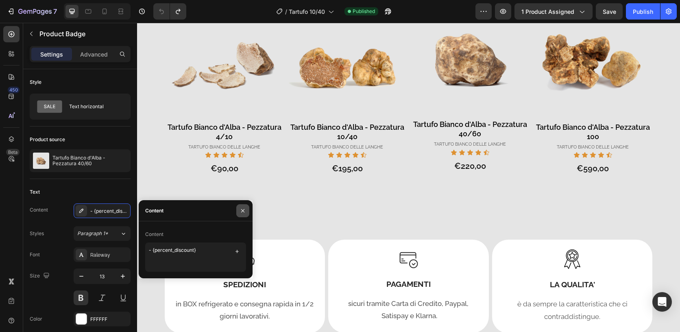
click at [244, 212] on icon "button" at bounding box center [242, 210] width 3 height 3
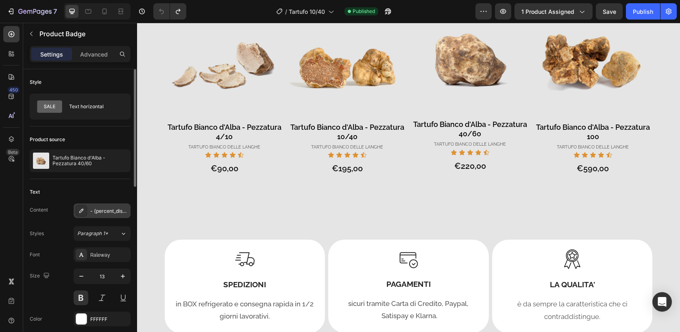
click at [109, 215] on div "- {percent_discount}" at bounding box center [102, 210] width 57 height 15
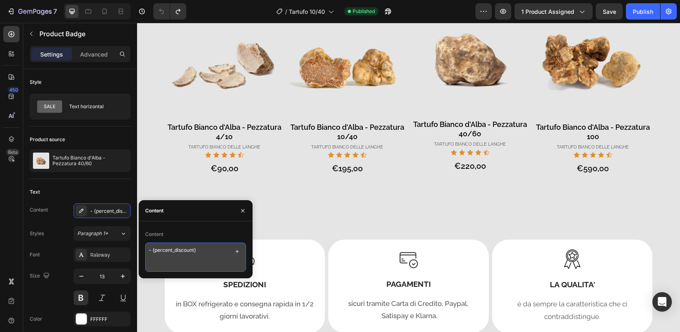
click at [205, 251] on textarea "- {percent_discount}" at bounding box center [195, 257] width 101 height 29
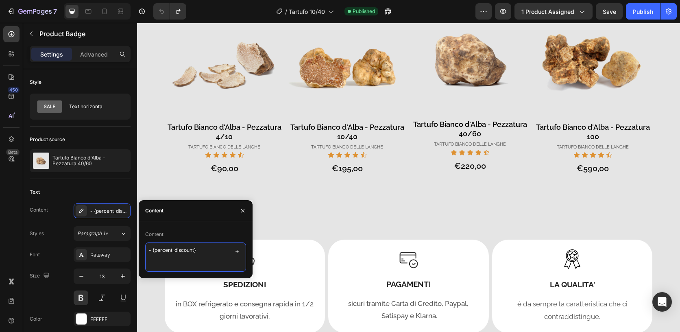
click at [205, 251] on textarea "- {percent_discount}" at bounding box center [195, 257] width 101 height 29
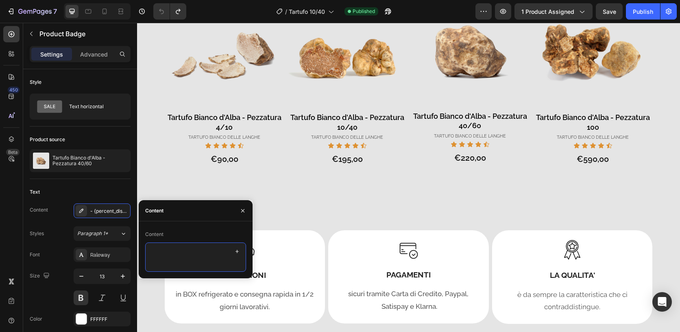
type textarea "- {percent_discount}"
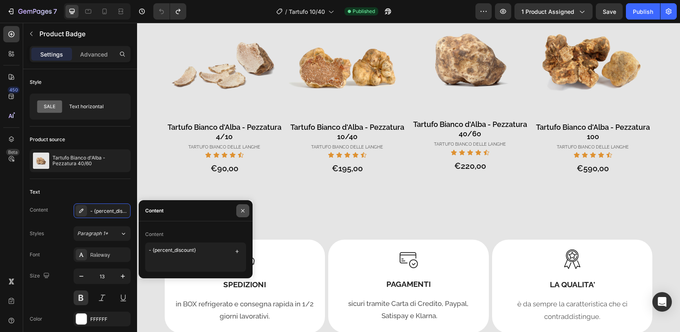
drag, startPoint x: 242, startPoint y: 207, endPoint x: 115, endPoint y: 178, distance: 130.5
click at [242, 207] on button "button" at bounding box center [242, 210] width 13 height 13
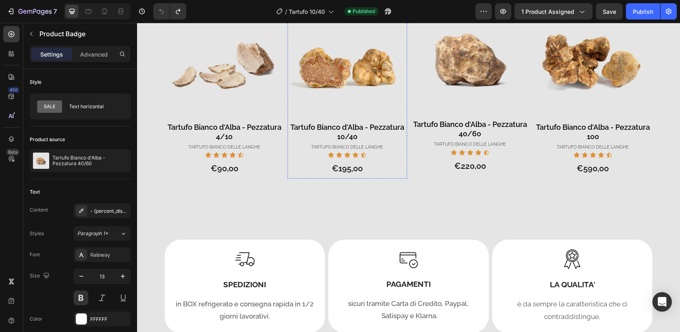
click at [333, 18] on div "ESAURITO" at bounding box center [348, 10] width 120 height 16
click at [444, 15] on div "ESAURITO" at bounding box center [471, 8] width 120 height 16
click at [452, 17] on div "No discount" at bounding box center [470, 10] width 119 height 14
click at [523, 15] on pre "ESAURITO" at bounding box center [514, 8] width 32 height 16
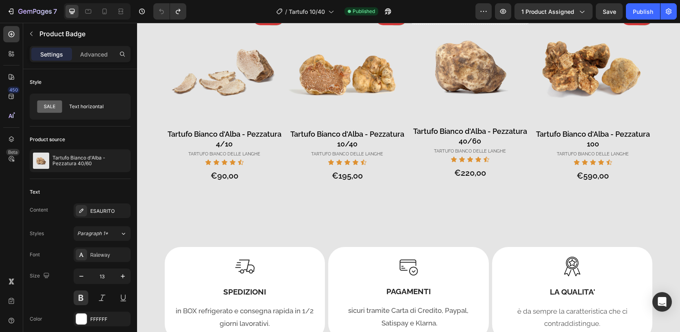
scroll to position [573, 0]
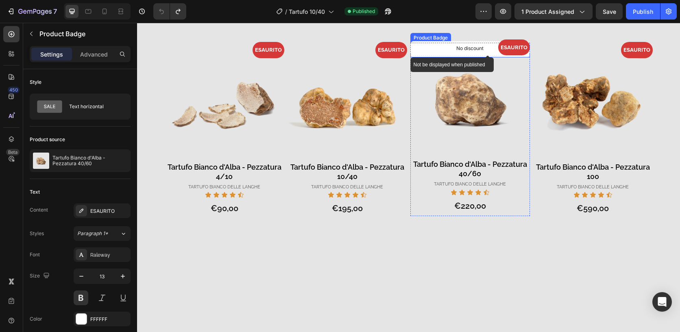
click at [492, 57] on div "No discount" at bounding box center [470, 50] width 119 height 14
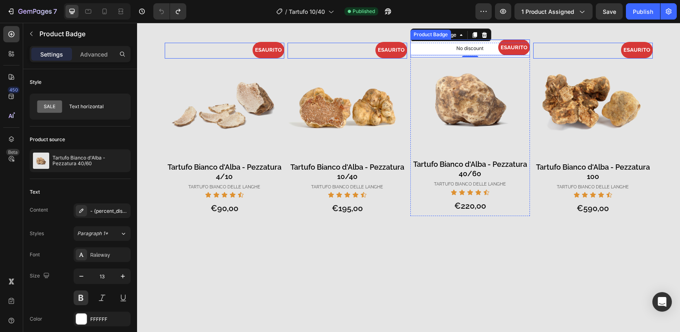
click at [523, 55] on pre "ESAURITO" at bounding box center [514, 47] width 32 height 16
click at [94, 52] on p "Advanced" at bounding box center [94, 54] width 28 height 9
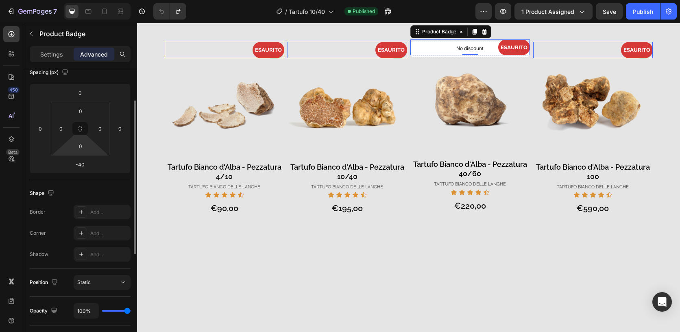
scroll to position [98, 0]
click at [642, 58] on pre "ESAURITO" at bounding box center [637, 50] width 32 height 16
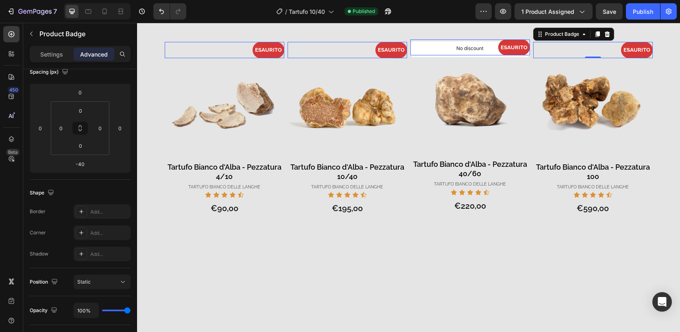
click at [642, 58] on pre "ESAURITO" at bounding box center [637, 50] width 32 height 16
click at [47, 54] on p "Settings" at bounding box center [51, 54] width 23 height 9
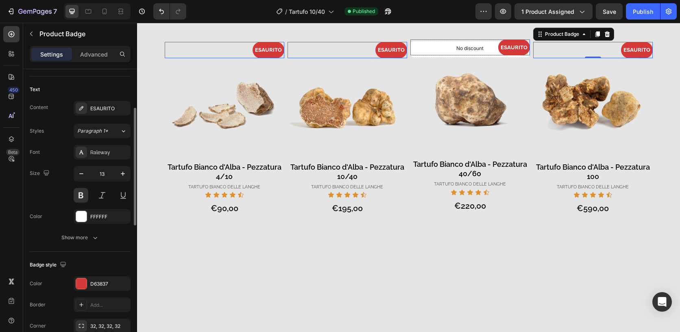
scroll to position [99, 0]
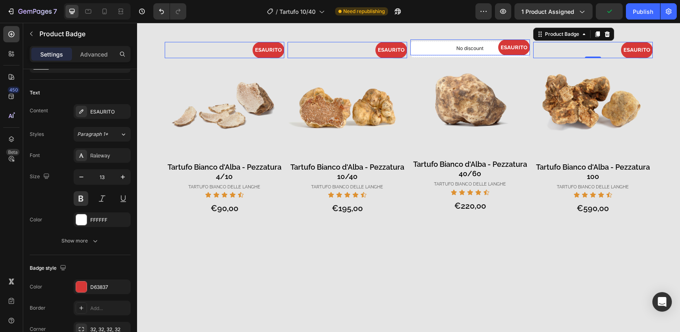
click at [519, 55] on pre "ESAURITO" at bounding box center [514, 47] width 32 height 16
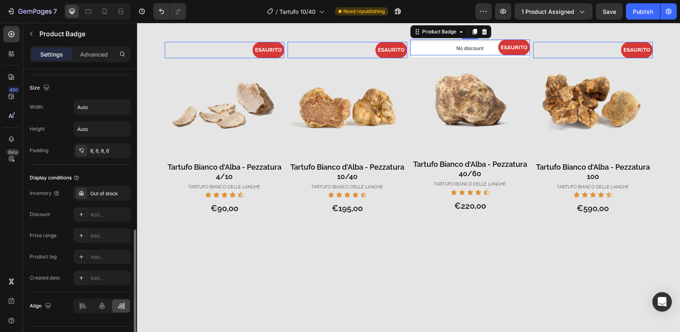
scroll to position [389, 0]
click at [625, 58] on pre "ESAURITO" at bounding box center [637, 50] width 32 height 16
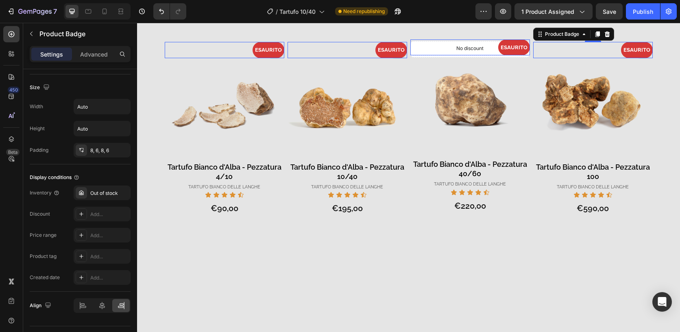
click at [518, 55] on pre "ESAURITO" at bounding box center [514, 47] width 32 height 16
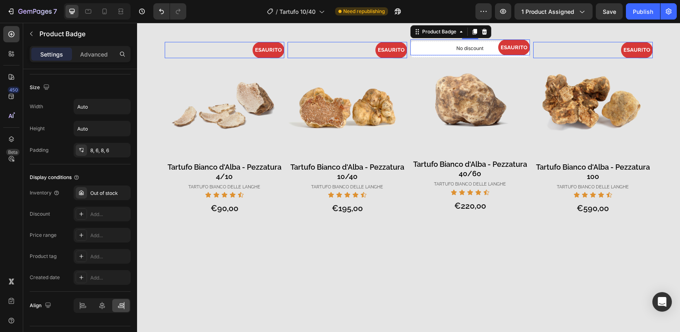
click at [518, 55] on pre "ESAURITO" at bounding box center [514, 47] width 32 height 16
click at [515, 55] on pre "ESAURITO" at bounding box center [514, 47] width 32 height 16
click at [522, 57] on div "No discount" at bounding box center [470, 50] width 119 height 14
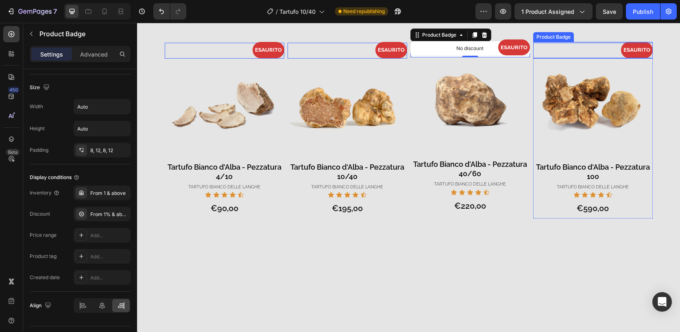
click at [542, 58] on div "ESAURITO" at bounding box center [593, 50] width 120 height 16
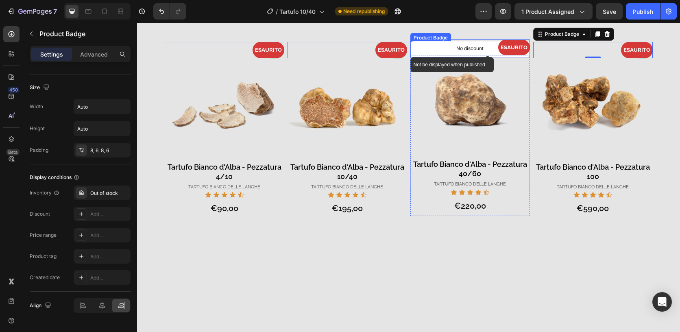
click at [518, 57] on div "No discount" at bounding box center [470, 50] width 119 height 14
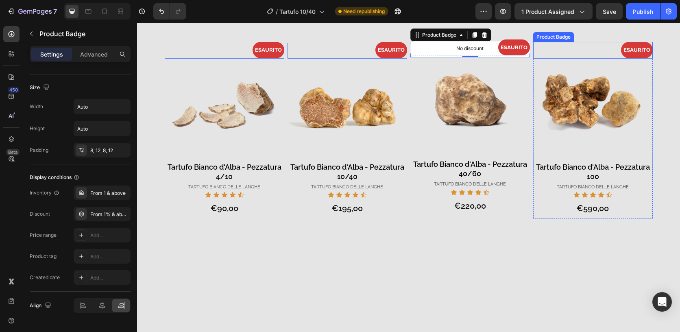
click at [550, 58] on div "ESAURITO" at bounding box center [593, 50] width 120 height 16
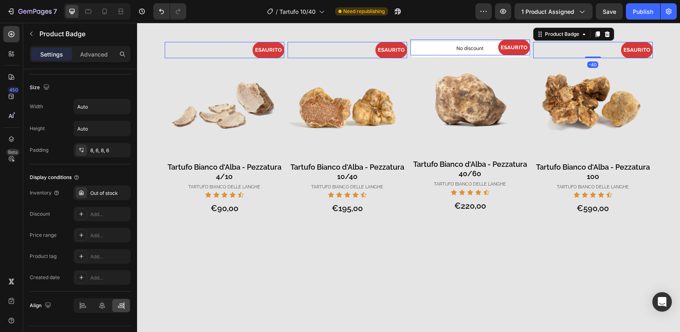
click at [331, 58] on div "ESAURITO" at bounding box center [348, 50] width 120 height 16
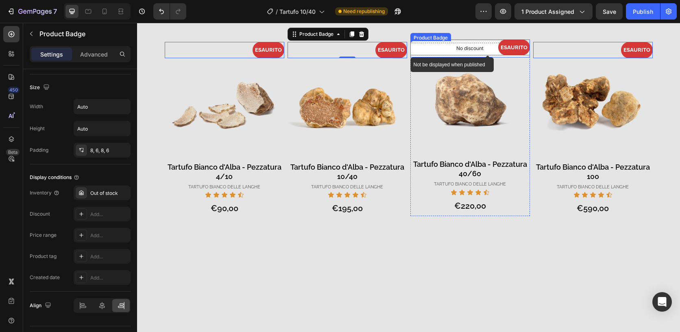
click at [494, 57] on div "No discount" at bounding box center [470, 50] width 119 height 14
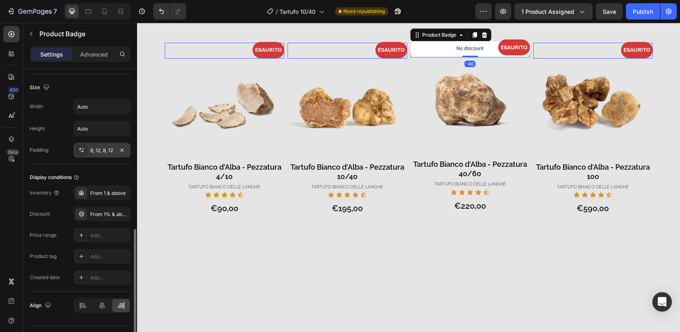
click at [104, 153] on div "8, 12, 8, 12" at bounding box center [102, 150] width 24 height 7
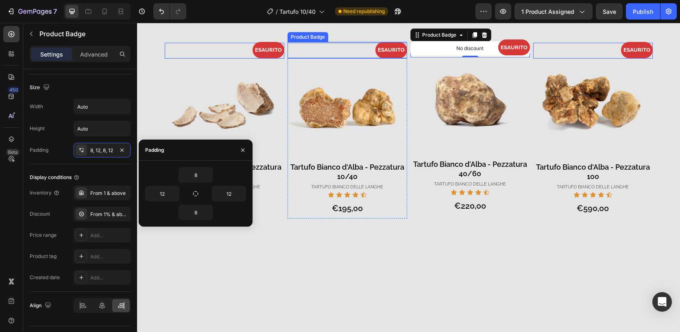
click at [328, 58] on div "ESAURITO" at bounding box center [348, 50] width 120 height 16
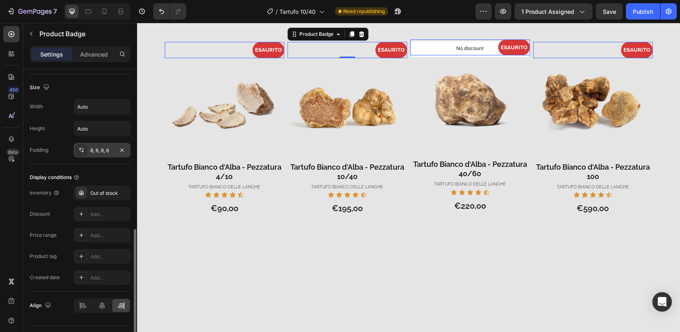
click at [114, 153] on div "8, 6, 8, 6" at bounding box center [102, 150] width 57 height 15
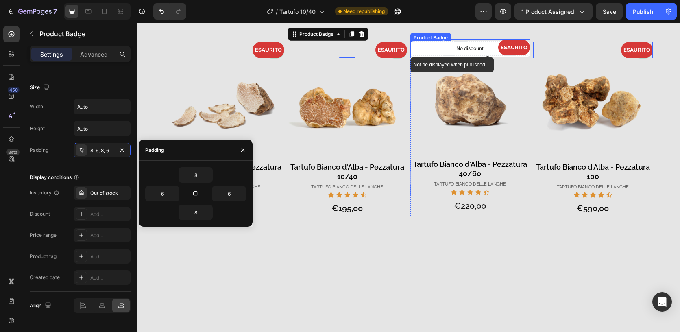
click at [507, 57] on div "No discount" at bounding box center [470, 50] width 119 height 14
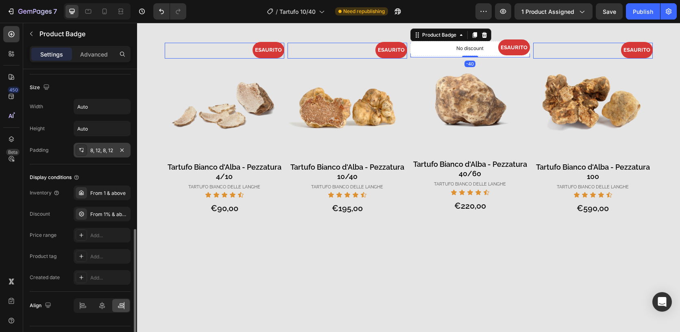
click at [96, 154] on div "8, 12, 8, 12" at bounding box center [102, 150] width 24 height 7
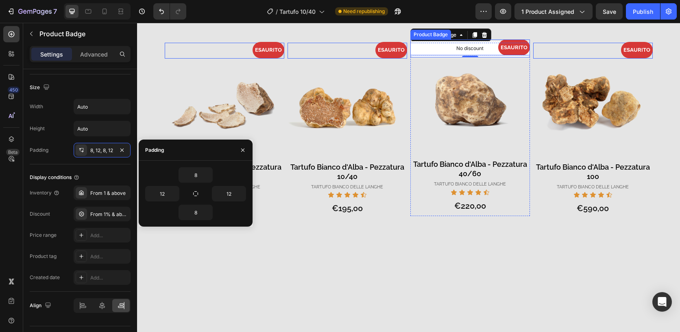
click at [481, 55] on div "ESAURITO" at bounding box center [471, 47] width 120 height 16
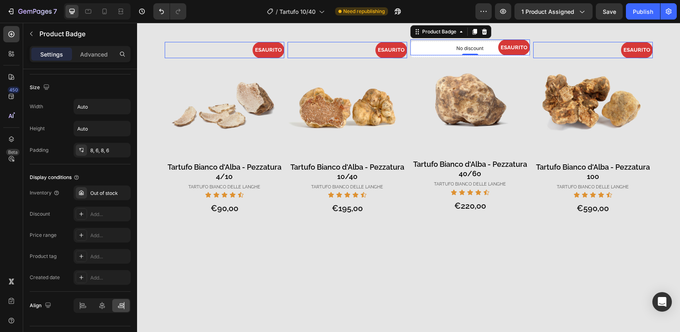
click at [345, 58] on div "ESAURITO" at bounding box center [348, 50] width 120 height 16
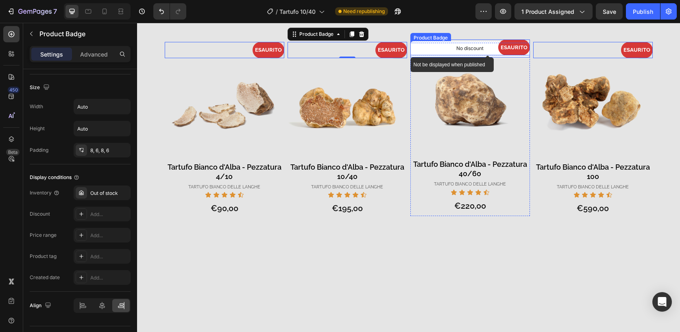
click at [441, 57] on div "No discount" at bounding box center [471, 50] width 120 height 15
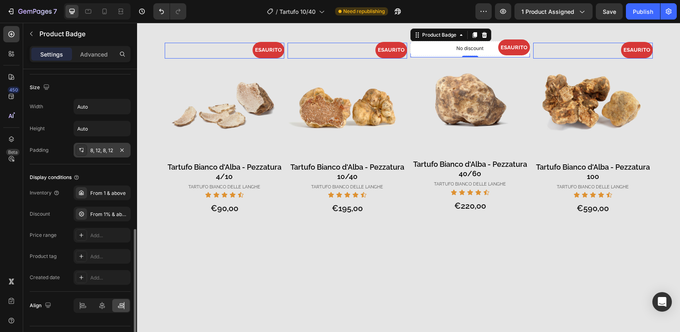
click at [96, 151] on div "8, 12, 8, 12" at bounding box center [102, 150] width 24 height 7
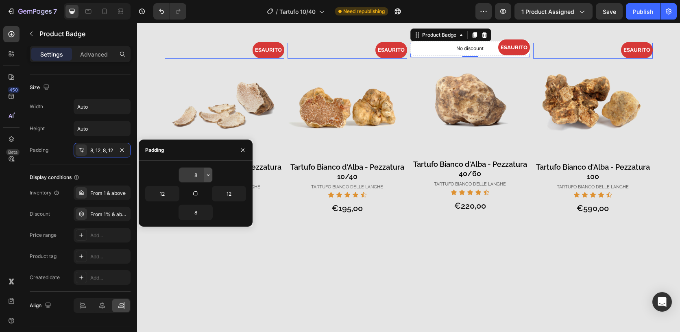
click at [212, 175] on button "button" at bounding box center [208, 175] width 8 height 15
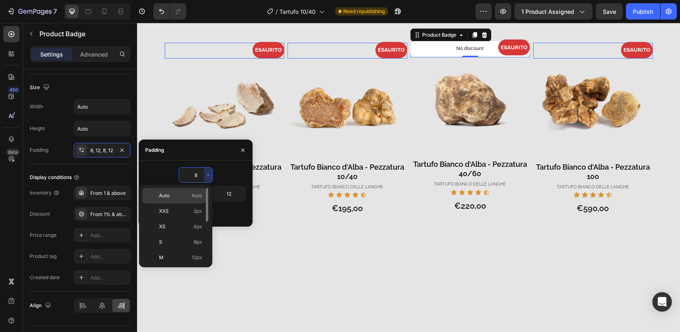
click at [175, 193] on p "Auto Auto" at bounding box center [180, 195] width 43 height 7
type input "Auto"
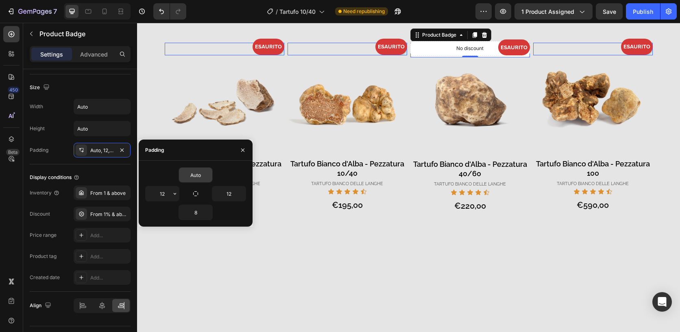
click at [175, 193] on icon "button" at bounding box center [175, 193] width 7 height 7
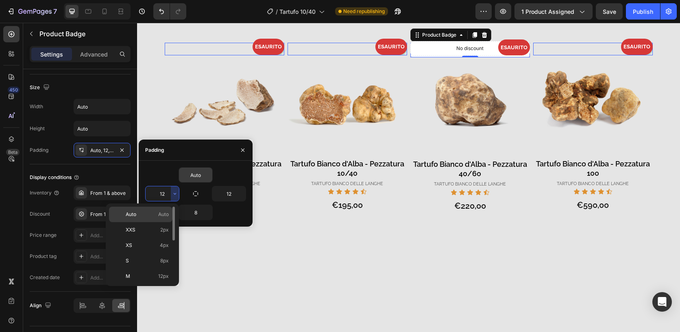
click at [136, 213] on span "Auto" at bounding box center [131, 214] width 11 height 7
type input "Auto"
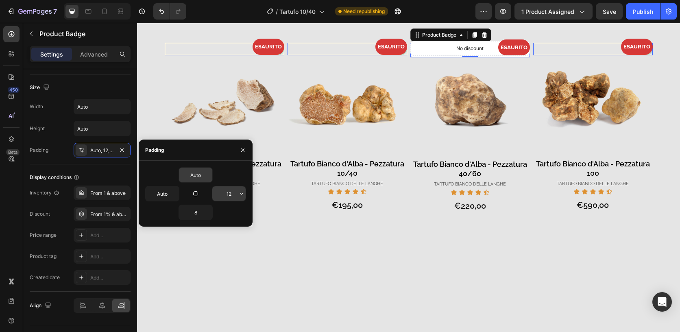
click at [223, 193] on input "12" at bounding box center [228, 193] width 33 height 15
click at [242, 192] on icon "button" at bounding box center [241, 193] width 7 height 7
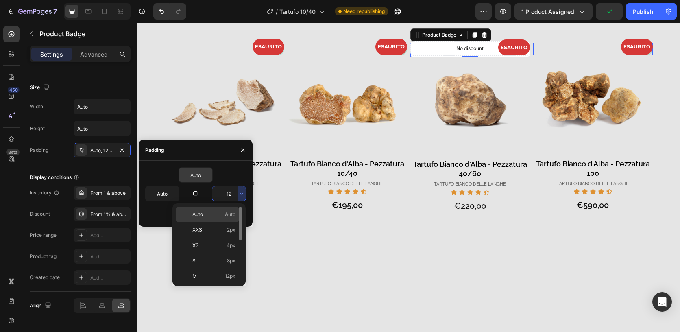
click at [202, 214] on span "Auto" at bounding box center [197, 214] width 11 height 7
type input "Auto"
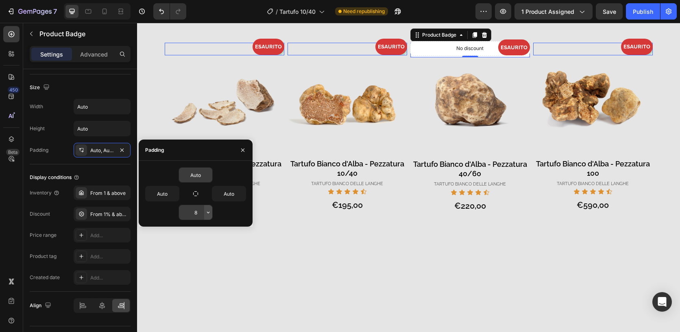
click at [209, 212] on icon "button" at bounding box center [208, 212] width 7 height 7
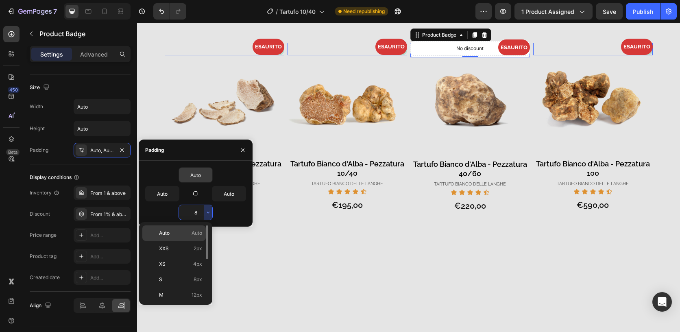
click at [174, 231] on p "Auto Auto" at bounding box center [180, 233] width 43 height 7
type input "Auto"
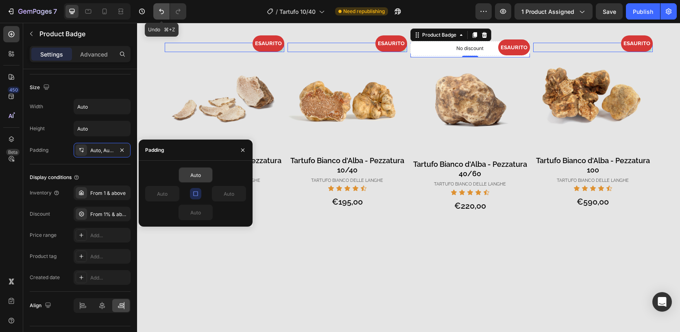
click at [163, 15] on icon "Undo/Redo" at bounding box center [161, 11] width 8 height 8
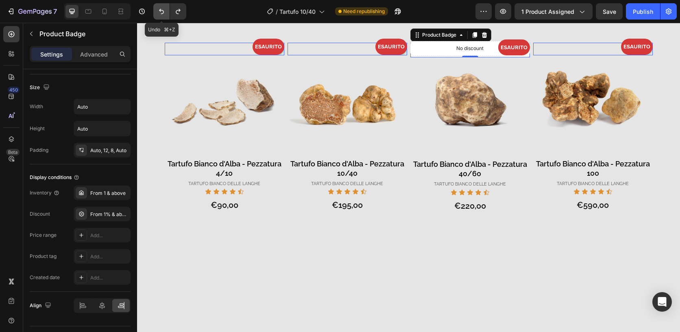
click at [163, 15] on icon "Undo/Redo" at bounding box center [161, 11] width 8 height 8
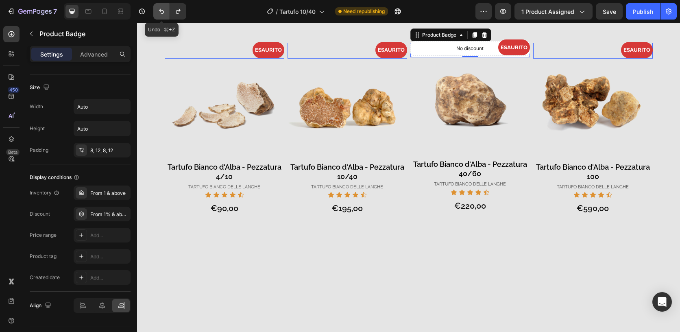
click at [163, 15] on icon "Undo/Redo" at bounding box center [161, 11] width 8 height 8
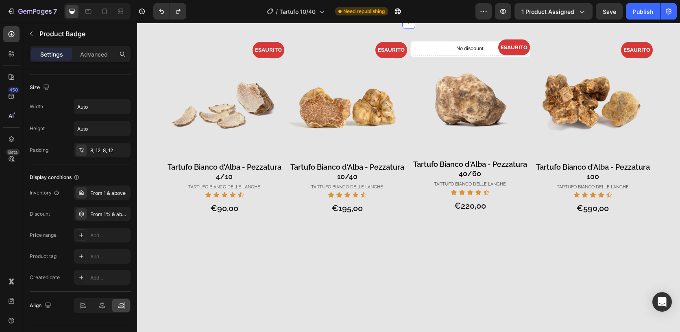
scroll to position [0, 0]
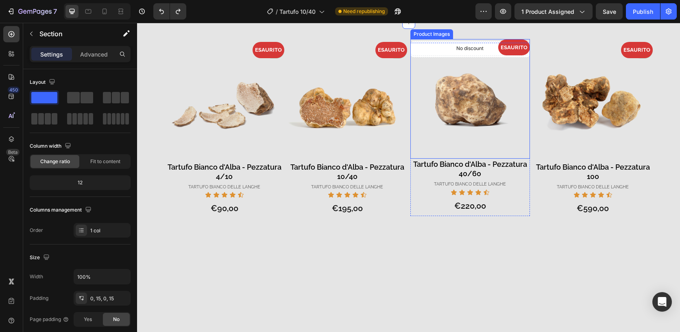
click at [437, 159] on img at bounding box center [471, 99] width 120 height 120
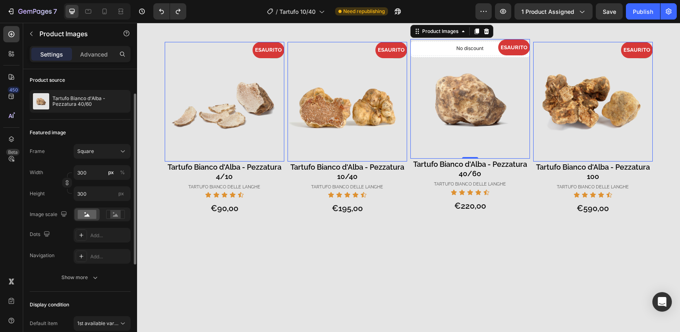
scroll to position [60, 0]
click at [365, 162] on img at bounding box center [348, 102] width 120 height 120
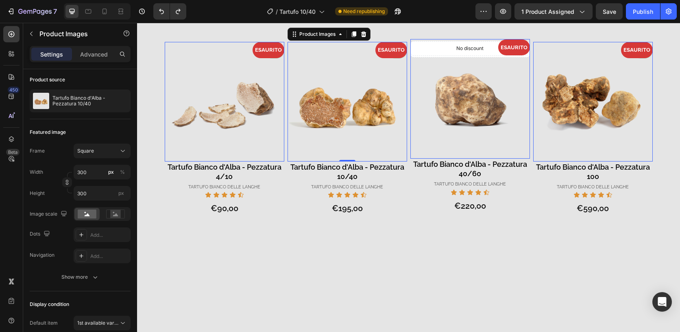
click at [450, 159] on img at bounding box center [471, 99] width 120 height 120
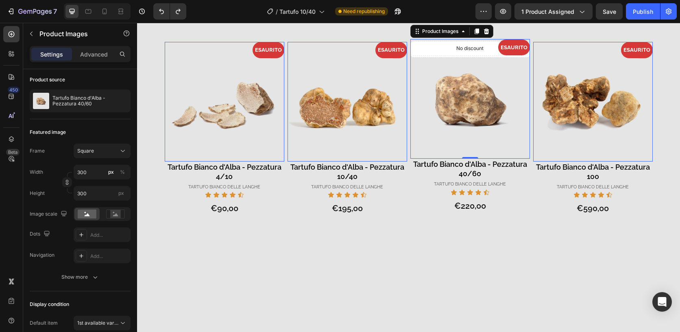
click at [346, 162] on img at bounding box center [348, 102] width 120 height 120
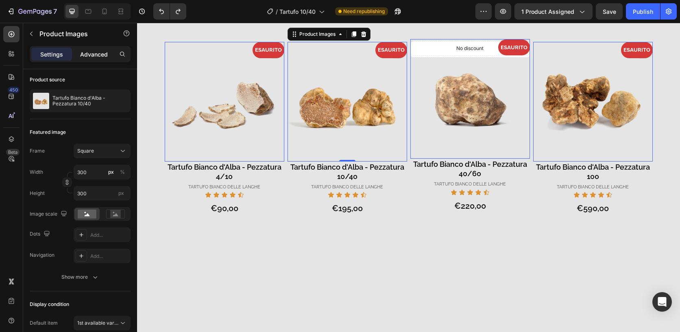
click at [99, 49] on div "Advanced" at bounding box center [94, 54] width 41 height 13
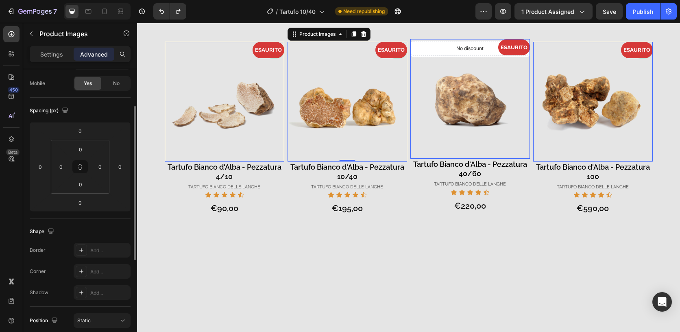
scroll to position [89, 0]
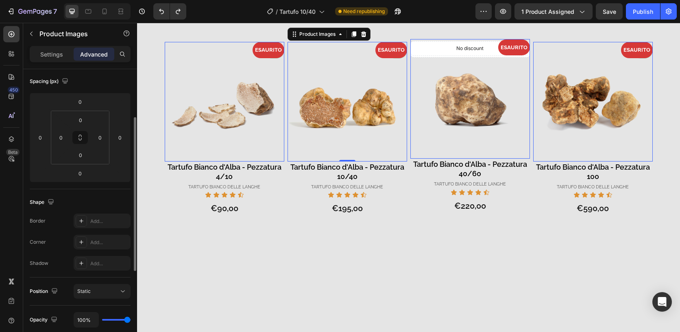
click at [456, 159] on img at bounding box center [471, 99] width 120 height 120
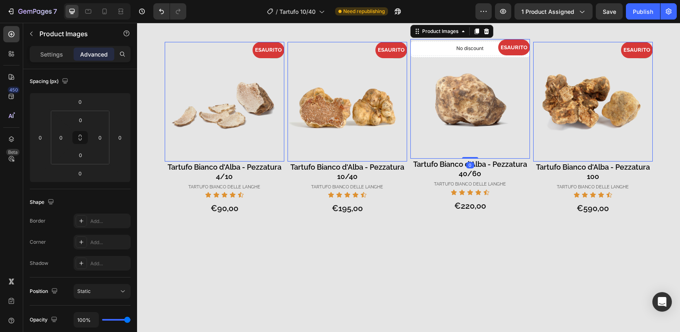
click at [383, 162] on img at bounding box center [348, 102] width 120 height 120
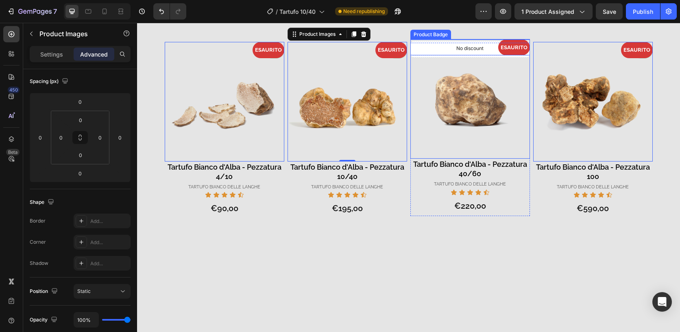
click at [436, 55] on div "ESAURITO" at bounding box center [471, 47] width 120 height 16
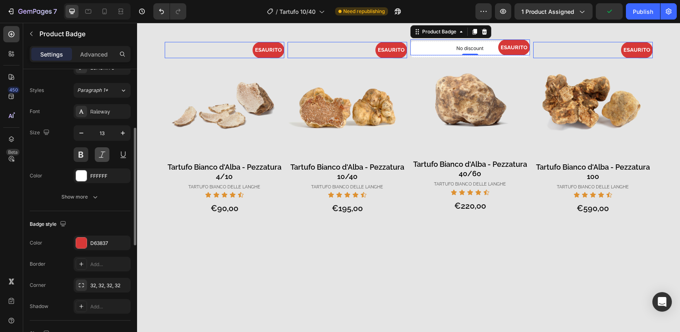
scroll to position [146, 0]
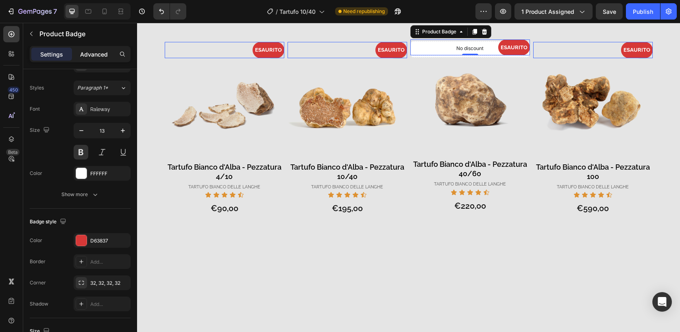
click at [103, 50] on p "Advanced" at bounding box center [94, 54] width 28 height 9
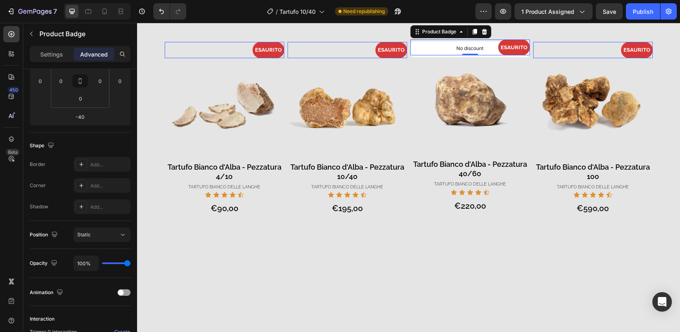
click at [357, 58] on div "ESAURITO" at bounding box center [348, 50] width 120 height 16
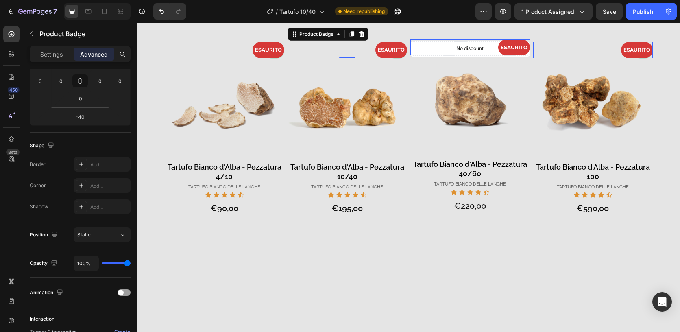
click at [398, 58] on pre "ESAURITO" at bounding box center [392, 50] width 32 height 16
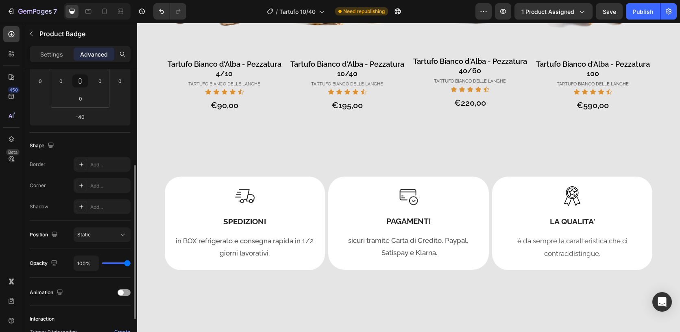
scroll to position [158, 0]
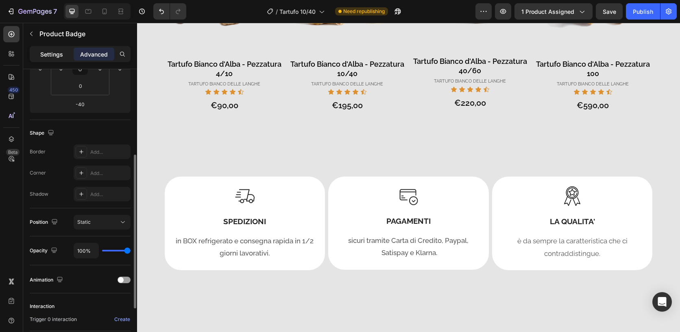
click at [53, 50] on p "Settings" at bounding box center [51, 54] width 23 height 9
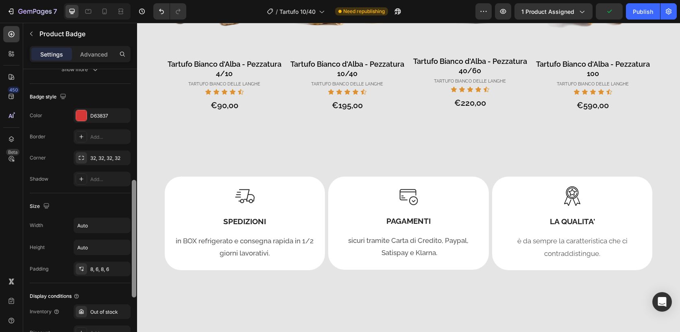
scroll to position [271, 0]
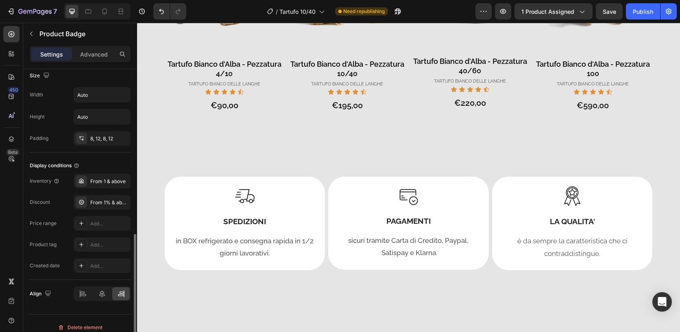
scroll to position [400, 0]
click at [105, 137] on div "8, 12, 8, 12" at bounding box center [102, 139] width 24 height 7
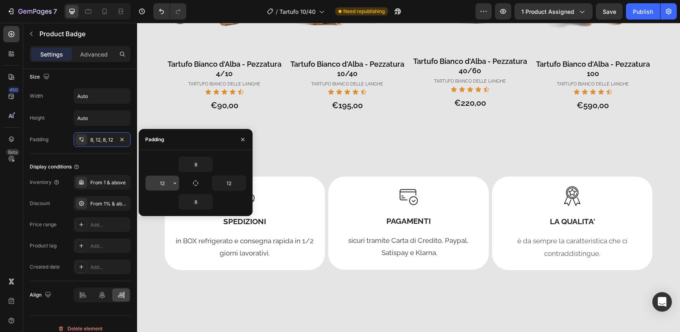
click at [166, 184] on input "12" at bounding box center [162, 183] width 33 height 15
type input "6"
click at [235, 184] on input "12" at bounding box center [228, 183] width 33 height 15
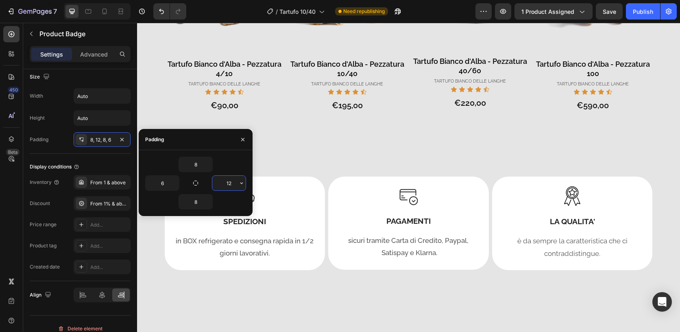
type input "6"
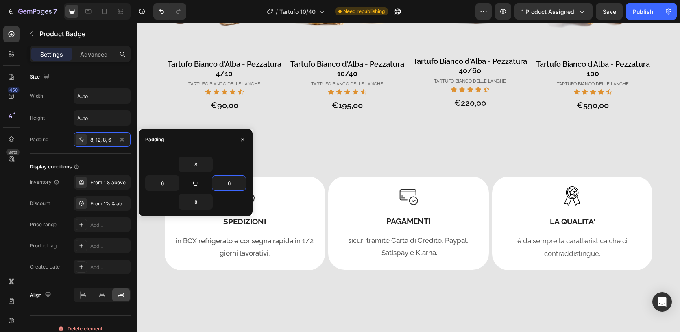
click at [227, 144] on div "- 0% Product Badge 0 - 0% Product Badge ESAURITO Product Badge Product Images T…" at bounding box center [225, 42] width 120 height 205
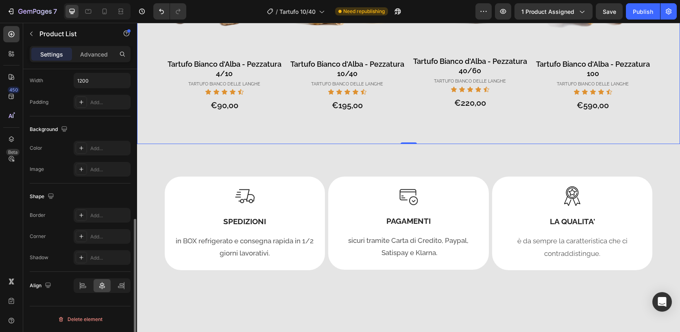
scroll to position [0, 0]
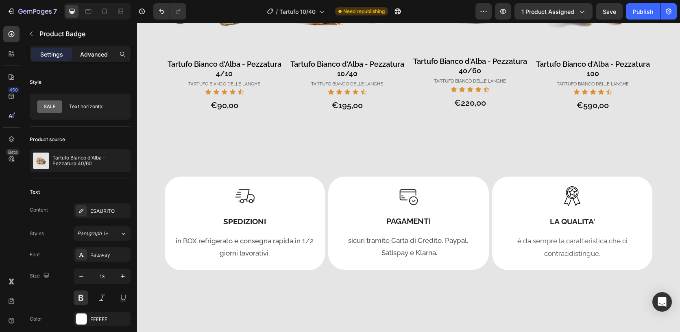
click at [101, 50] on p "Advanced" at bounding box center [94, 54] width 28 height 9
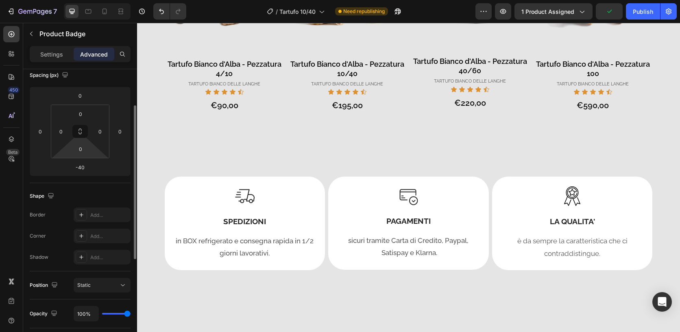
scroll to position [85, 0]
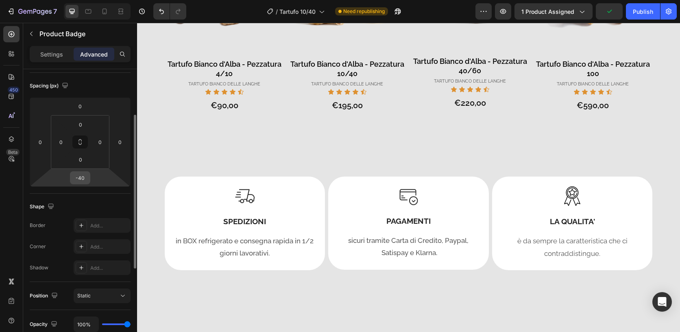
click at [85, 176] on input "-40" at bounding box center [80, 178] width 16 height 12
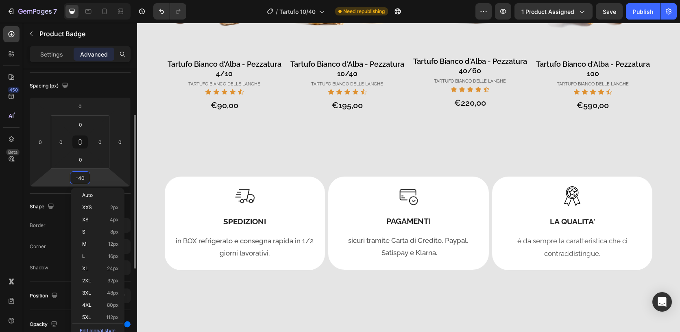
click at [118, 81] on div "Spacing (px)" at bounding box center [80, 85] width 101 height 13
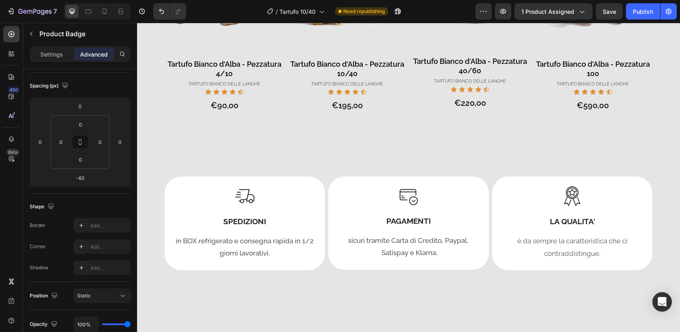
click at [92, 0] on html "7 Version history / Tartufo 10/40 Need republishing Preview 1 product assigned …" at bounding box center [340, 0] width 680 height 0
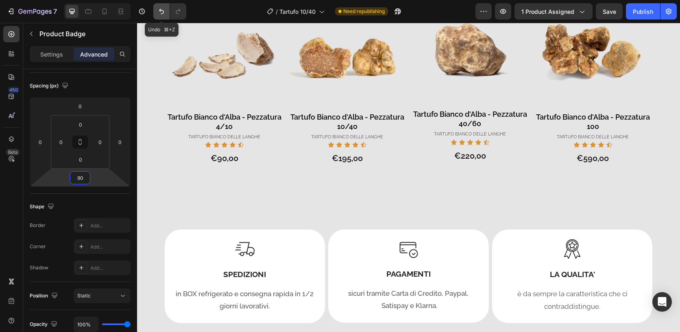
click at [164, 12] on icon "Undo/Redo" at bounding box center [161, 11] width 5 height 5
type input "-40"
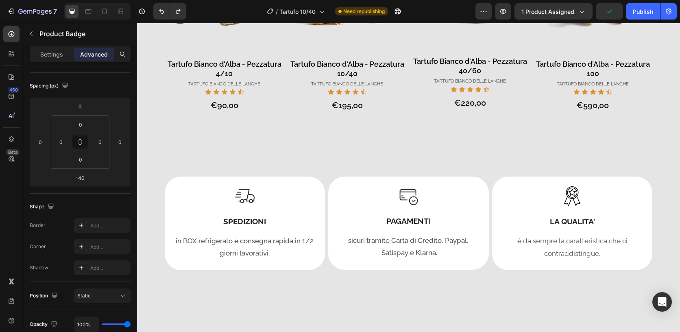
click at [57, 55] on p "Settings" at bounding box center [51, 54] width 23 height 9
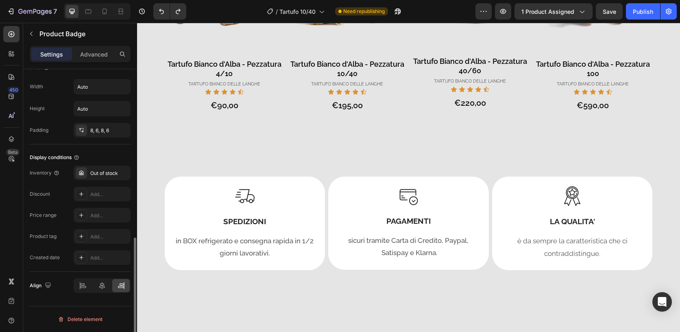
scroll to position [409, 0]
click at [81, 175] on icon at bounding box center [81, 174] width 3 height 3
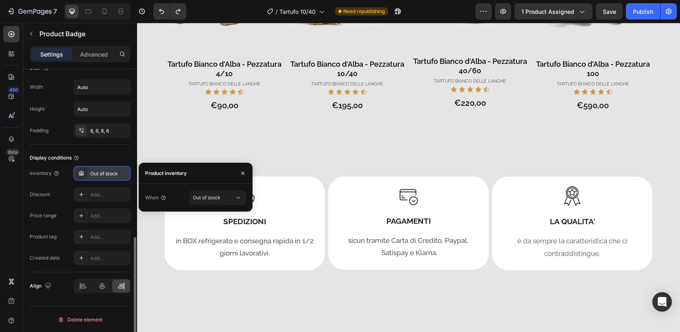
click at [81, 175] on icon at bounding box center [81, 174] width 3 height 3
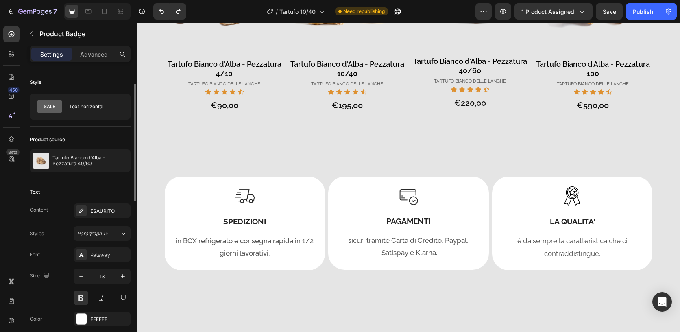
scroll to position [45, 0]
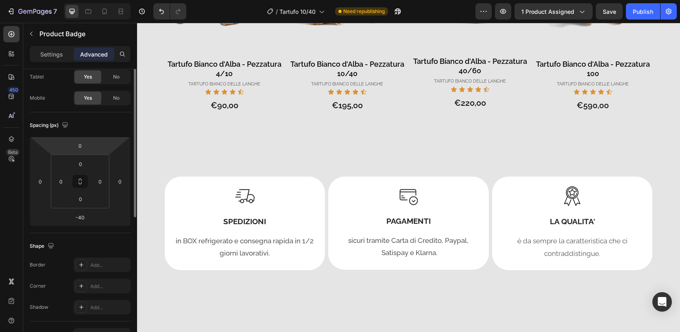
scroll to position [0, 0]
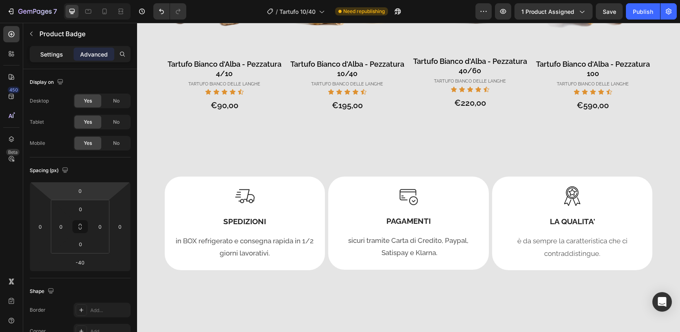
click at [59, 55] on p "Settings" at bounding box center [51, 54] width 23 height 9
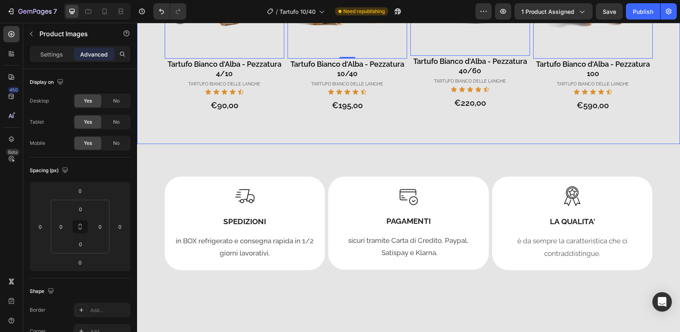
click at [416, 144] on div "No discount Not be displayed when published Product Badge No discount Not be di…" at bounding box center [471, 42] width 120 height 205
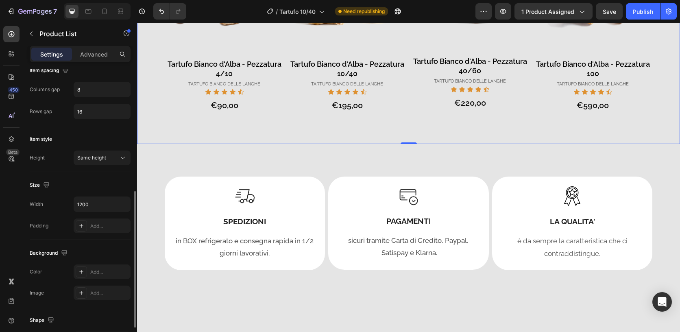
scroll to position [212, 0]
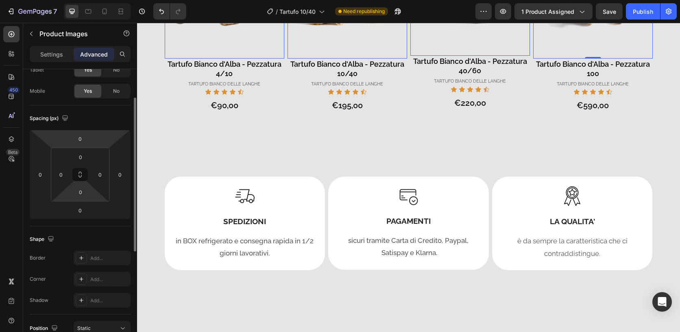
scroll to position [51, 0]
click at [80, 208] on input "0" at bounding box center [80, 211] width 16 height 12
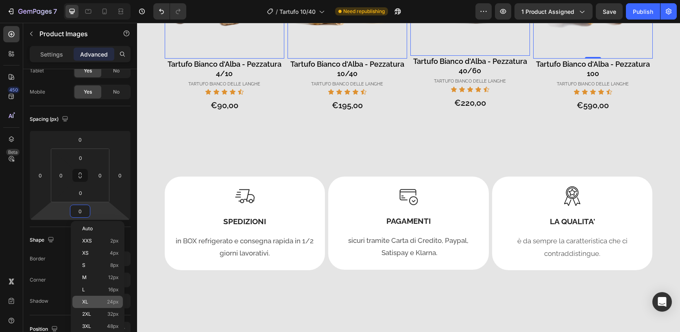
click at [86, 304] on span "XL" at bounding box center [85, 302] width 6 height 6
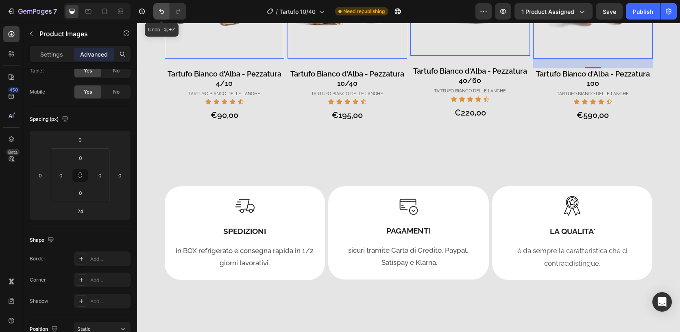
click at [163, 10] on icon "Undo/Redo" at bounding box center [161, 11] width 8 height 8
type input "0"
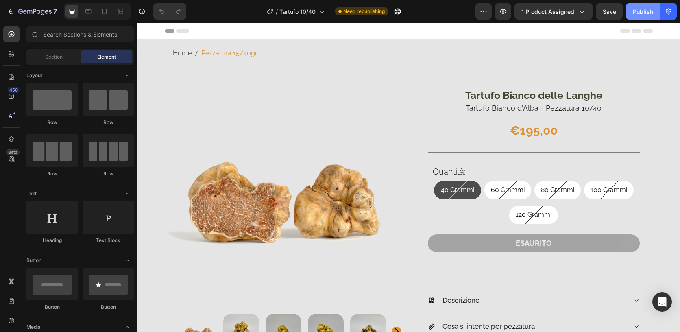
click at [649, 13] on div "Publish" at bounding box center [643, 11] width 20 height 9
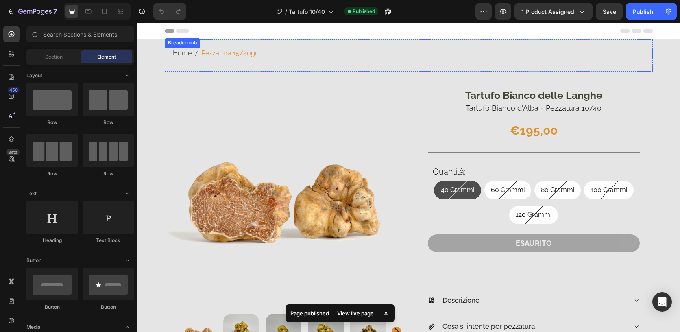
click at [265, 54] on nav "Home Pezzatura 15/40gr" at bounding box center [413, 54] width 480 height 12
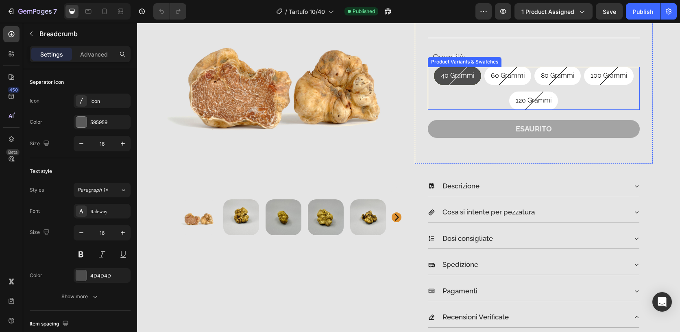
scroll to position [292, 0]
